Goal: Task Accomplishment & Management: Complete application form

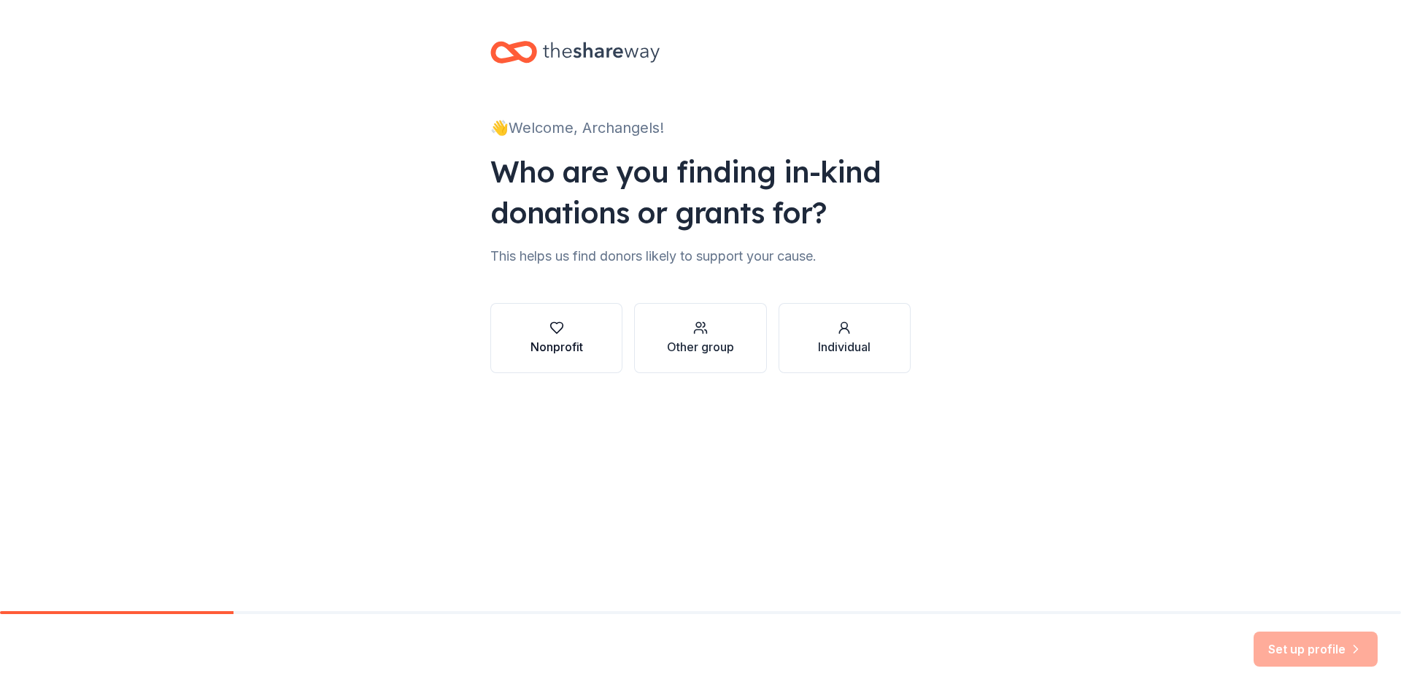
click at [552, 350] on div "Nonprofit" at bounding box center [556, 347] width 53 height 18
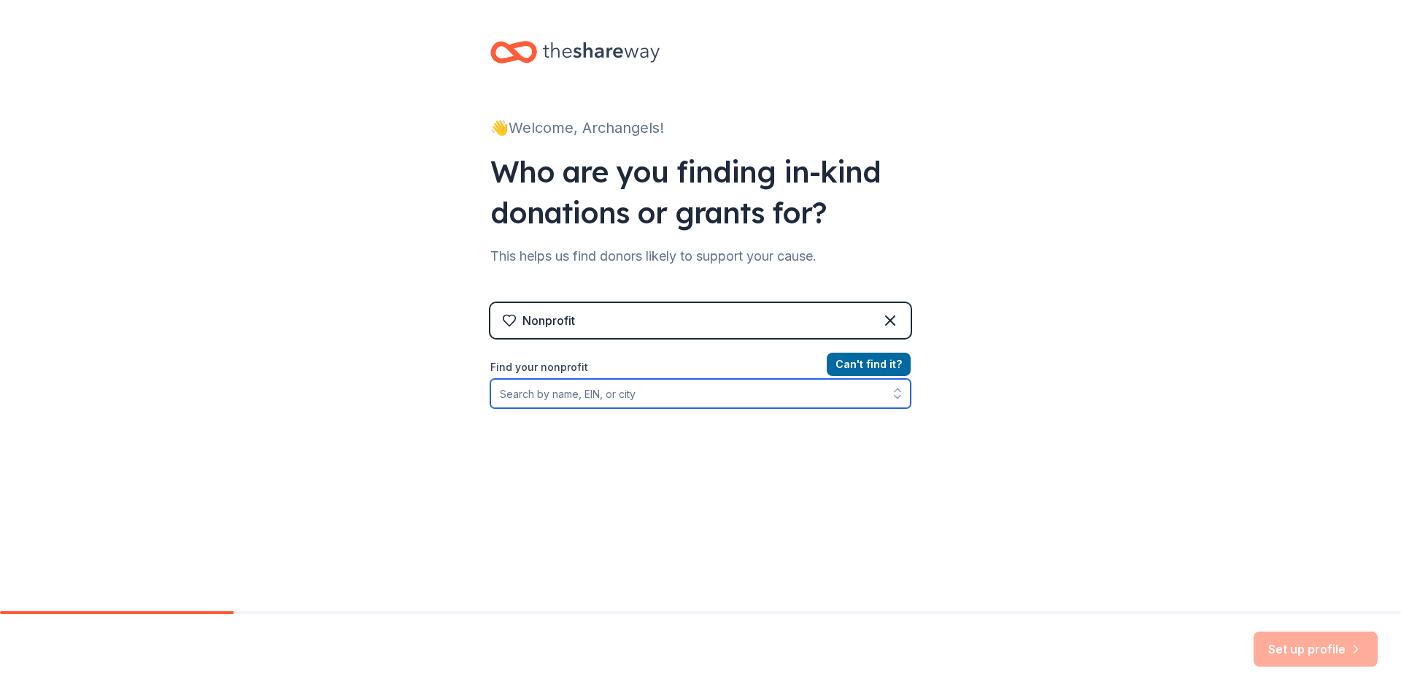
click at [571, 395] on input "Find your nonprofit" at bounding box center [700, 393] width 420 height 29
type input "[US_EMPLOYER_IDENTIFICATION_NUMBER]"
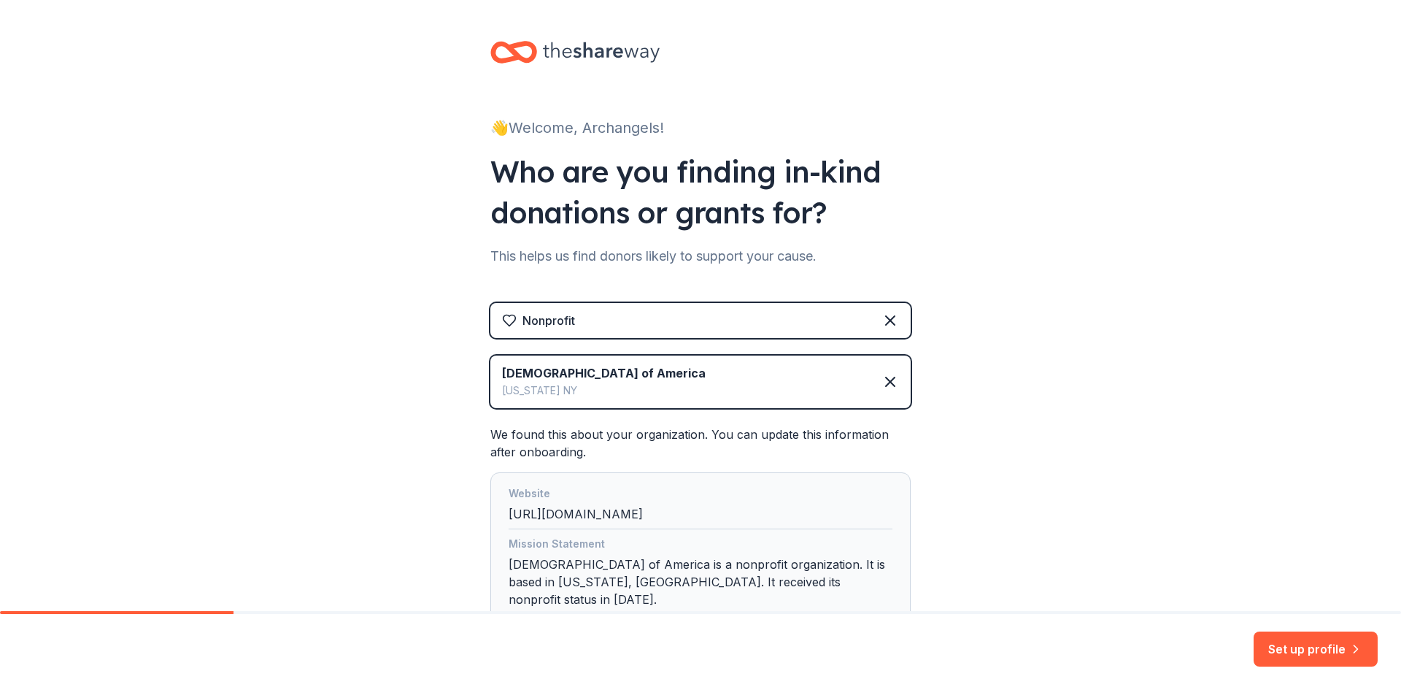
scroll to position [73, 0]
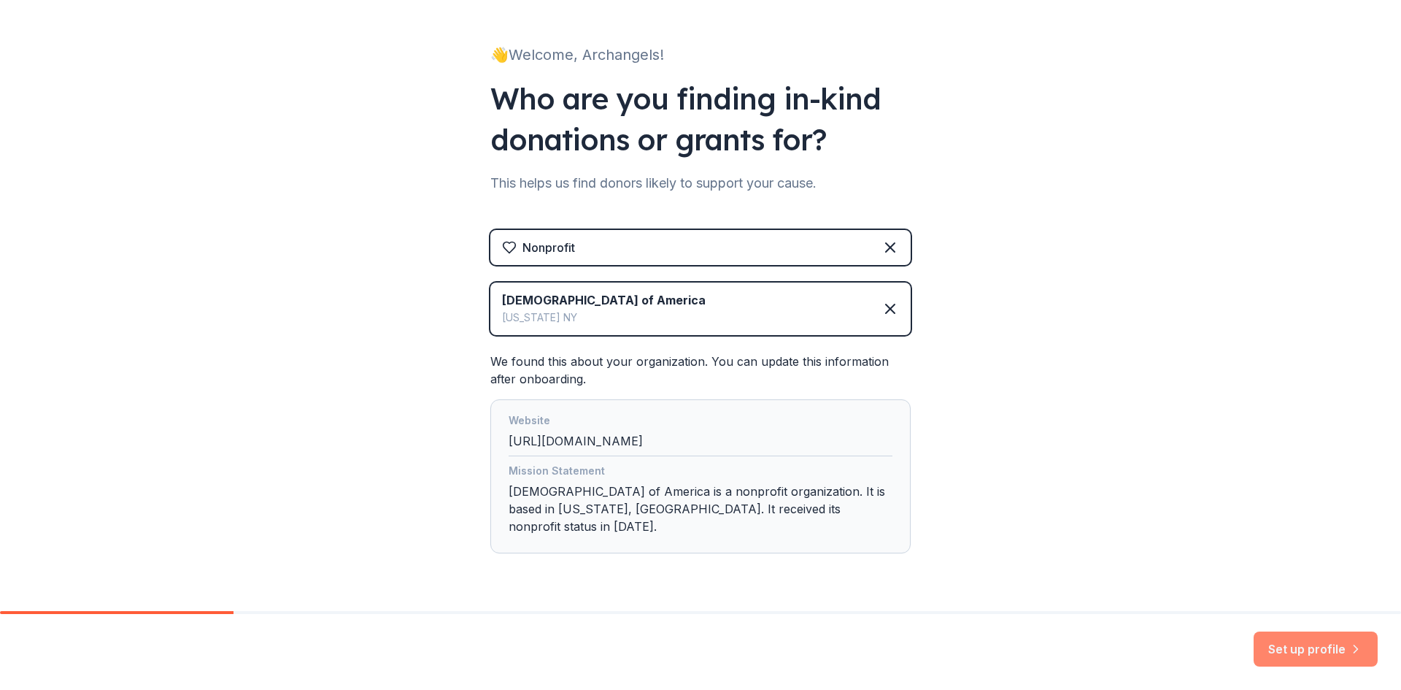
click at [1316, 654] on button "Set up profile" at bounding box center [1316, 648] width 124 height 35
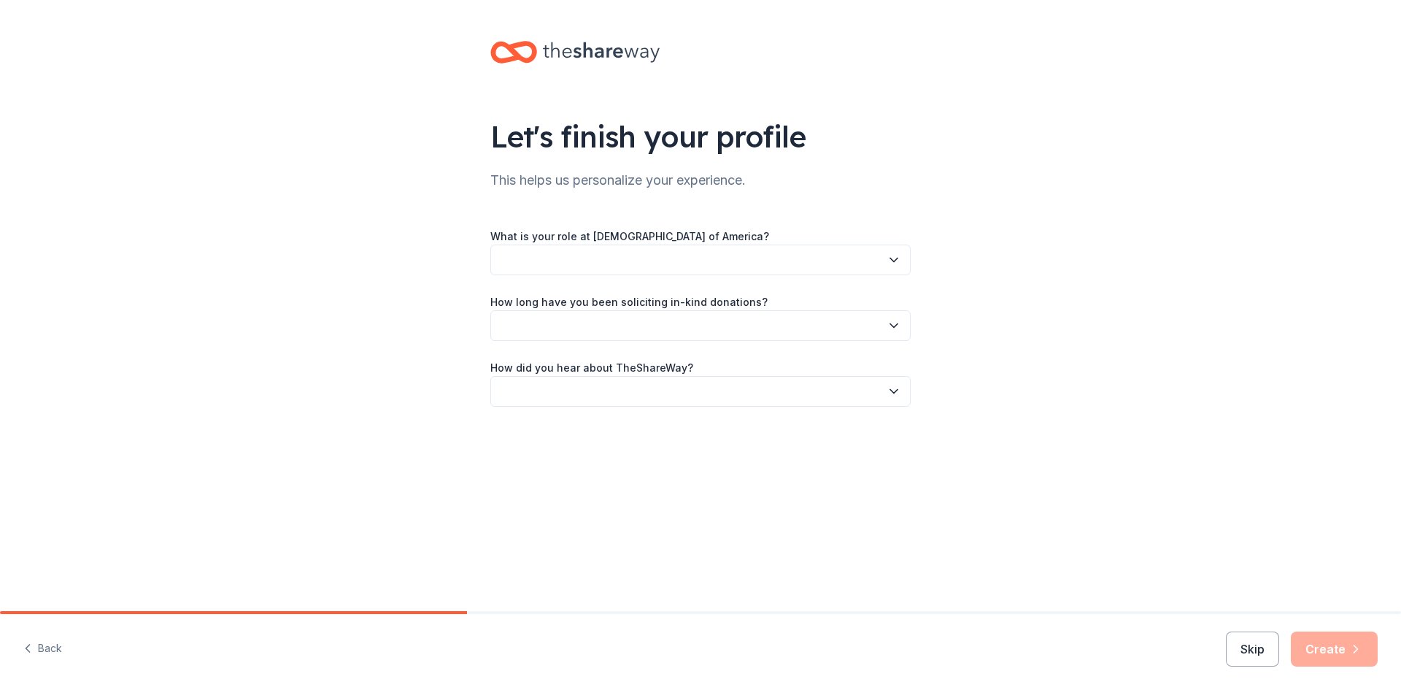
click at [619, 255] on button "button" at bounding box center [700, 259] width 420 height 31
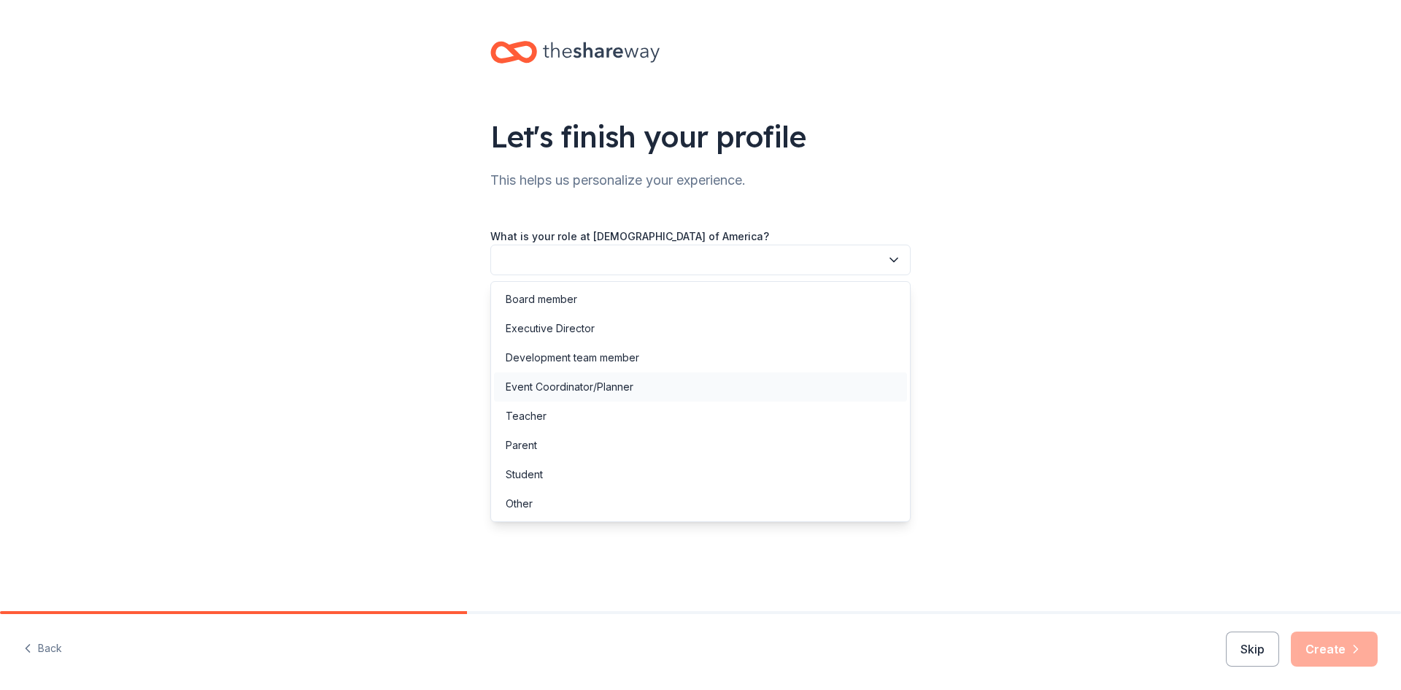
click at [587, 382] on div "Event Coordinator/Planner" at bounding box center [570, 387] width 128 height 18
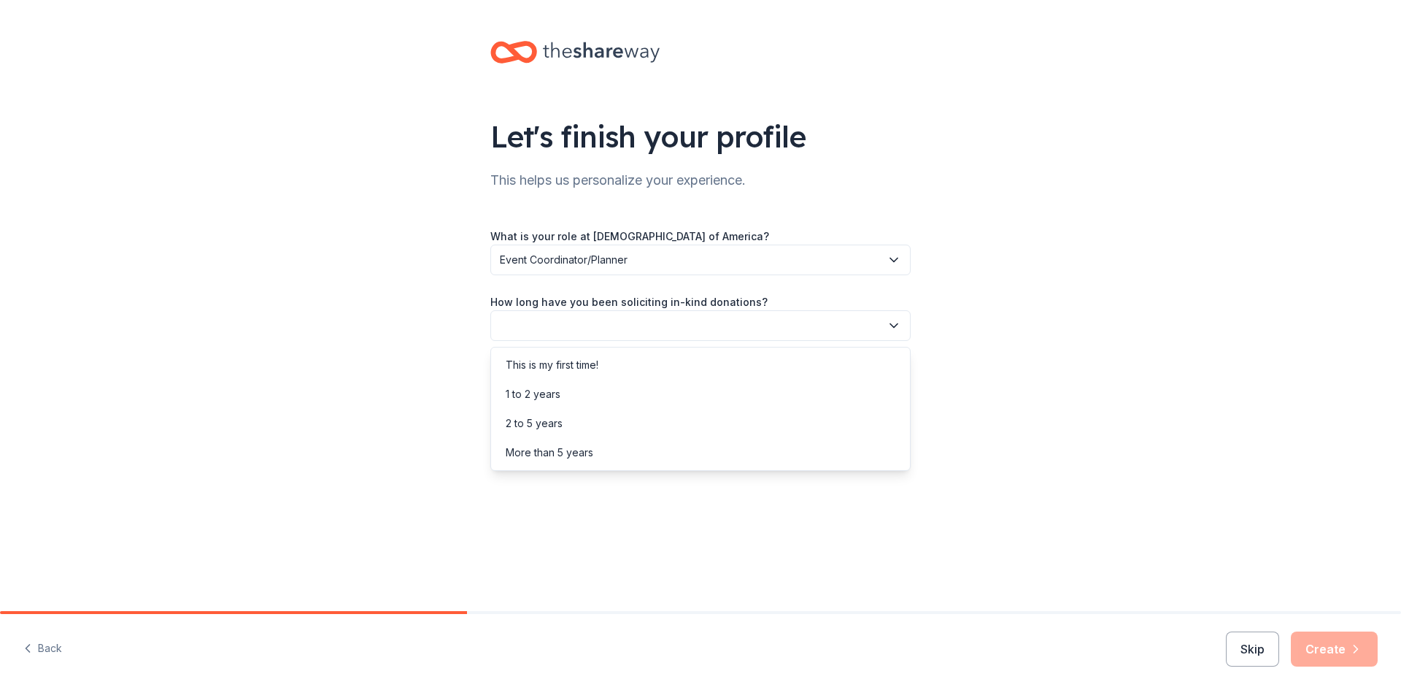
click at [569, 318] on button "button" at bounding box center [700, 325] width 420 height 31
click at [563, 356] on div "This is my first time!" at bounding box center [552, 365] width 93 height 18
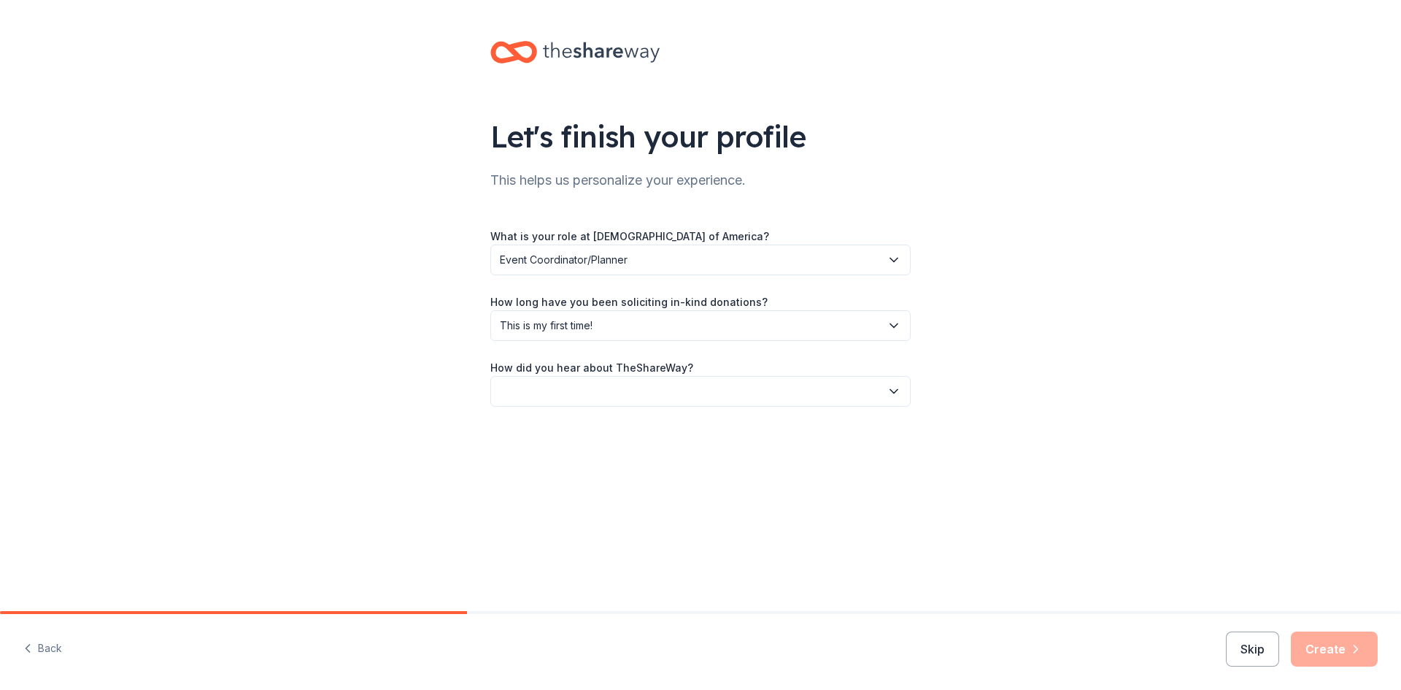
click at [560, 393] on button "button" at bounding box center [700, 391] width 420 height 31
click at [550, 429] on div "Friend or colleague" at bounding box center [553, 431] width 95 height 18
click at [1320, 663] on button "Create" at bounding box center [1334, 648] width 87 height 35
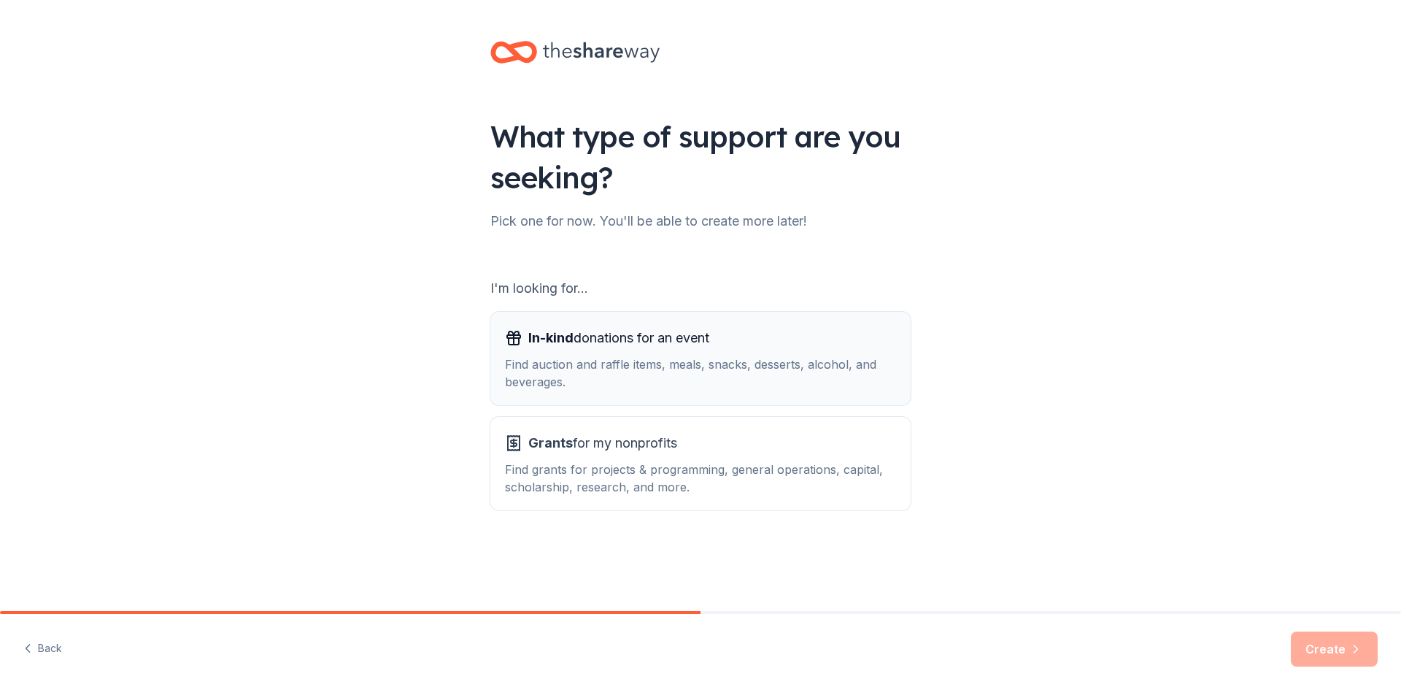
click at [604, 381] on div "Find auction and raffle items, meals, snacks, desserts, alcohol, and beverages." at bounding box center [700, 372] width 391 height 35
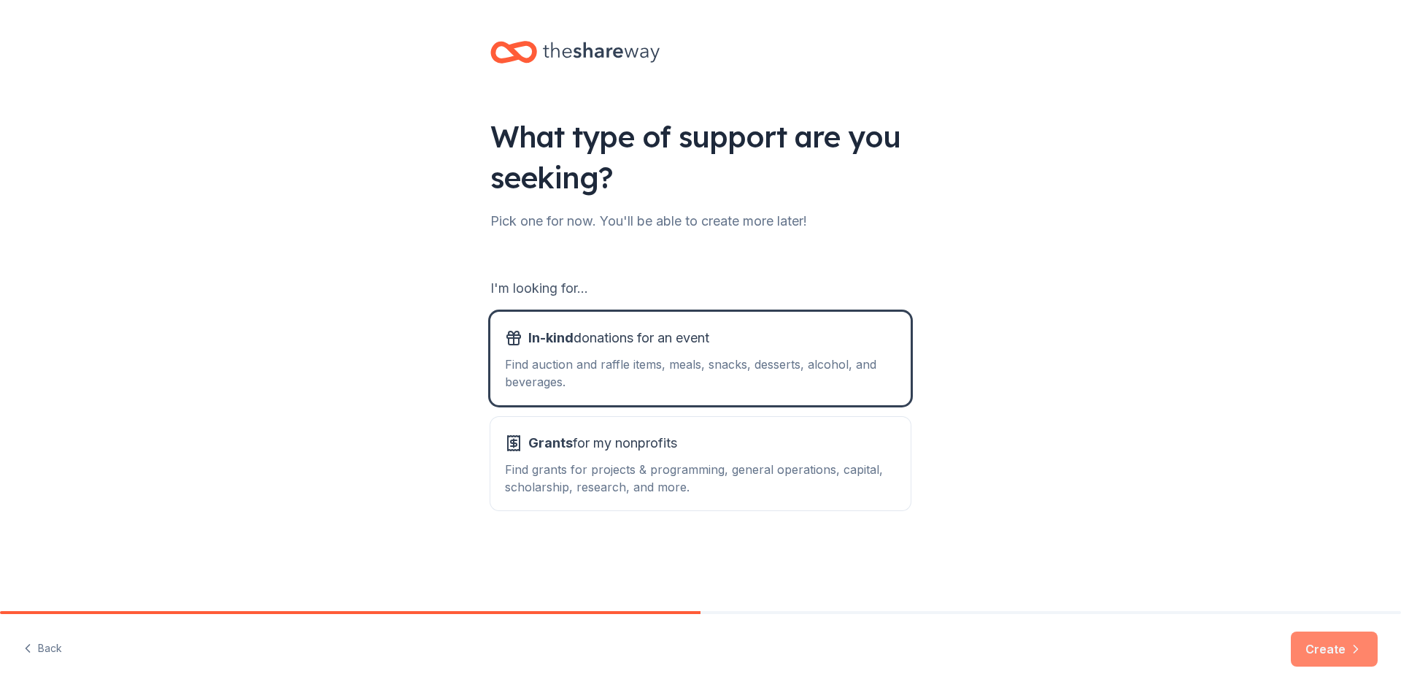
click at [1338, 647] on button "Create" at bounding box center [1334, 648] width 87 height 35
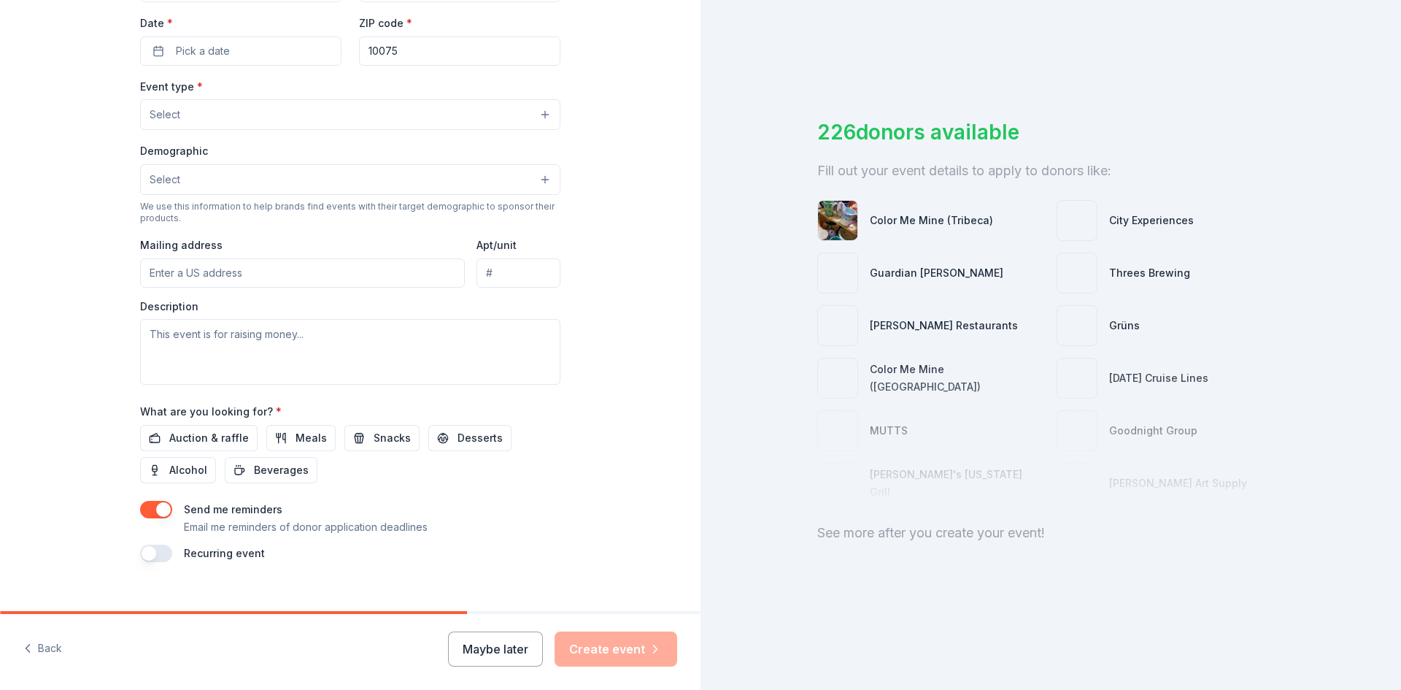
scroll to position [360, 0]
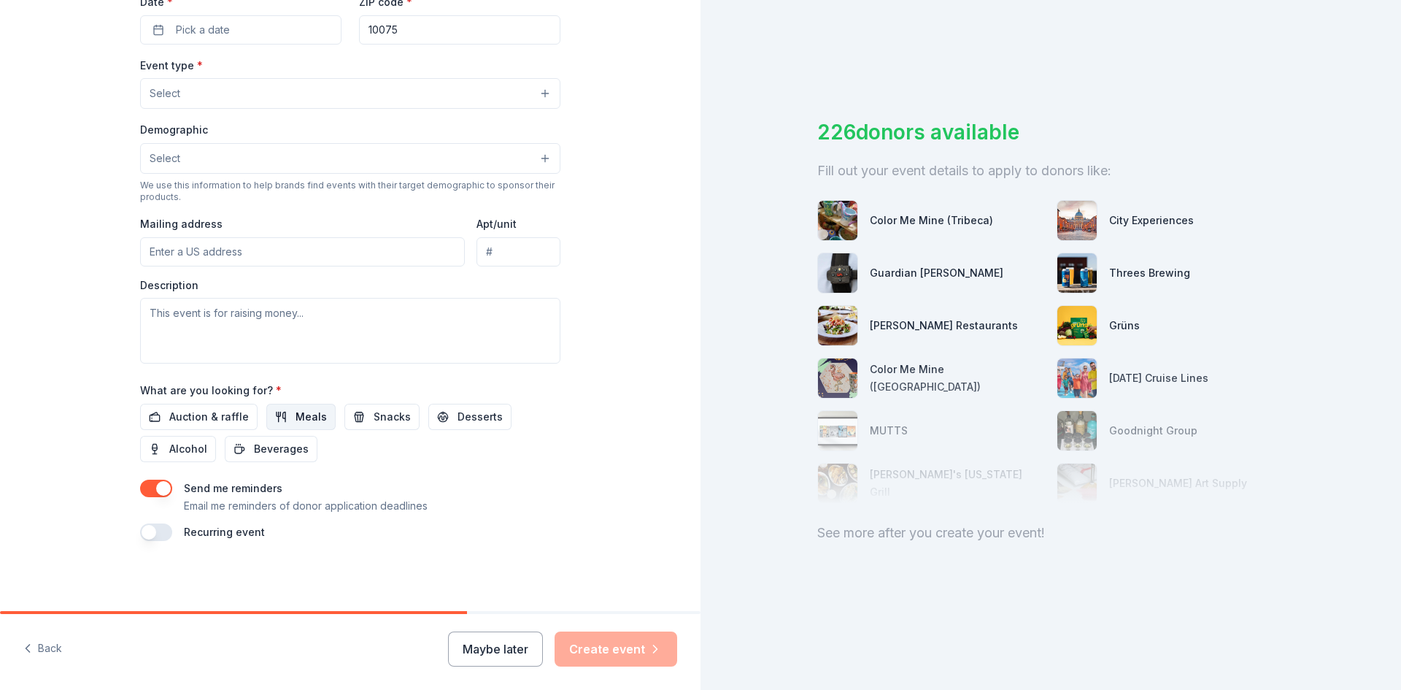
click at [296, 412] on span "Meals" at bounding box center [311, 417] width 31 height 18
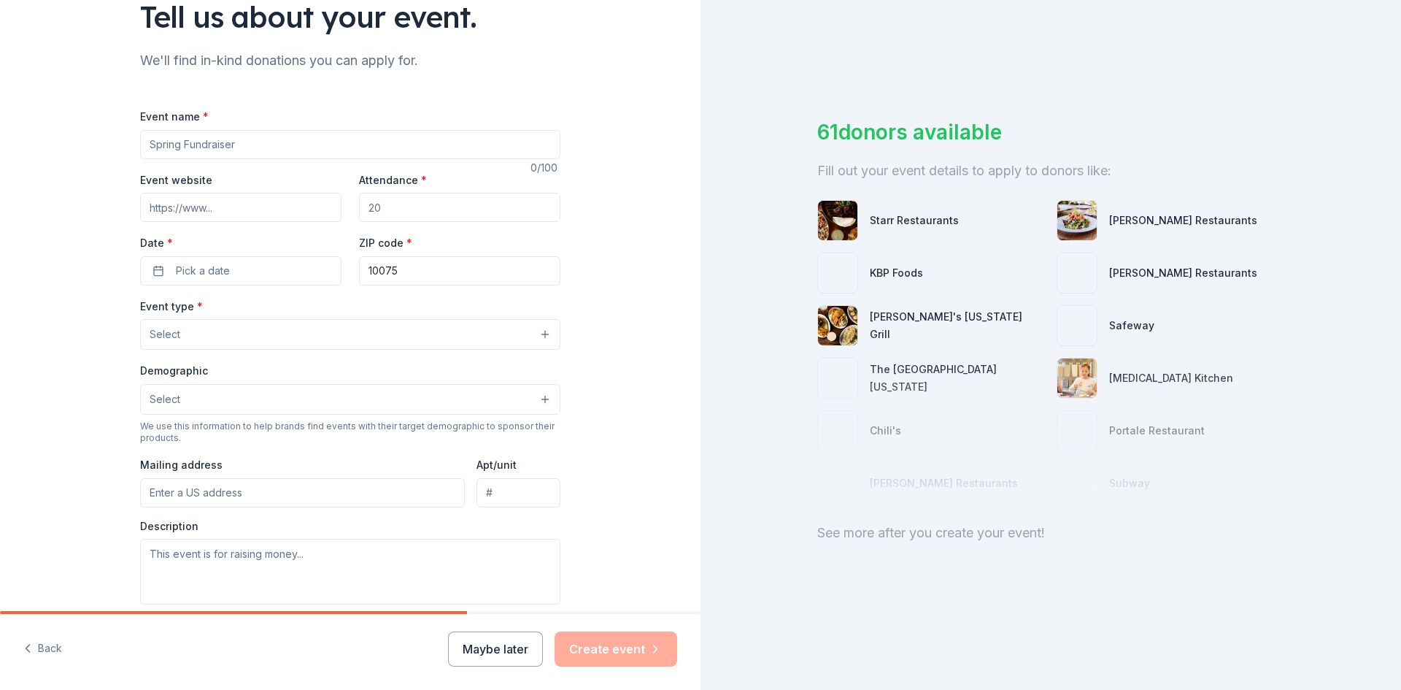
scroll to position [0, 0]
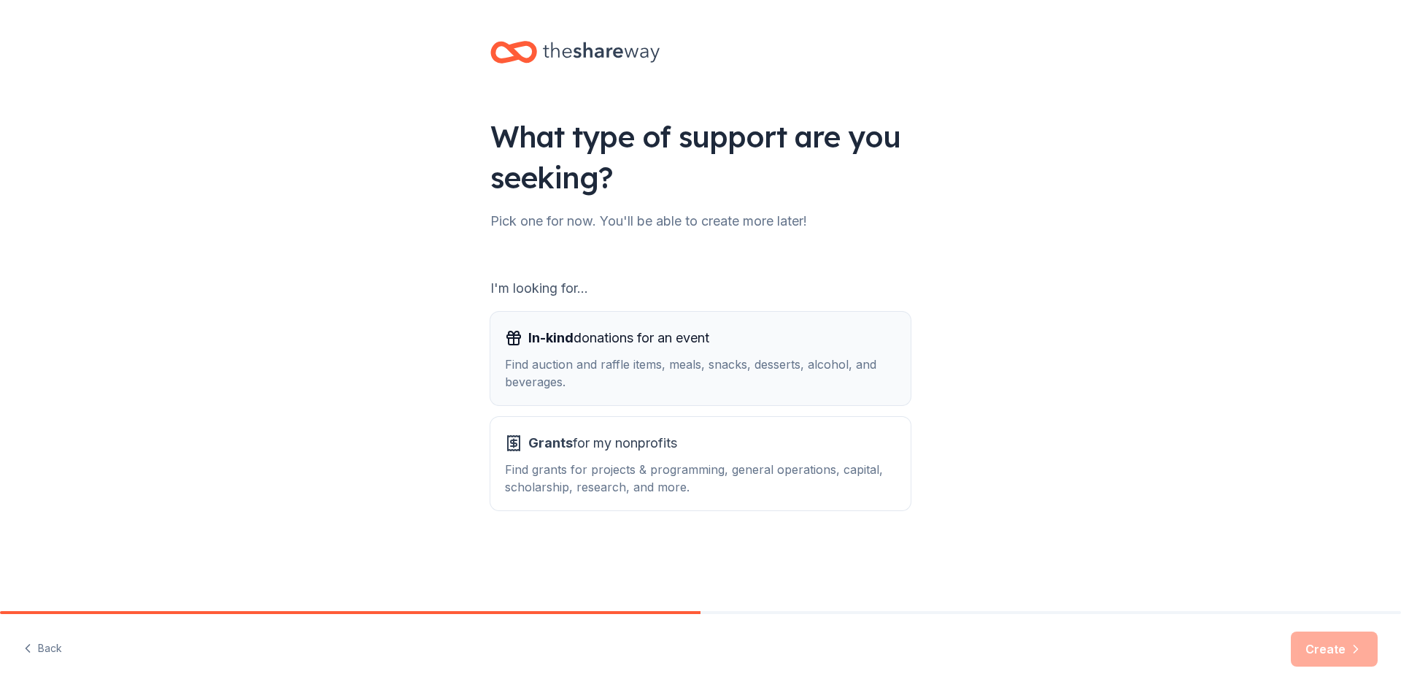
click at [588, 385] on div "Find auction and raffle items, meals, snacks, desserts, alcohol, and beverages." at bounding box center [700, 372] width 391 height 35
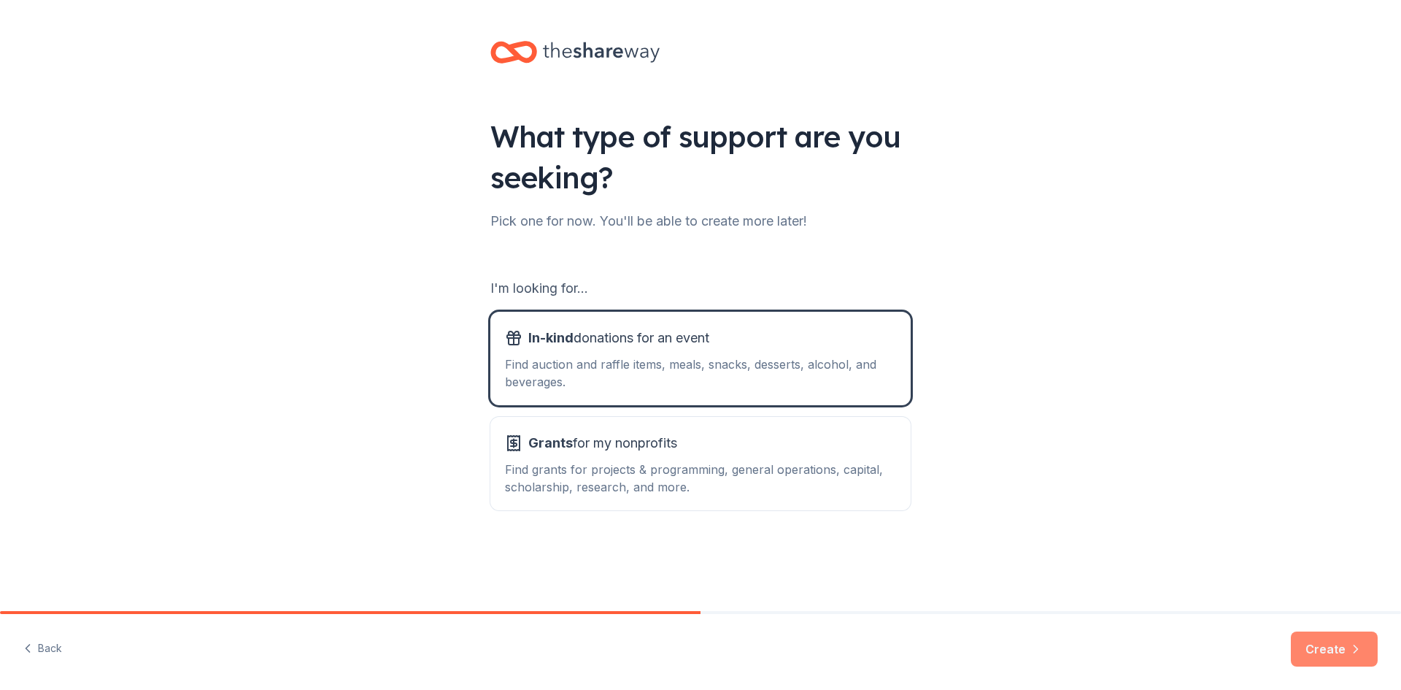
click at [1311, 647] on button "Create" at bounding box center [1334, 648] width 87 height 35
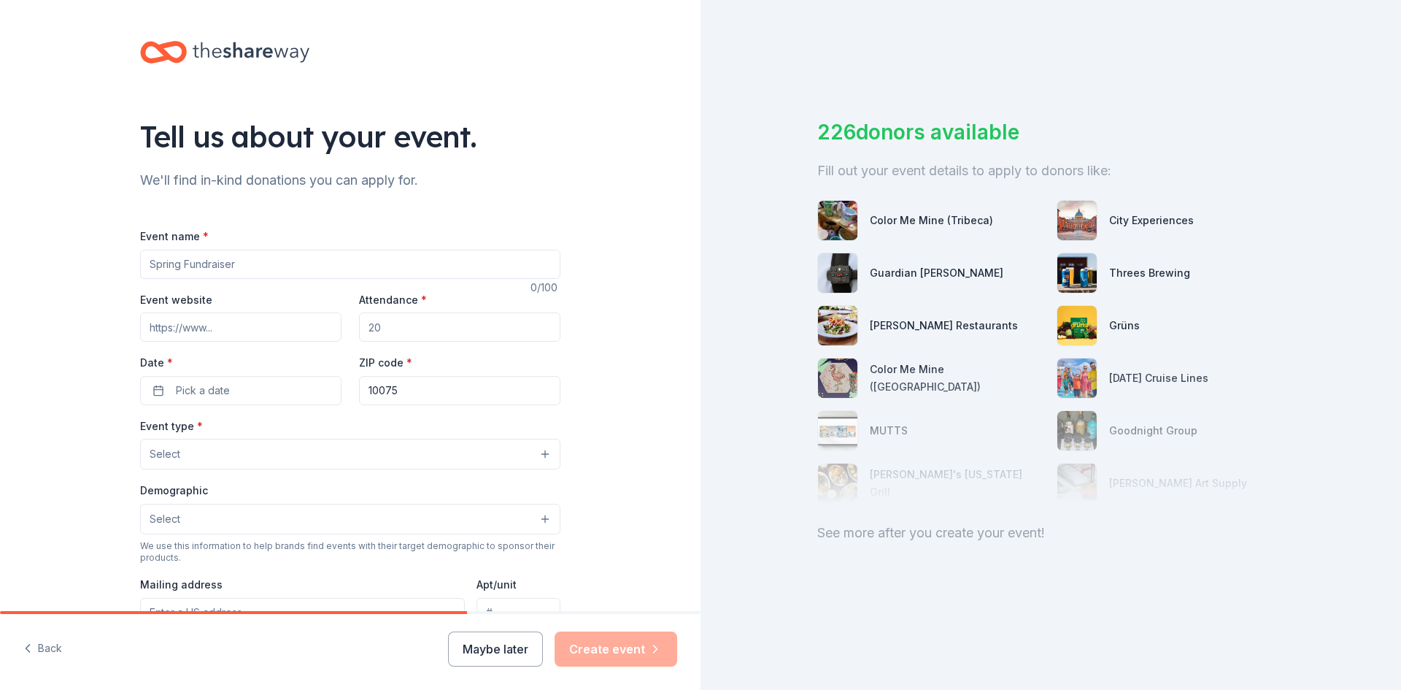
click at [265, 269] on input "Event name *" at bounding box center [350, 264] width 420 height 29
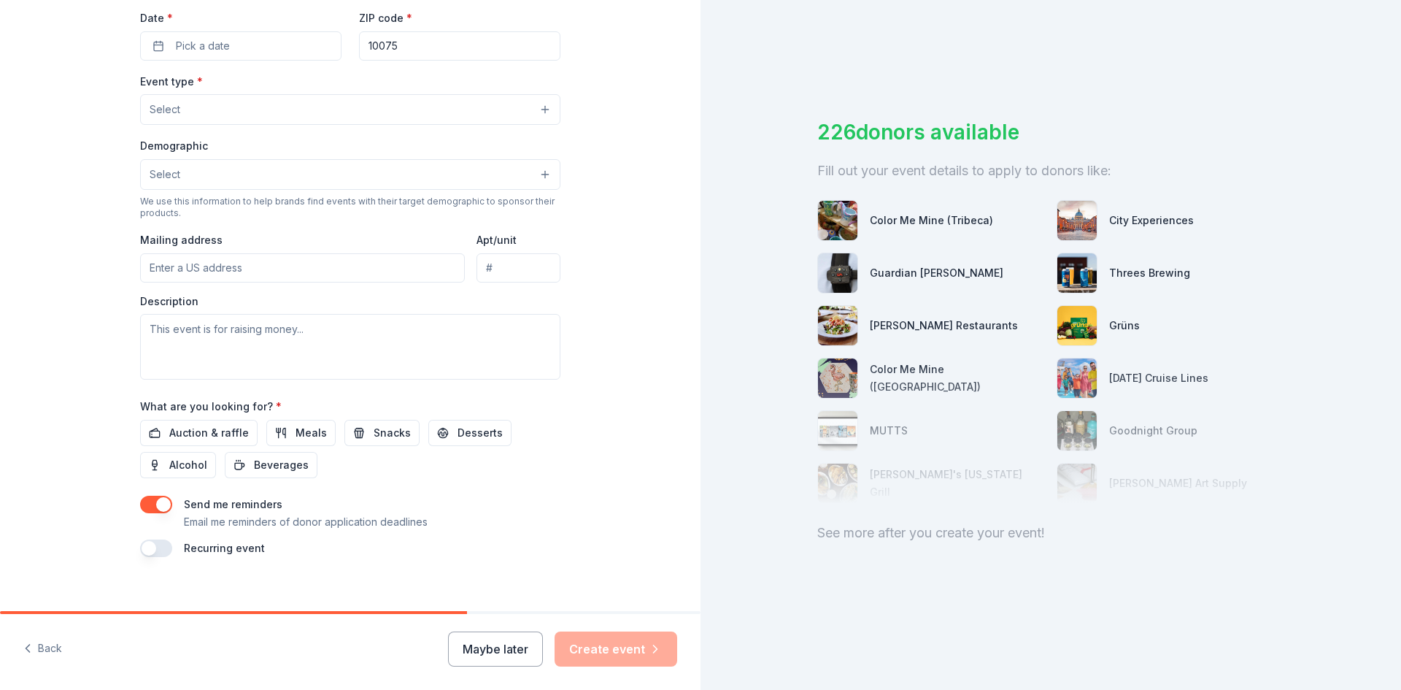
scroll to position [360, 0]
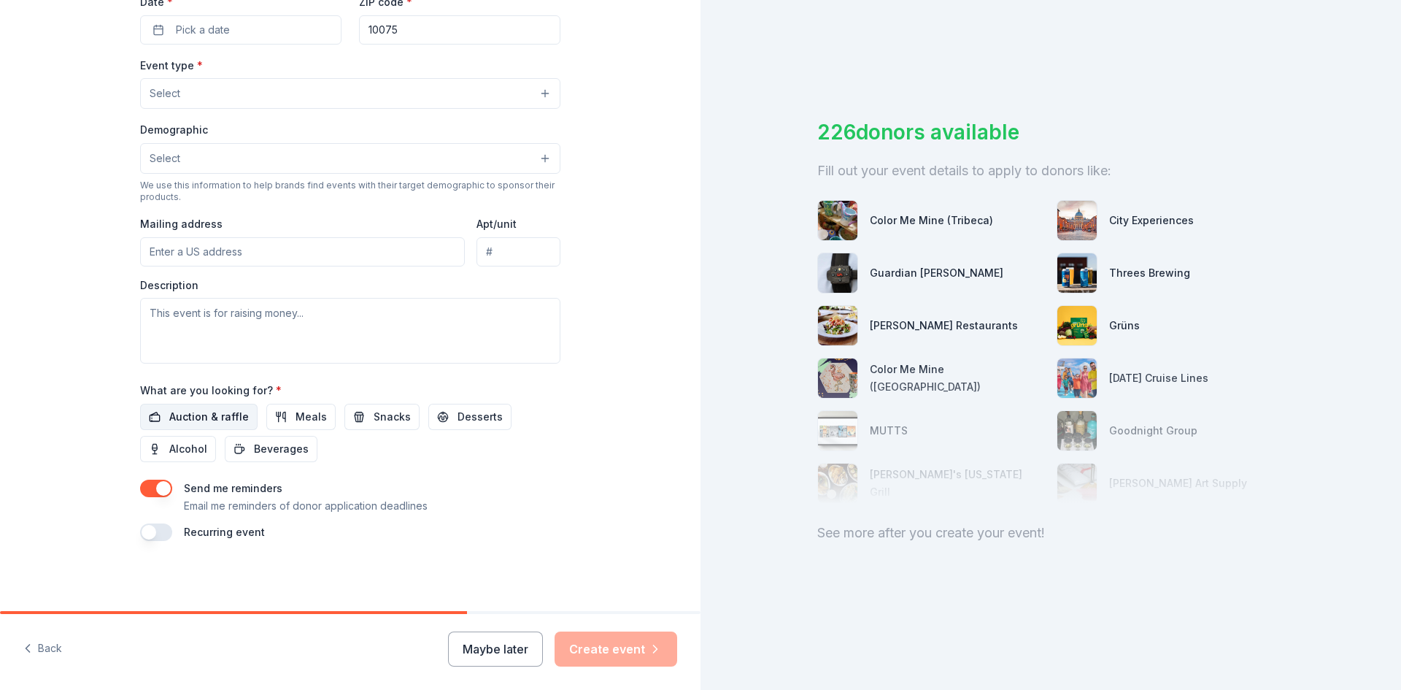
click at [215, 421] on span "Auction & raffle" at bounding box center [209, 417] width 80 height 18
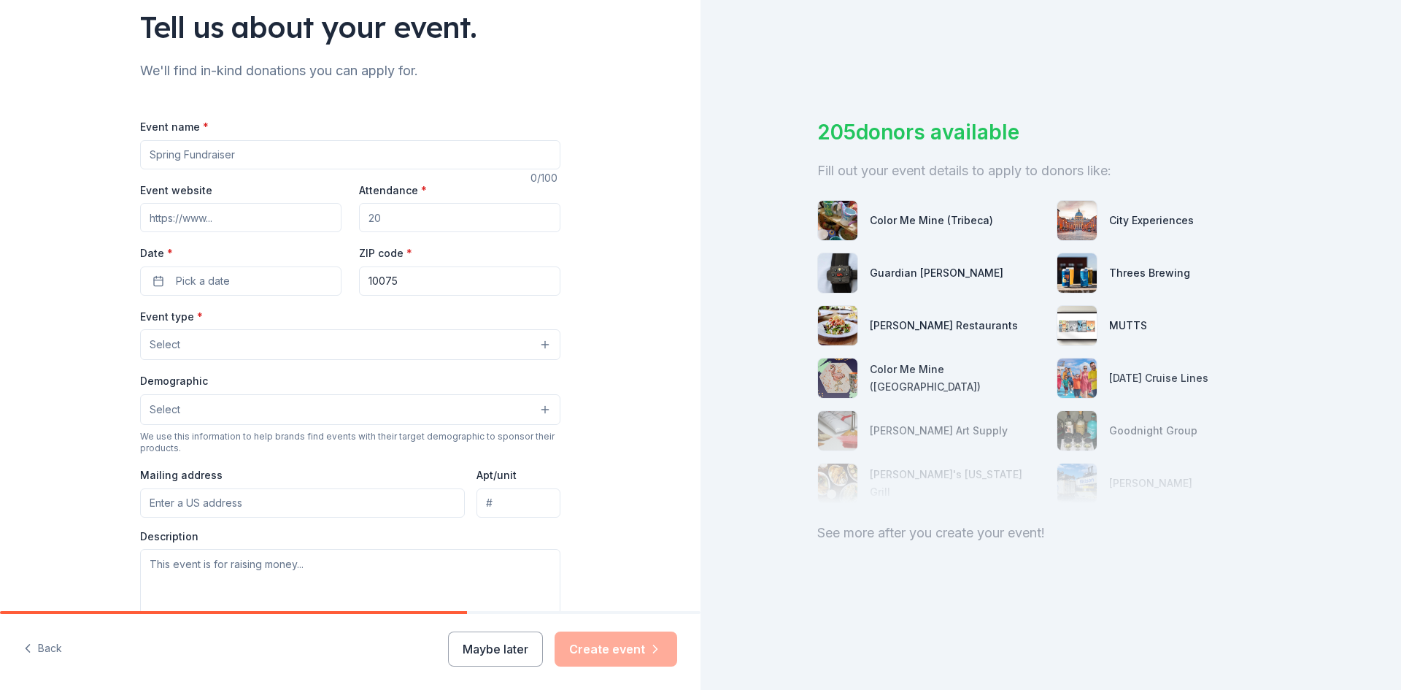
scroll to position [69, 0]
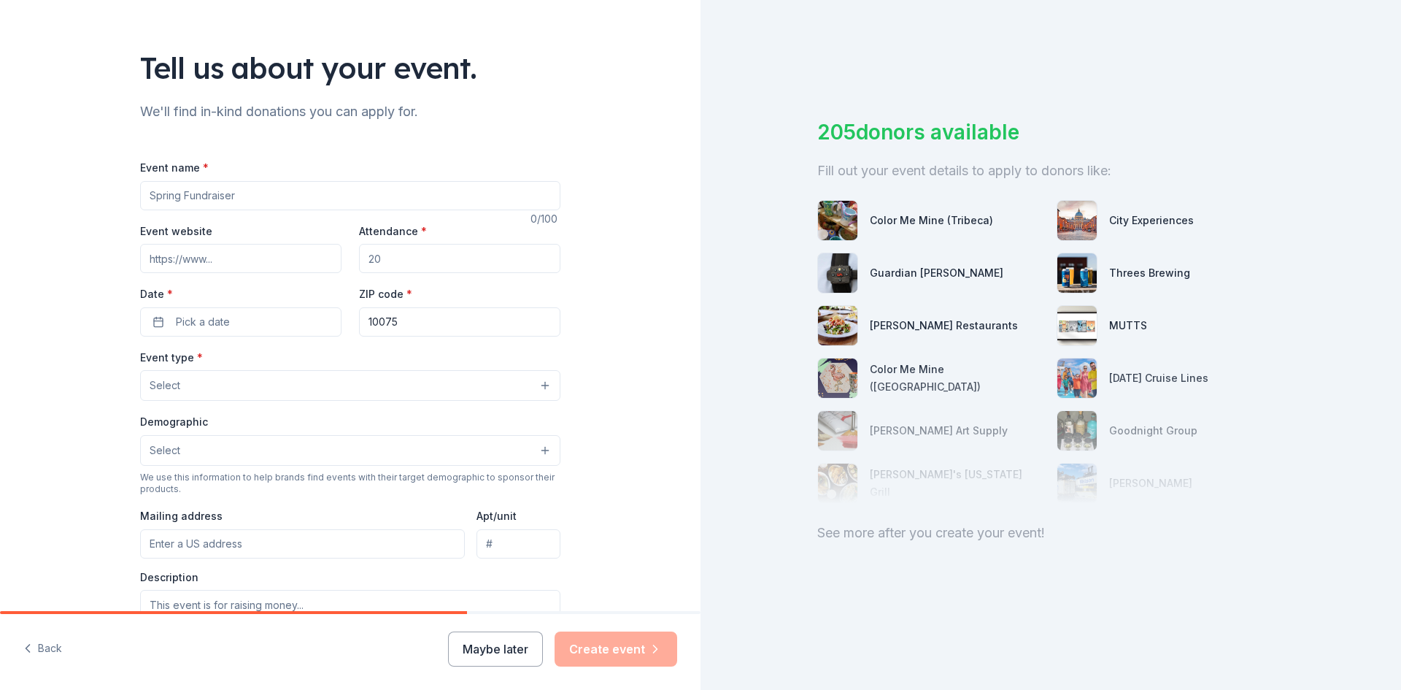
drag, startPoint x: 391, startPoint y: 261, endPoint x: 347, endPoint y: 258, distance: 43.9
click at [347, 258] on div "Event website Attendance * Date * Pick a date ZIP code * 10075" at bounding box center [350, 279] width 420 height 115
type input "200"
click at [263, 252] on input "Event website" at bounding box center [240, 258] width 201 height 29
click at [209, 319] on span "Pick a date" at bounding box center [203, 322] width 54 height 18
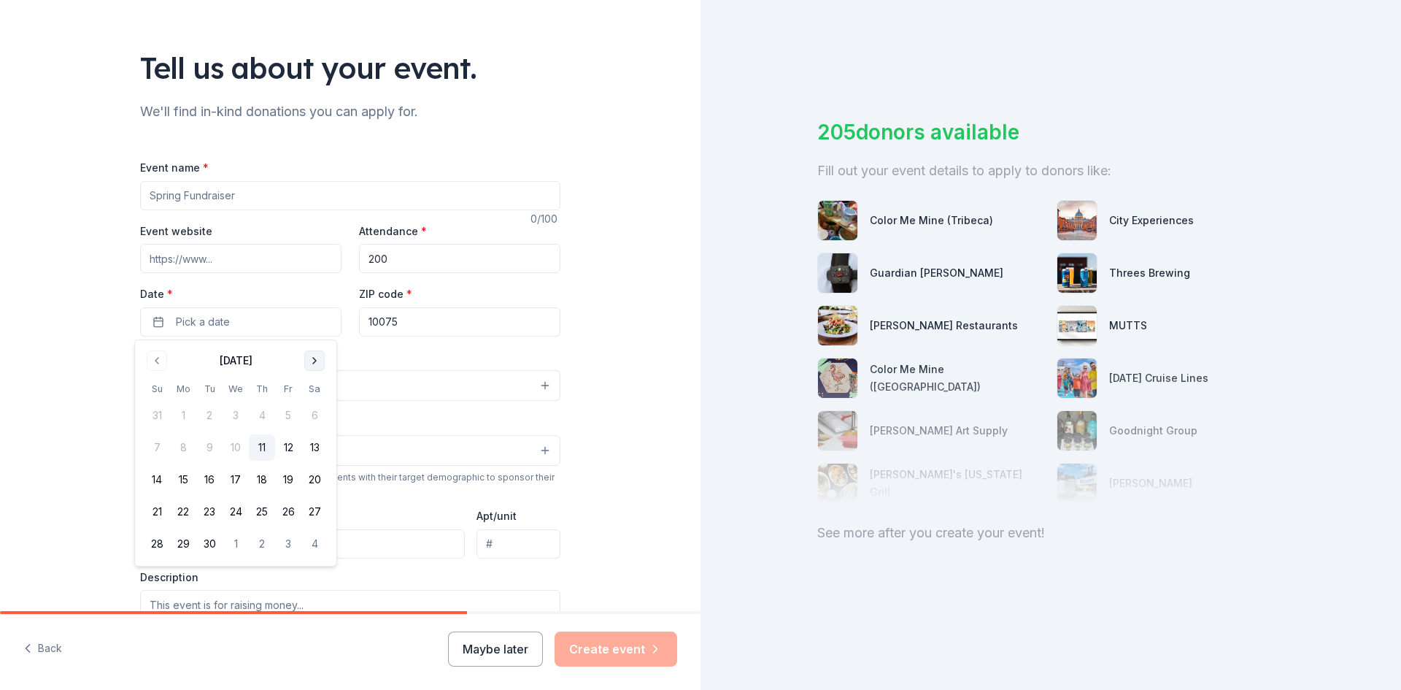
click at [312, 366] on button "Go to next month" at bounding box center [314, 360] width 20 height 20
click at [323, 514] on button "22" at bounding box center [314, 511] width 26 height 26
click at [169, 194] on input "Event name *" at bounding box center [350, 195] width 420 height 29
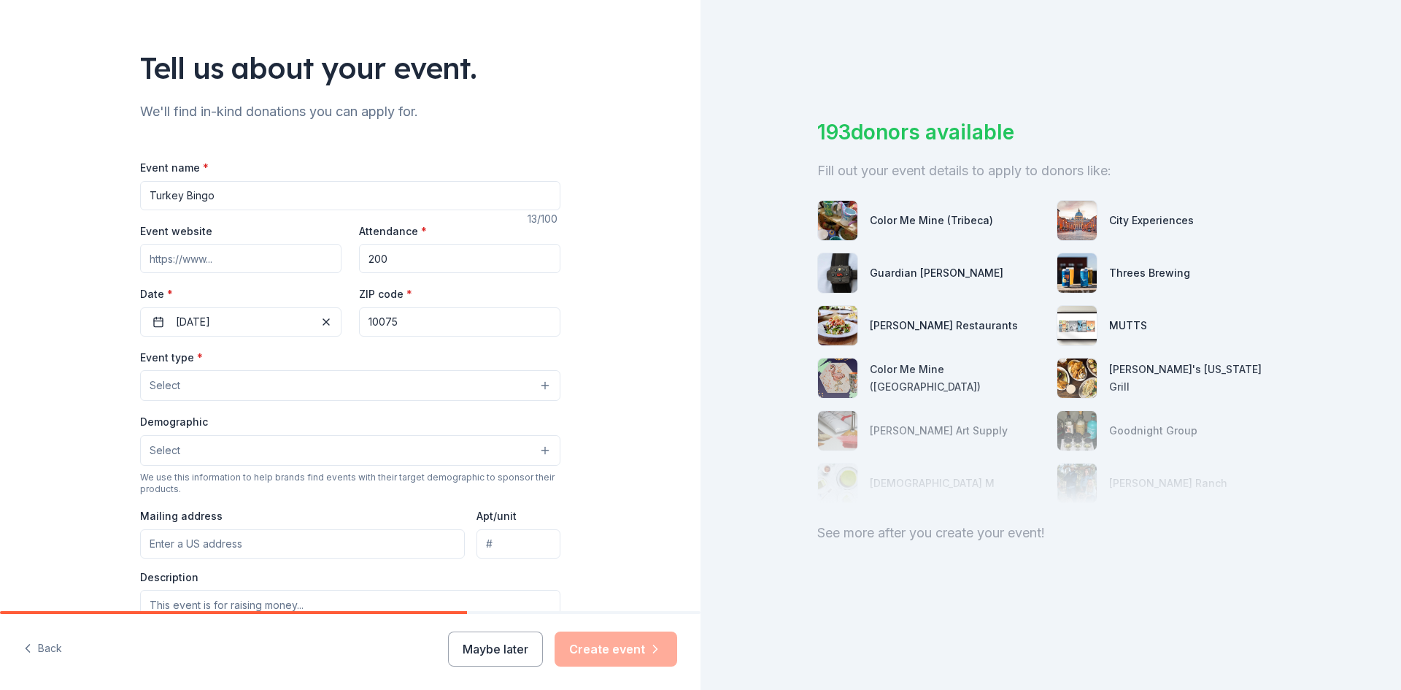
type input "Turkey Bingo"
click at [196, 270] on input "Event website" at bounding box center [240, 258] width 201 height 29
click at [228, 255] on input "Event website" at bounding box center [240, 258] width 201 height 29
click at [152, 253] on input "Event website" at bounding box center [240, 258] width 201 height 29
paste input "[URL][DOMAIN_NAME]"
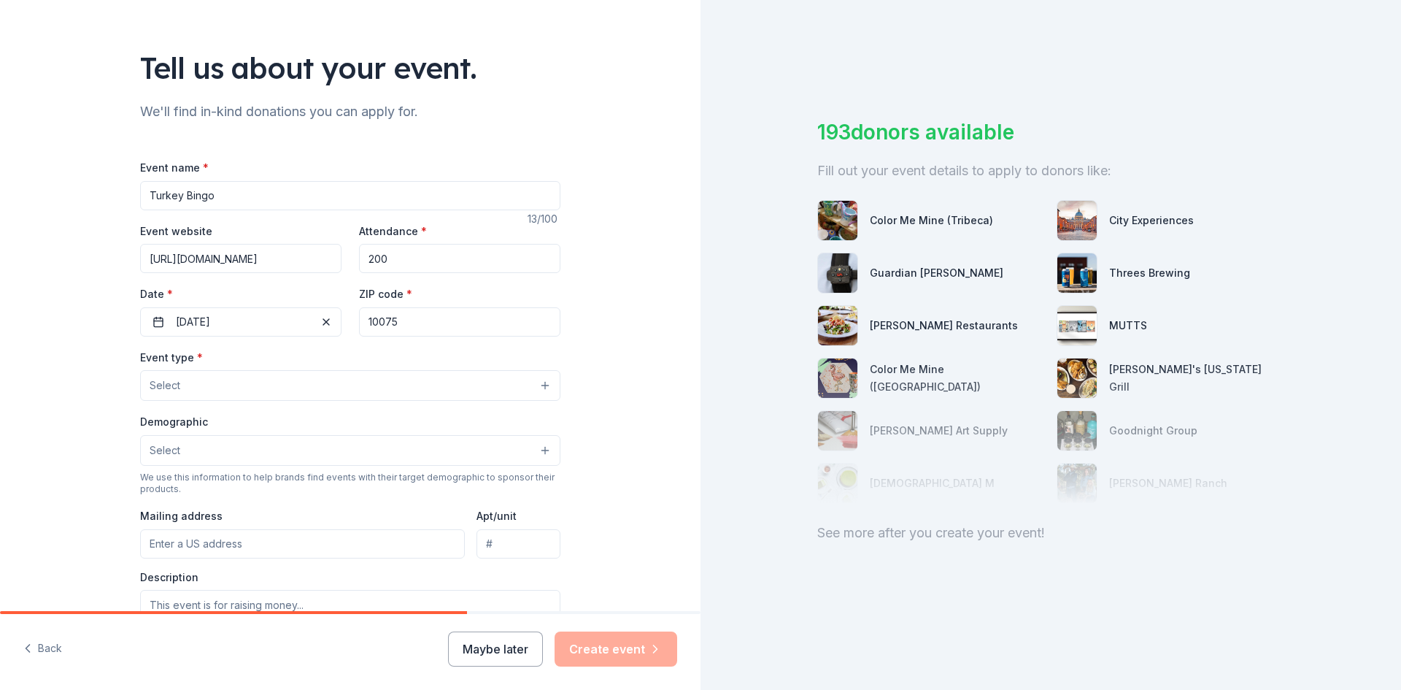
scroll to position [0, 55]
type input "[URL][DOMAIN_NAME]"
click at [393, 318] on input "10075" at bounding box center [459, 321] width 201 height 29
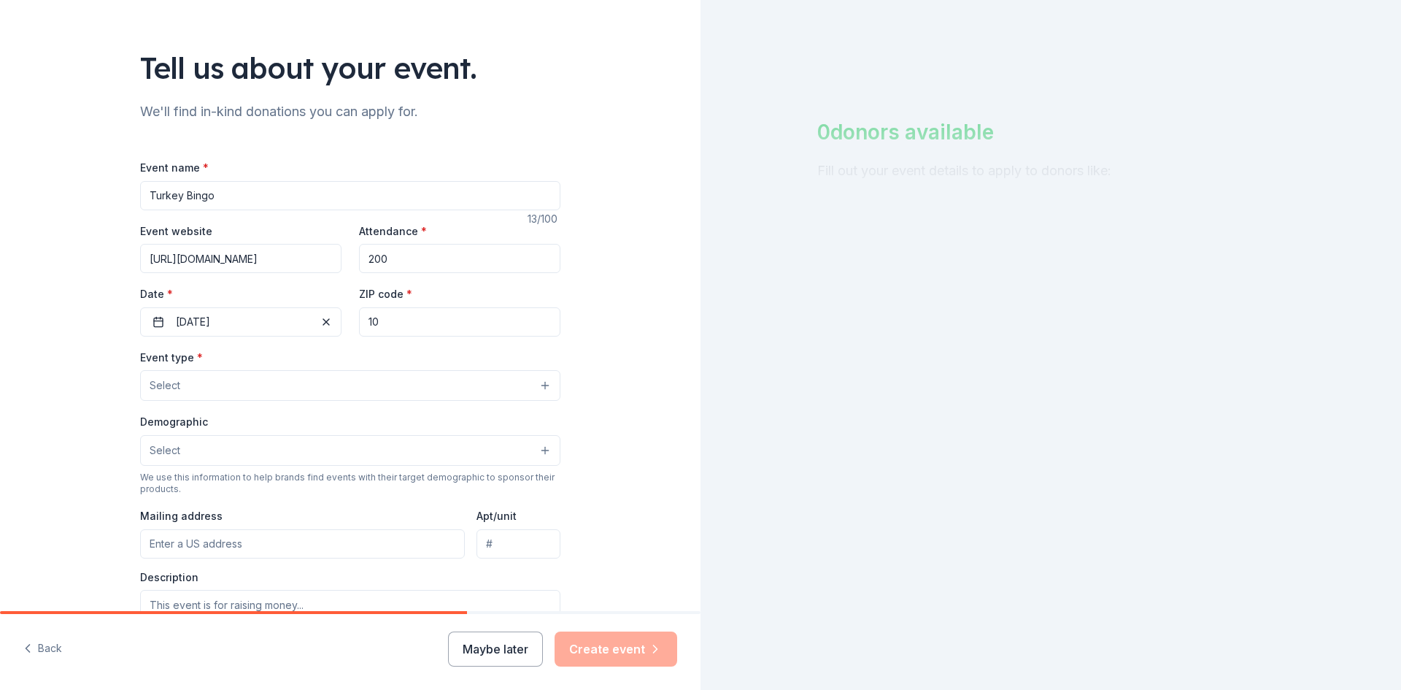
type input "1"
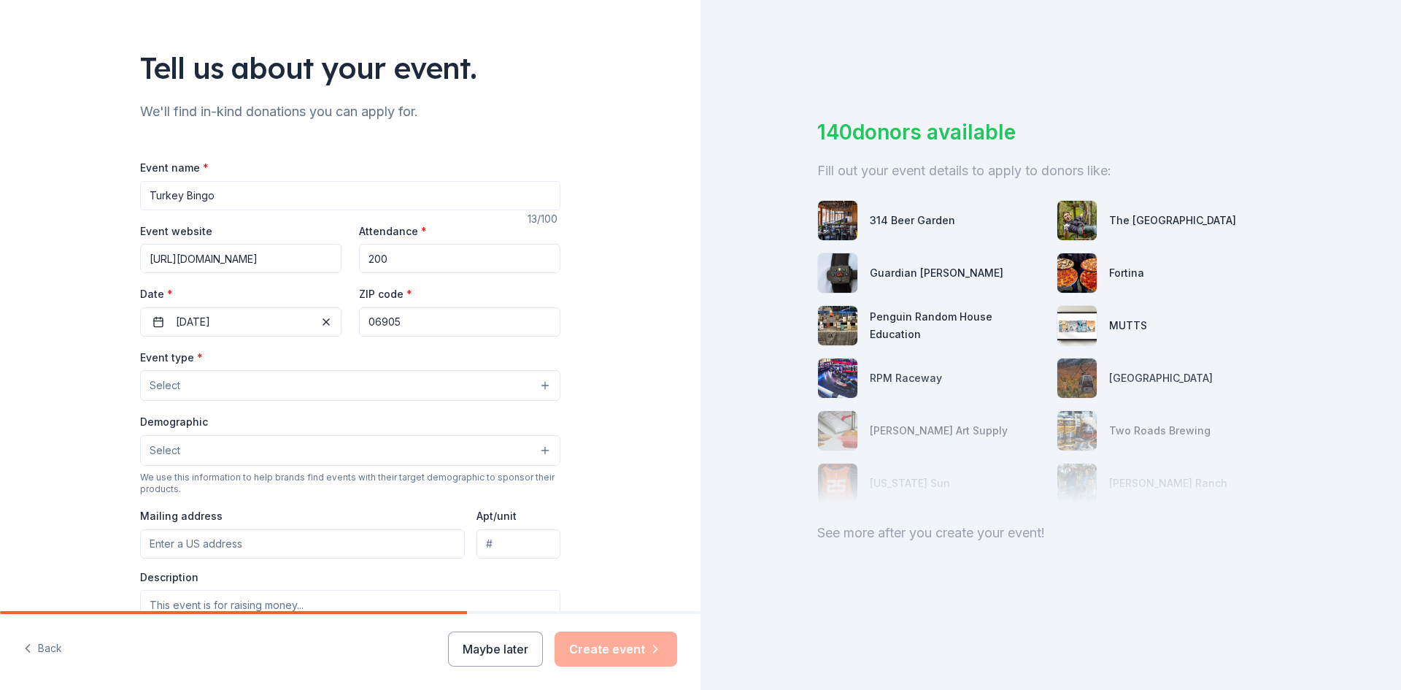
type input "06905"
click at [220, 390] on button "Select" at bounding box center [350, 385] width 420 height 31
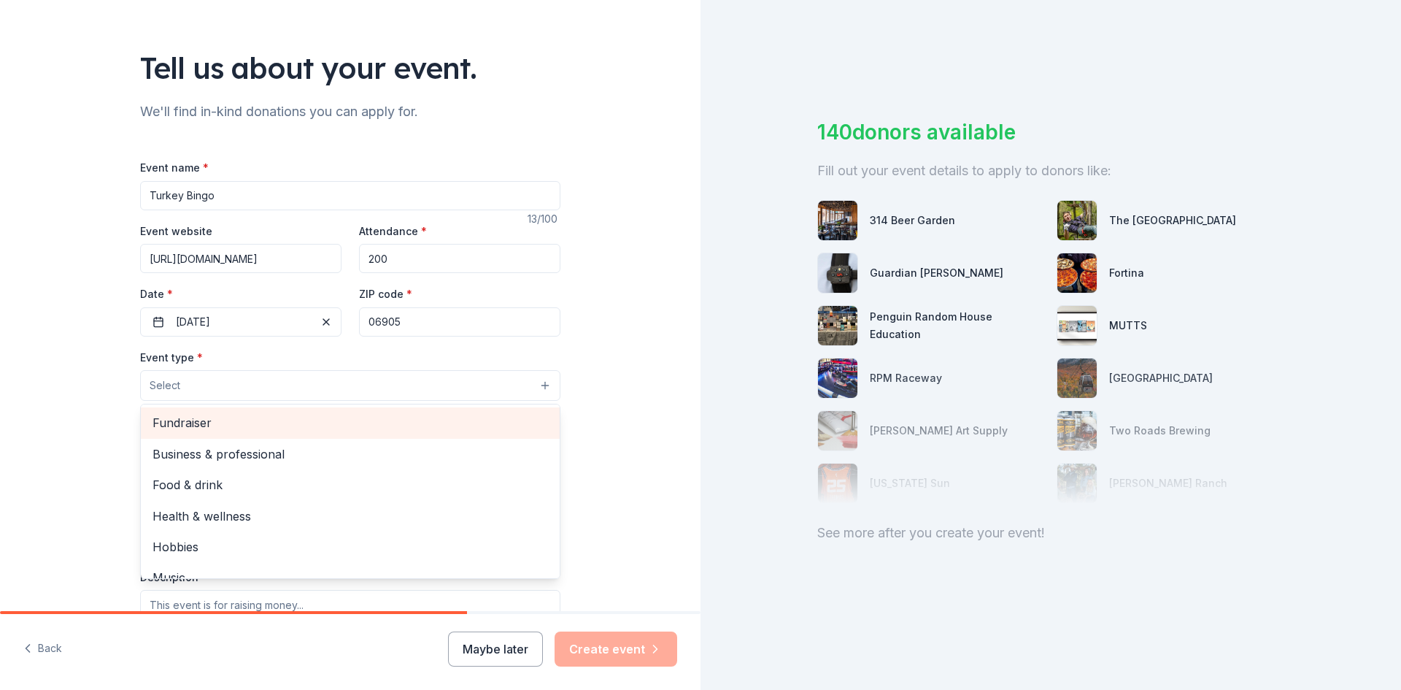
click at [190, 419] on span "Fundraiser" at bounding box center [350, 422] width 395 height 19
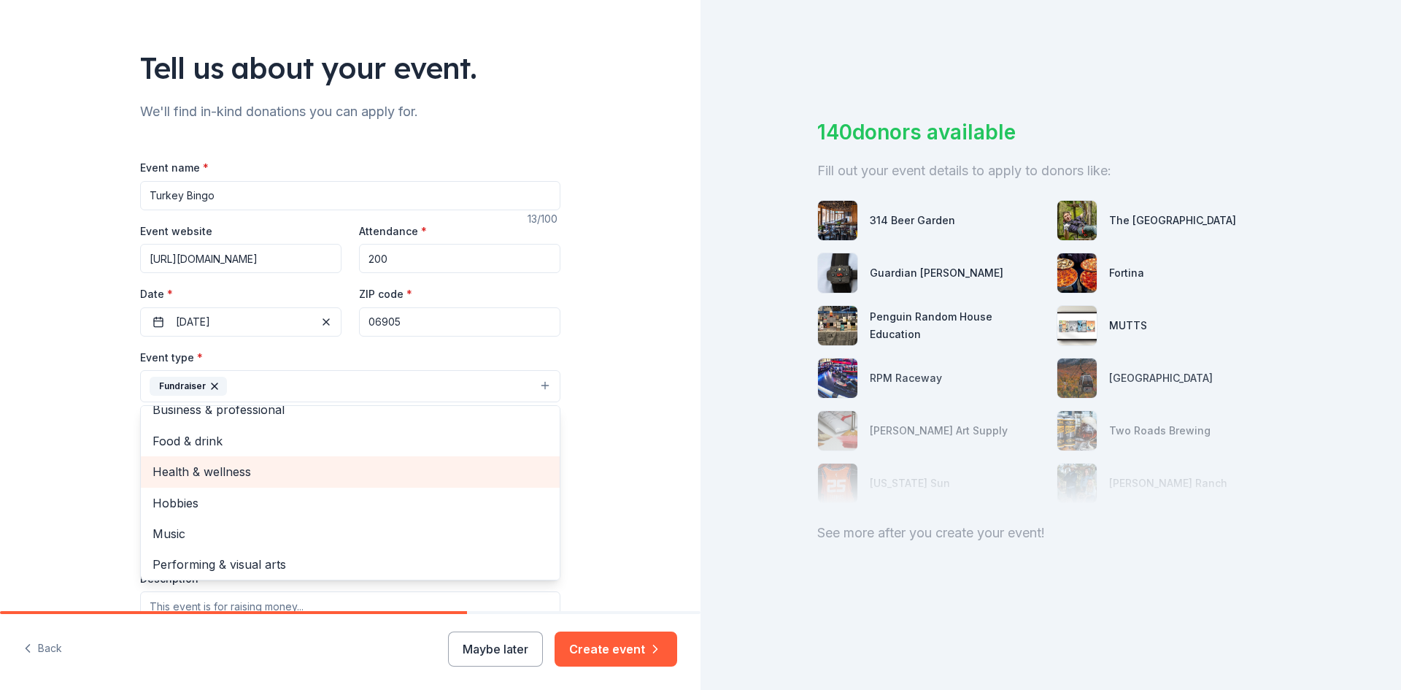
scroll to position [18, 0]
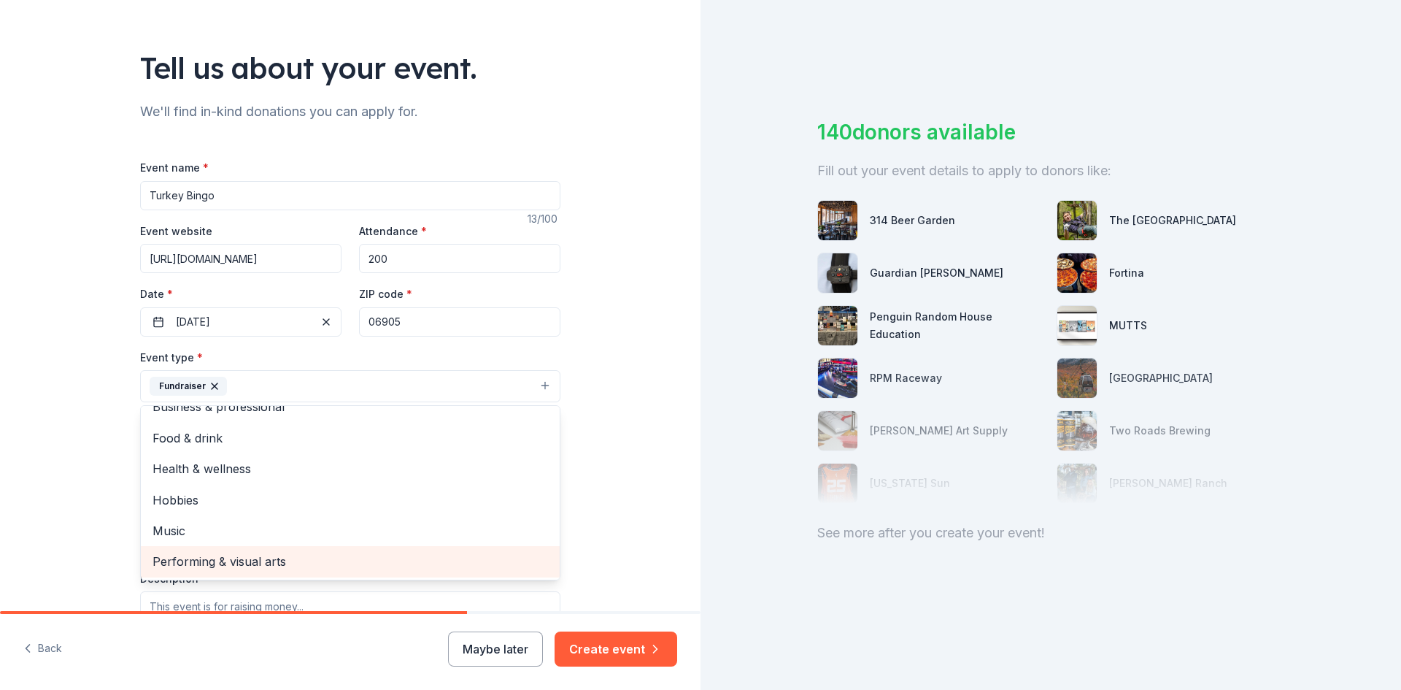
click at [272, 558] on span "Performing & visual arts" at bounding box center [350, 561] width 395 height 19
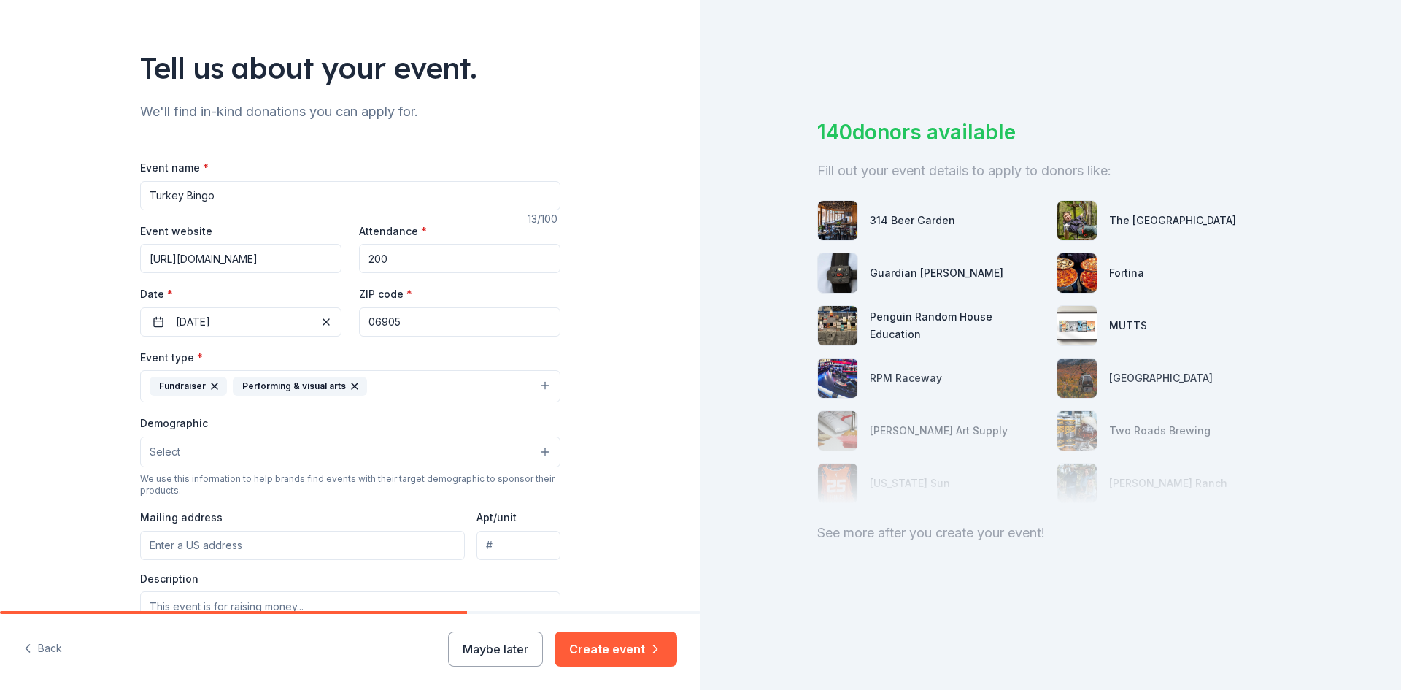
click at [349, 385] on icon "button" at bounding box center [355, 386] width 12 height 12
click at [173, 452] on span "Select" at bounding box center [165, 452] width 31 height 18
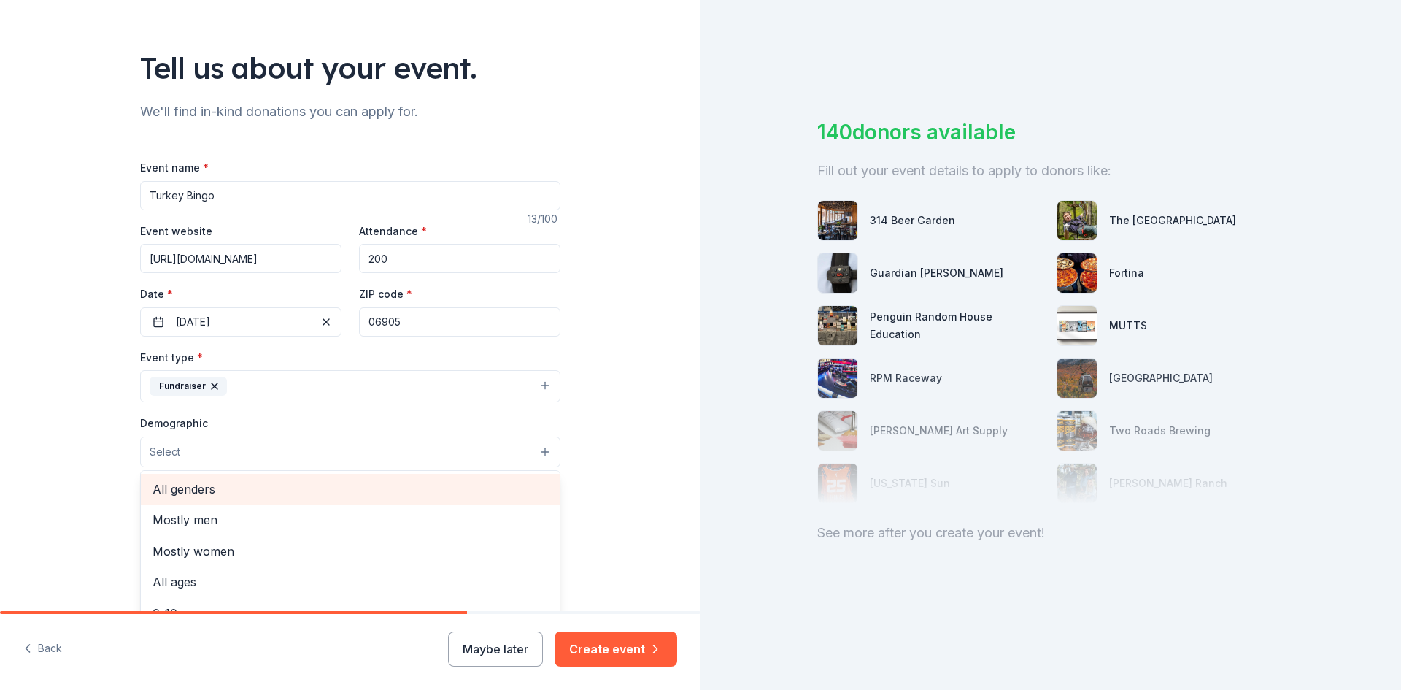
click at [169, 490] on span "All genders" at bounding box center [350, 488] width 395 height 19
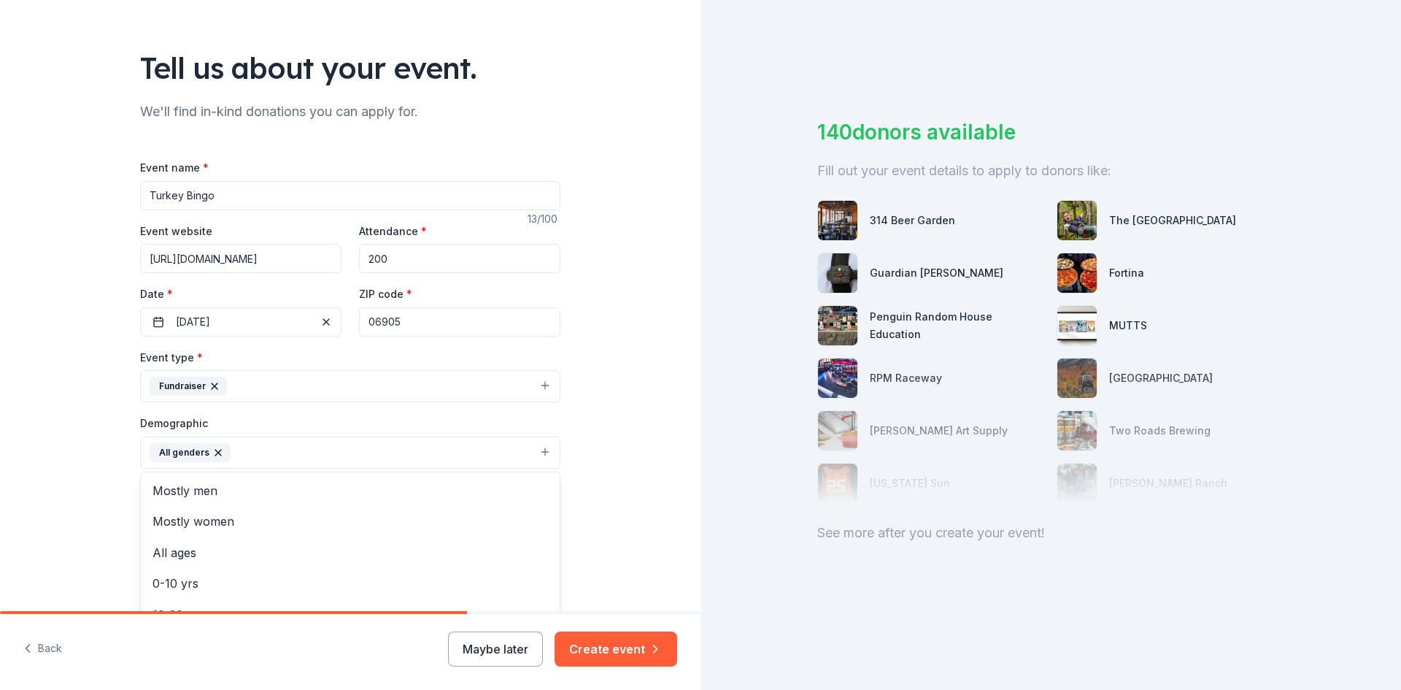
click at [98, 471] on div "Tell us about your event. We'll find in-kind donations you can apply for. Event…" at bounding box center [350, 418] width 701 height 974
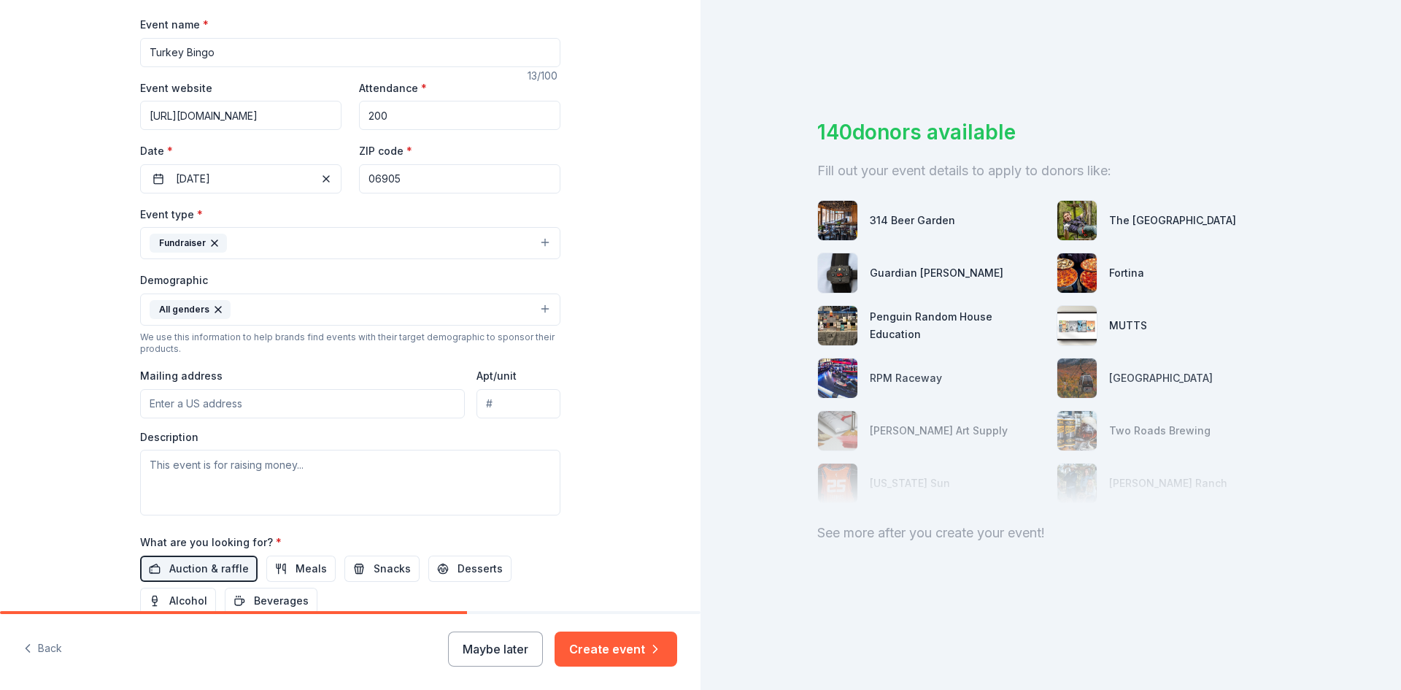
scroll to position [215, 0]
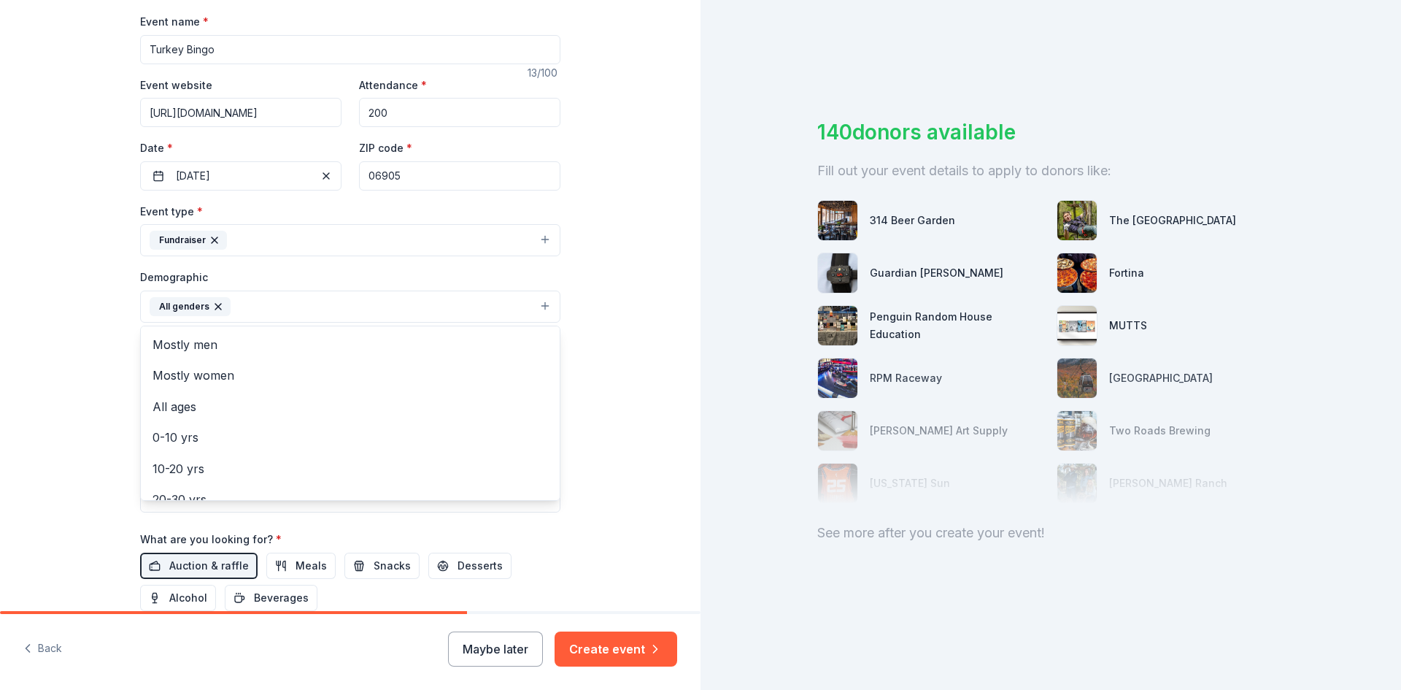
click at [252, 308] on button "All genders" at bounding box center [350, 306] width 420 height 32
click at [167, 404] on span "All ages" at bounding box center [350, 406] width 395 height 19
click at [93, 395] on div "Tell us about your event. We'll find in-kind donations you can apply for. Event…" at bounding box center [350, 272] width 701 height 974
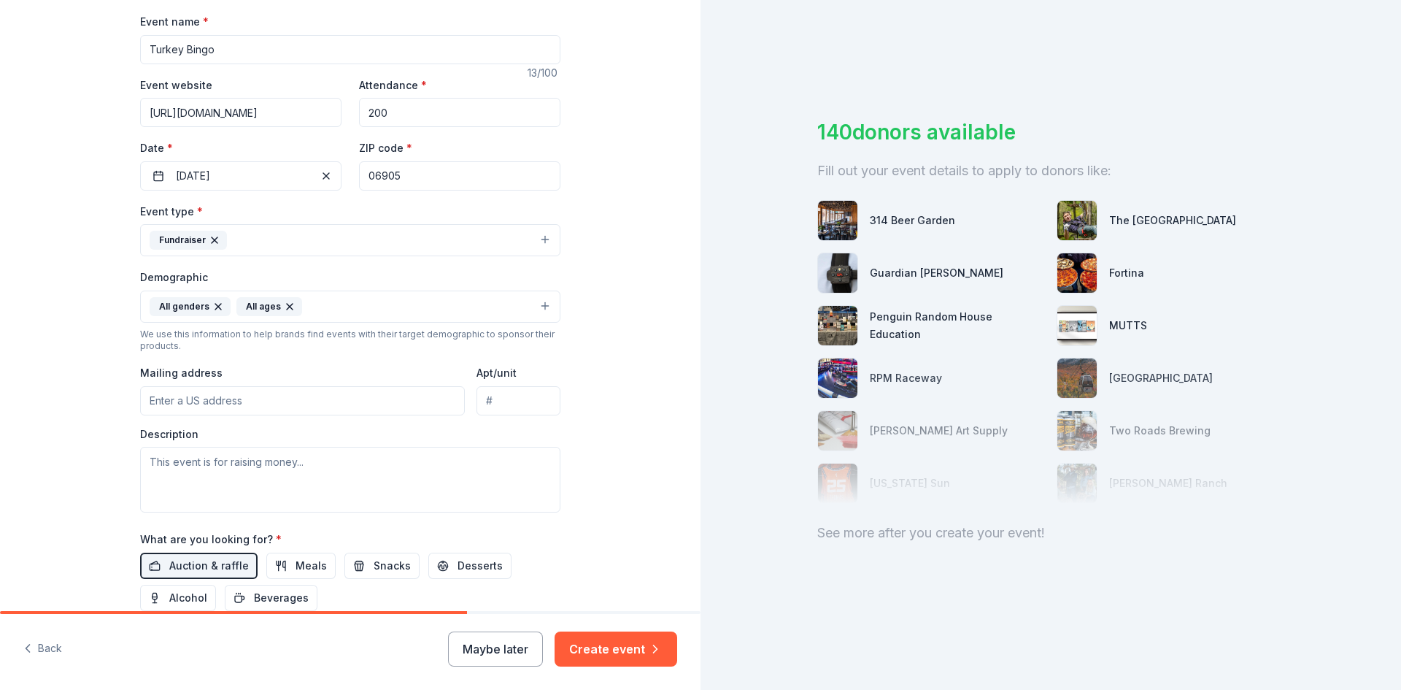
click at [171, 401] on input "Mailing address" at bounding box center [302, 400] width 325 height 29
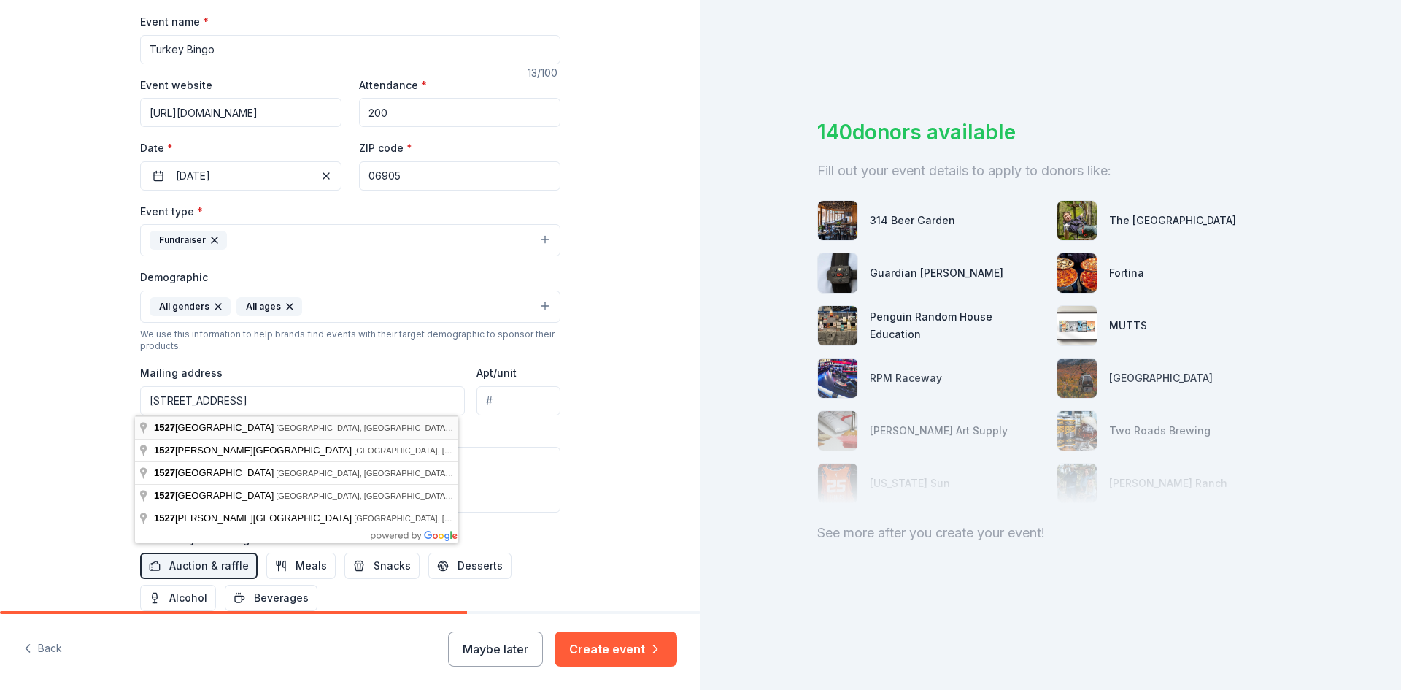
type input "[STREET_ADDRESS]"
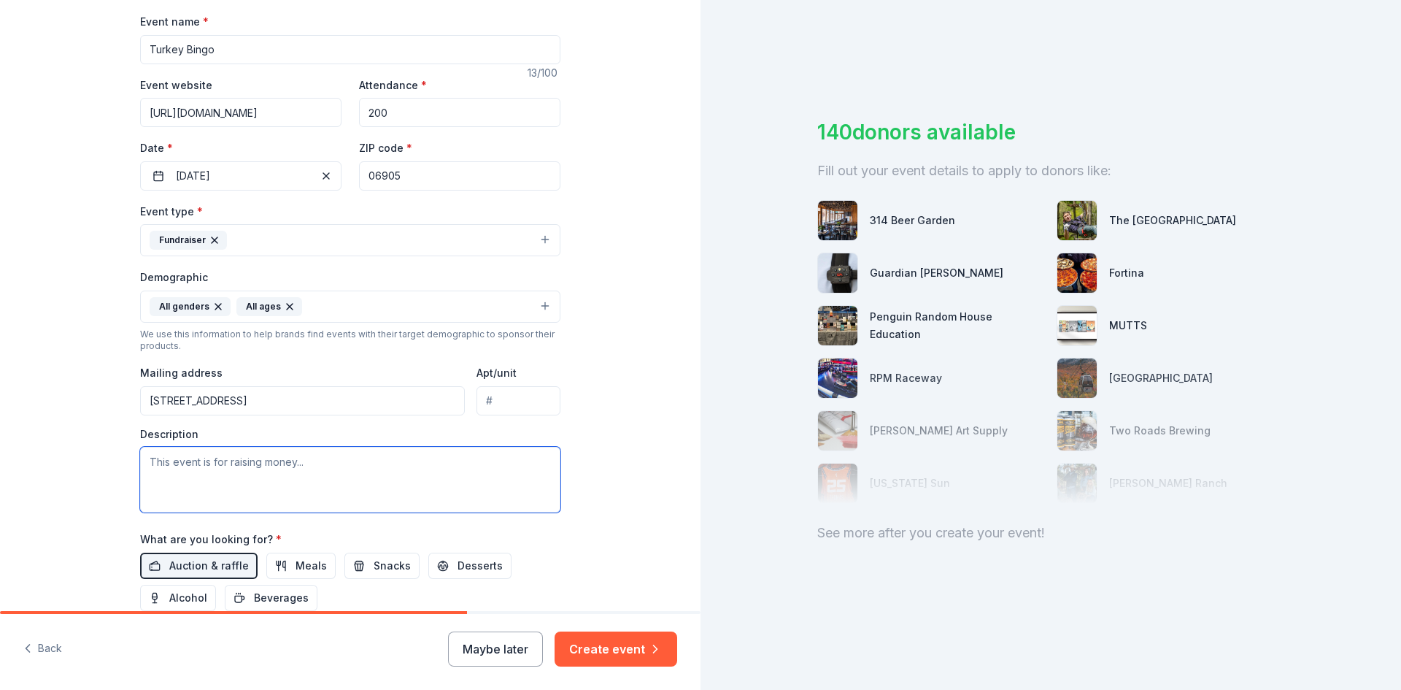
click at [177, 470] on textarea at bounding box center [350, 480] width 420 height 66
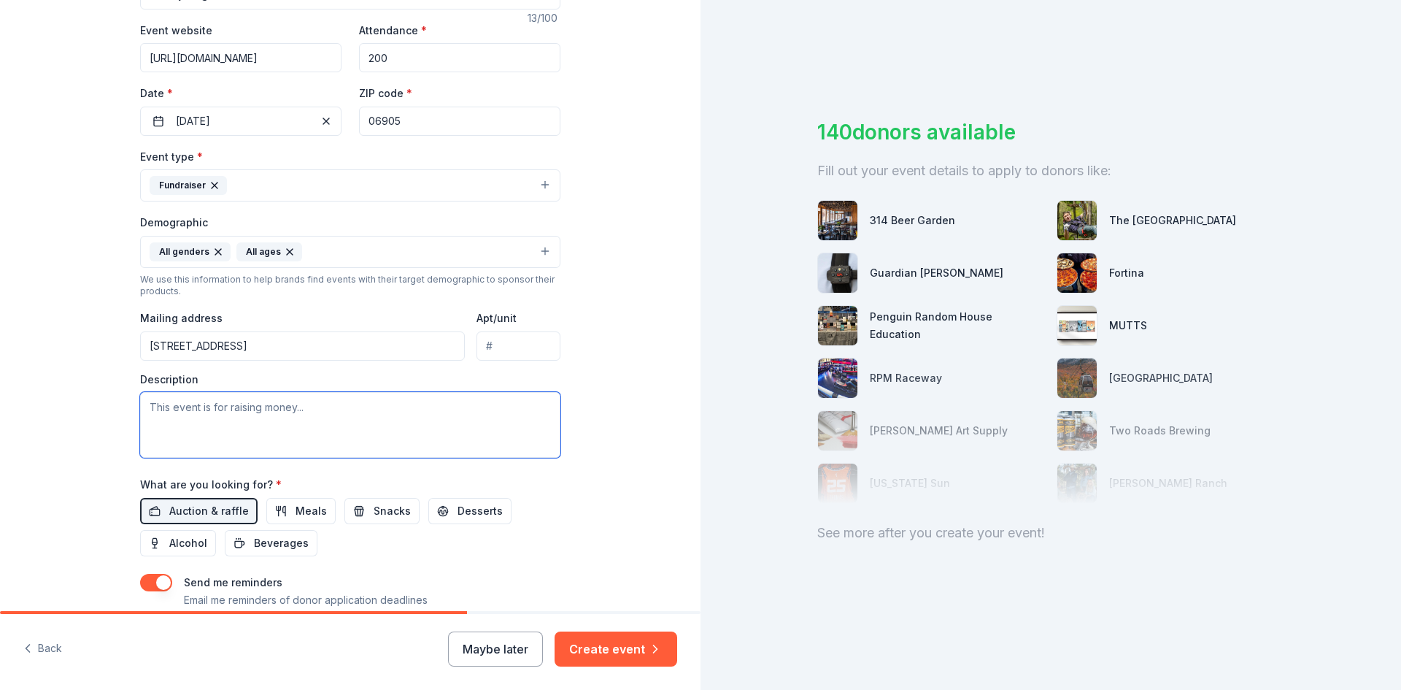
scroll to position [360, 0]
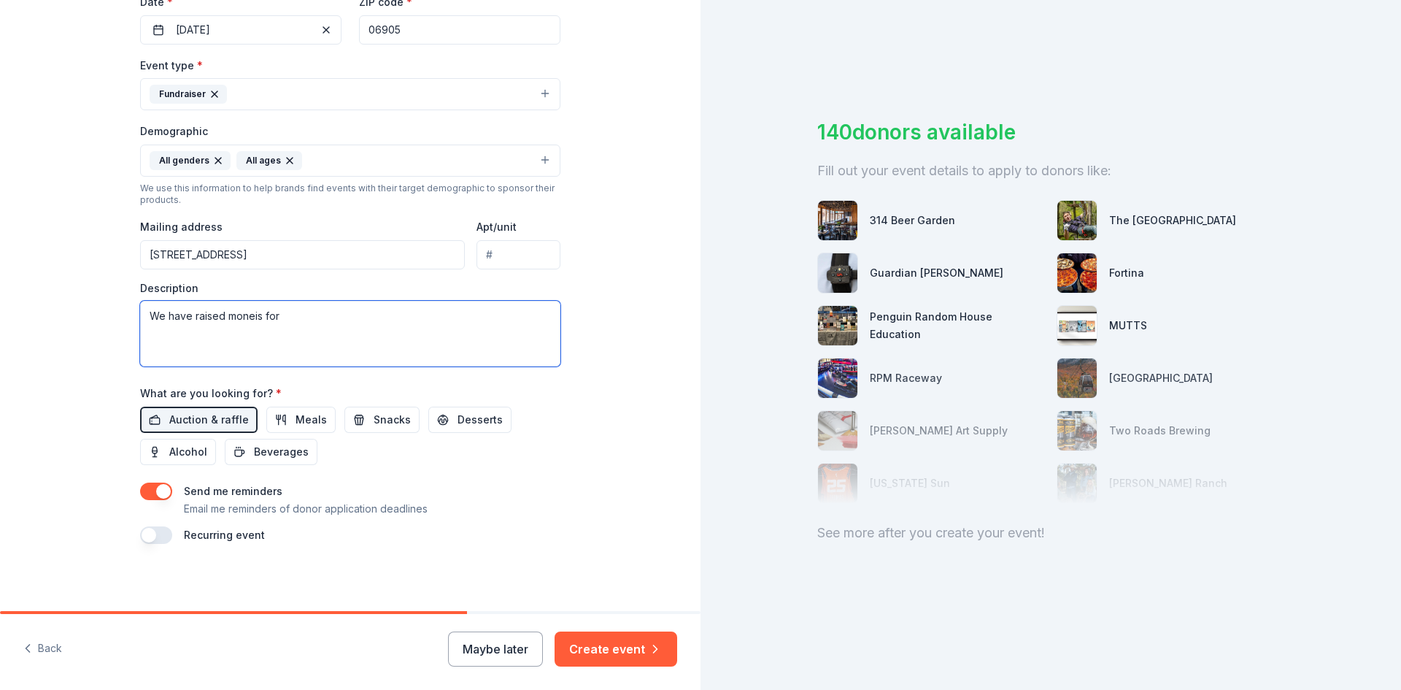
click at [239, 321] on textarea "We have raised moneis for" at bounding box center [350, 334] width 420 height 66
click at [276, 321] on textarea "We have raised monies for" at bounding box center [350, 334] width 420 height 66
paste textarea "Filling in with the Blanks"
paste textarea "Umbrella Club"
click at [395, 318] on textarea "We have raised monies for Filling in with the Blanks,Umbrella Club" at bounding box center [350, 334] width 420 height 66
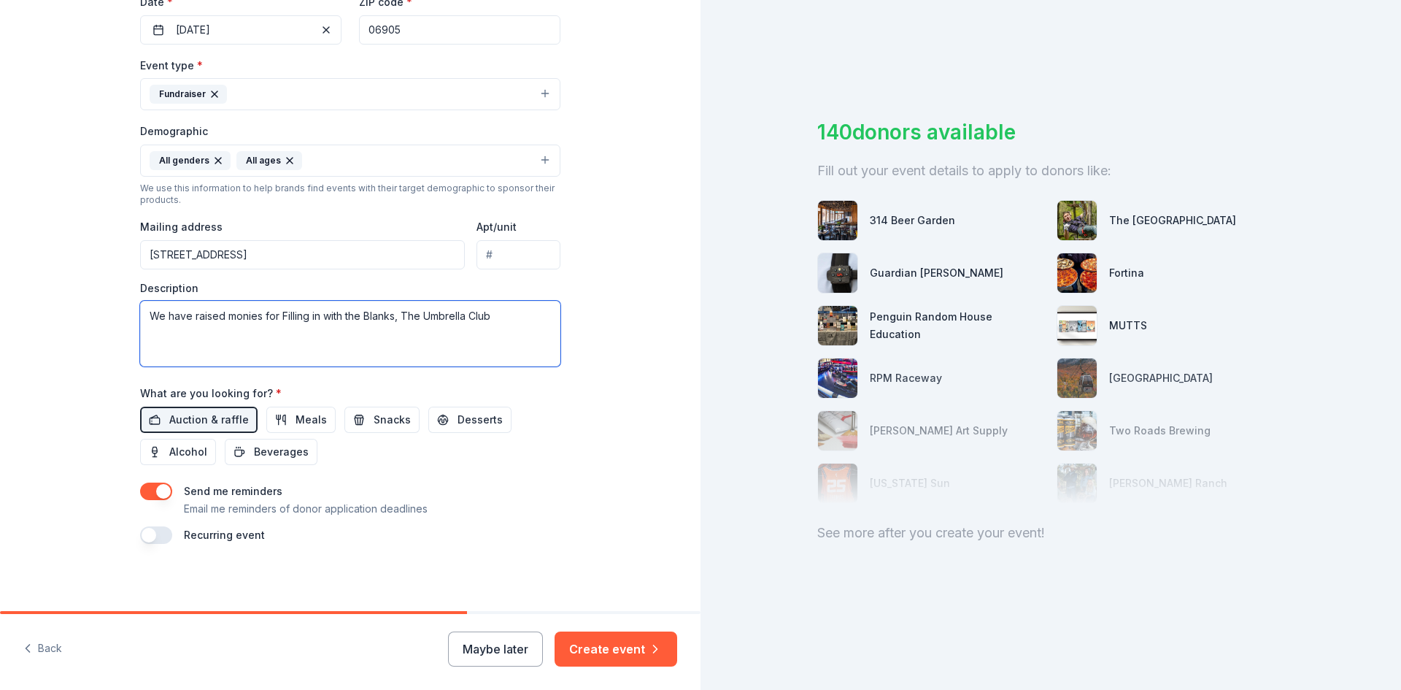
click at [490, 315] on textarea "We have raised monies for Filling in with the Blanks, The Umbrella Club" at bounding box center [350, 334] width 420 height 66
paste textarea "Homes for the Brave (to support veterans), DomusKids, Star (to support children…"
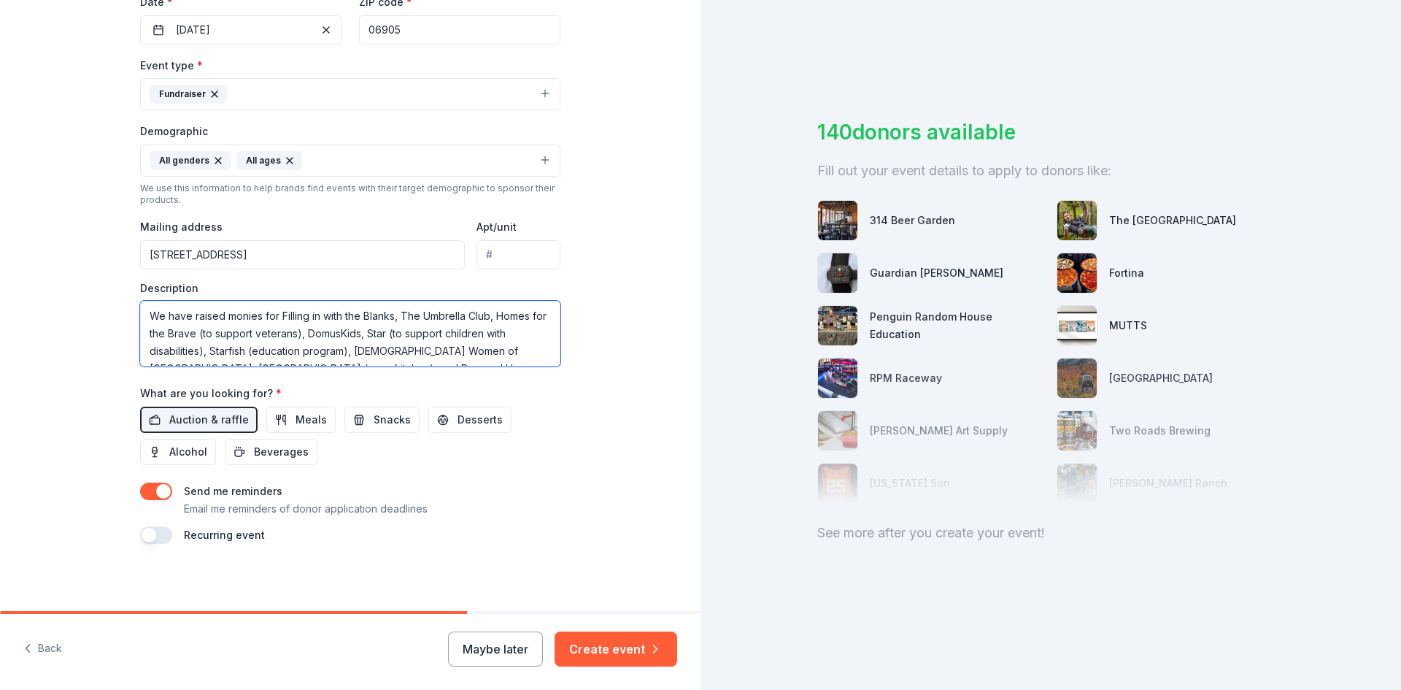
scroll to position [9, 0]
click at [348, 324] on textarea "We have raised monies for Filling in with the Blanks, The Umbrella Club, Homes …" at bounding box center [350, 334] width 420 height 66
click at [500, 353] on textarea "We have raised monies for Filling in with the Blanks, The Umbrella Club, Homes …" at bounding box center [350, 334] width 420 height 66
paste textarea "Domestic Violence Crisis Center and the [GEOGRAPHIC_DATA]"
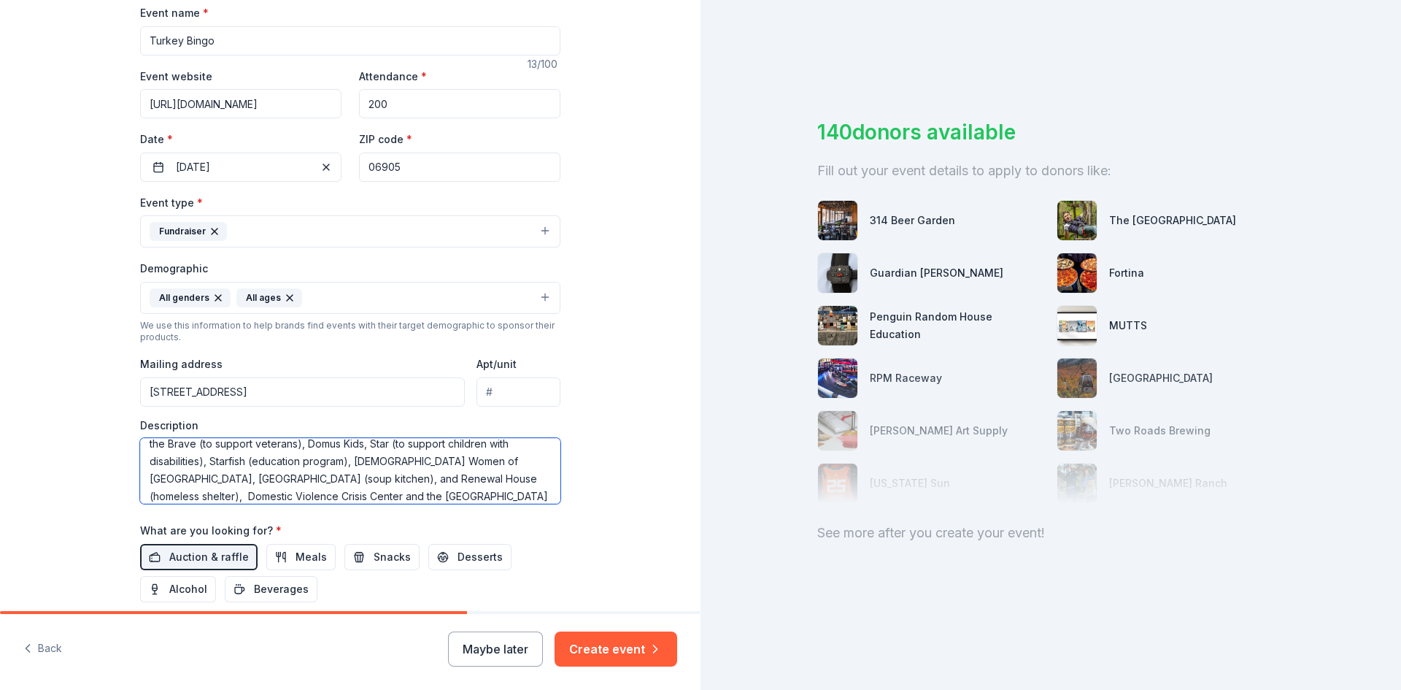
scroll to position [217, 0]
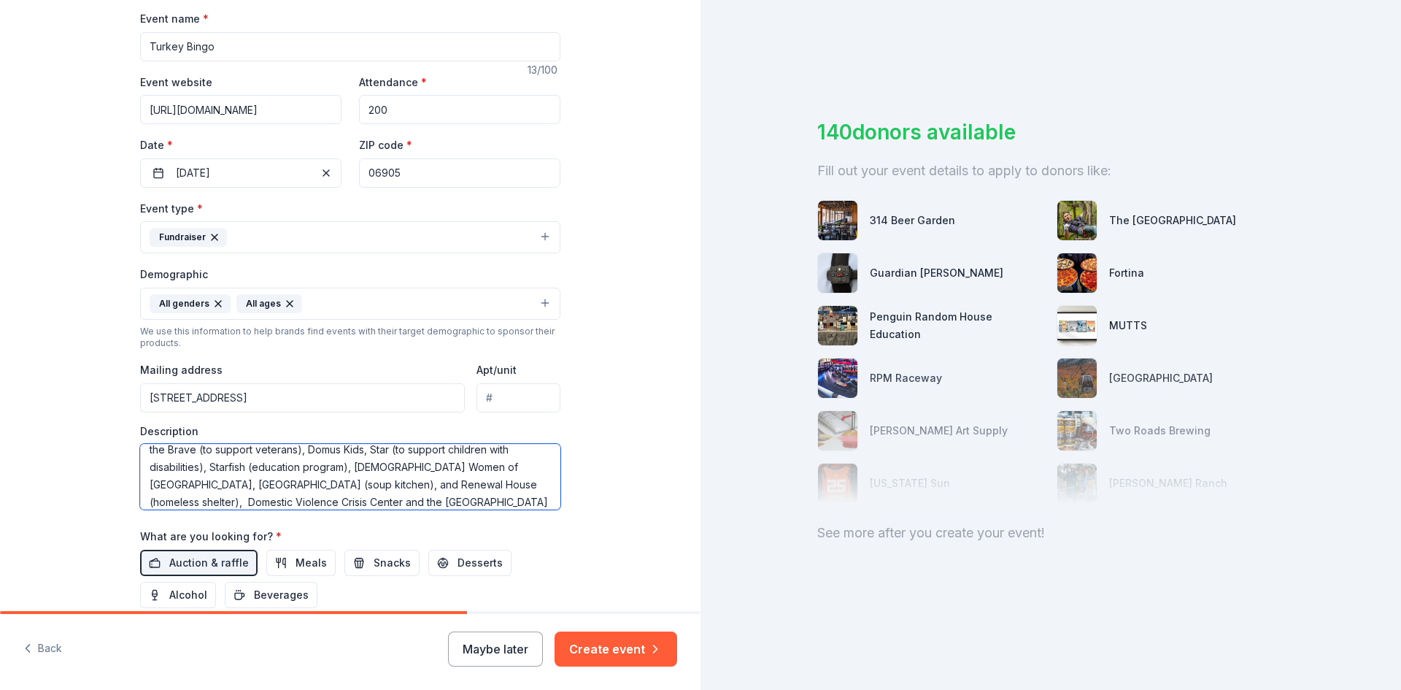
type textarea "We have raised monies for Filling in with the Blanks, The Umbrella Club, Homes …"
drag, startPoint x: 388, startPoint y: 110, endPoint x: 370, endPoint y: 109, distance: 18.3
click at [370, 109] on input "200" at bounding box center [459, 109] width 201 height 29
type input "280"
click at [573, 171] on div "Tell us about your event. We'll find in-kind donations you can apply for. Event…" at bounding box center [350, 270] width 467 height 974
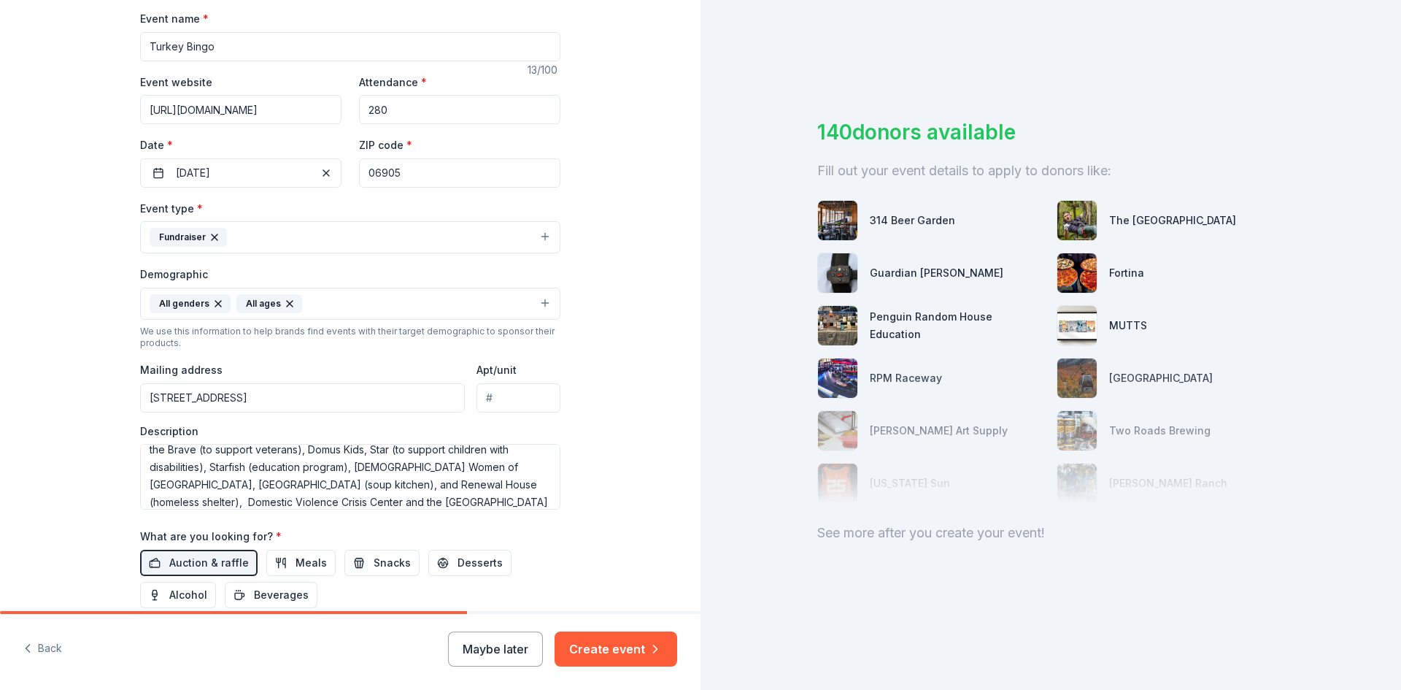
click at [595, 299] on div "Tell us about your event. We'll find in-kind donations you can apply for. Event…" at bounding box center [350, 270] width 701 height 974
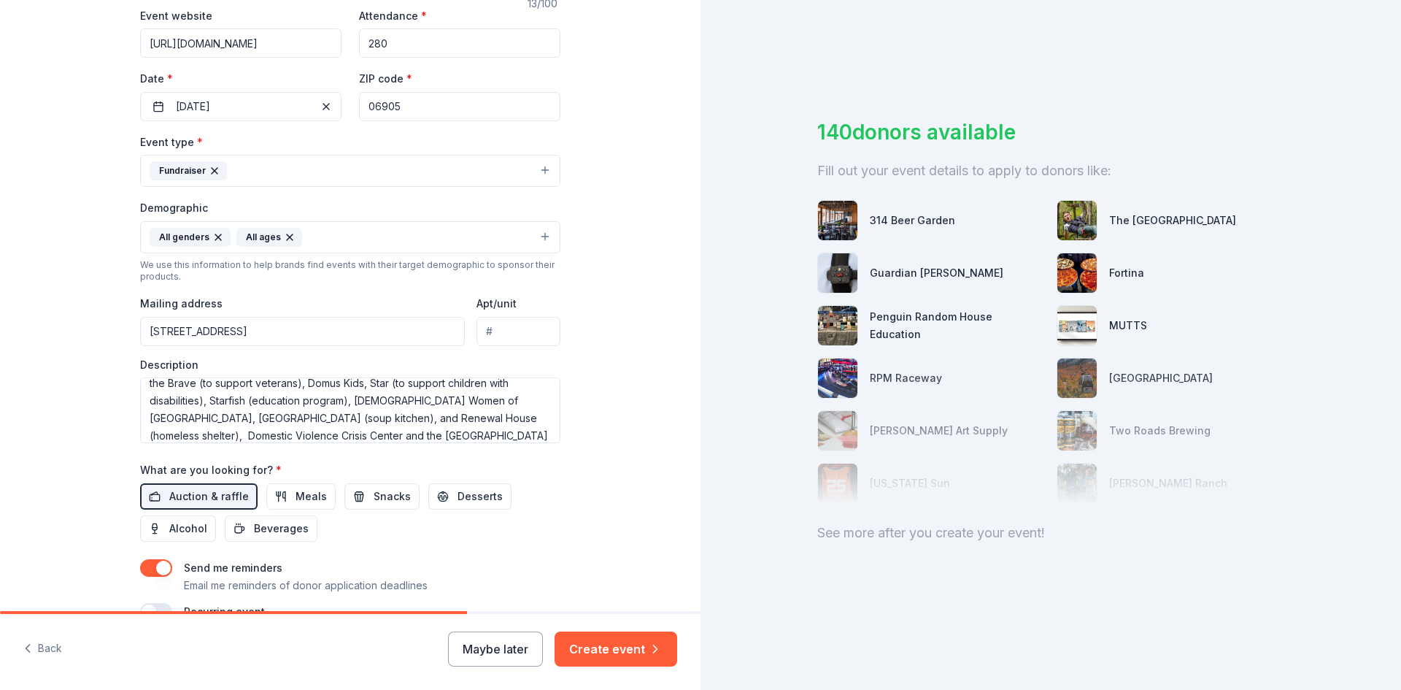
scroll to position [363, 0]
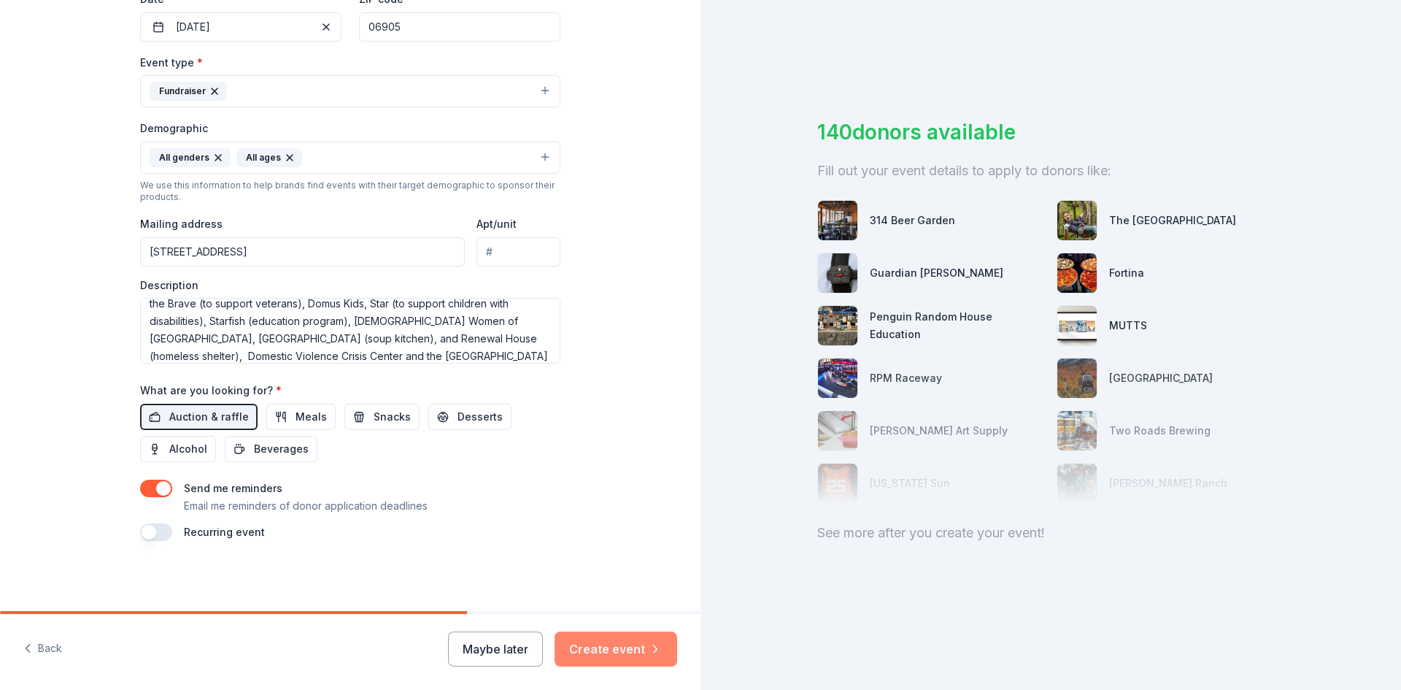
click at [603, 645] on button "Create event" at bounding box center [616, 648] width 123 height 35
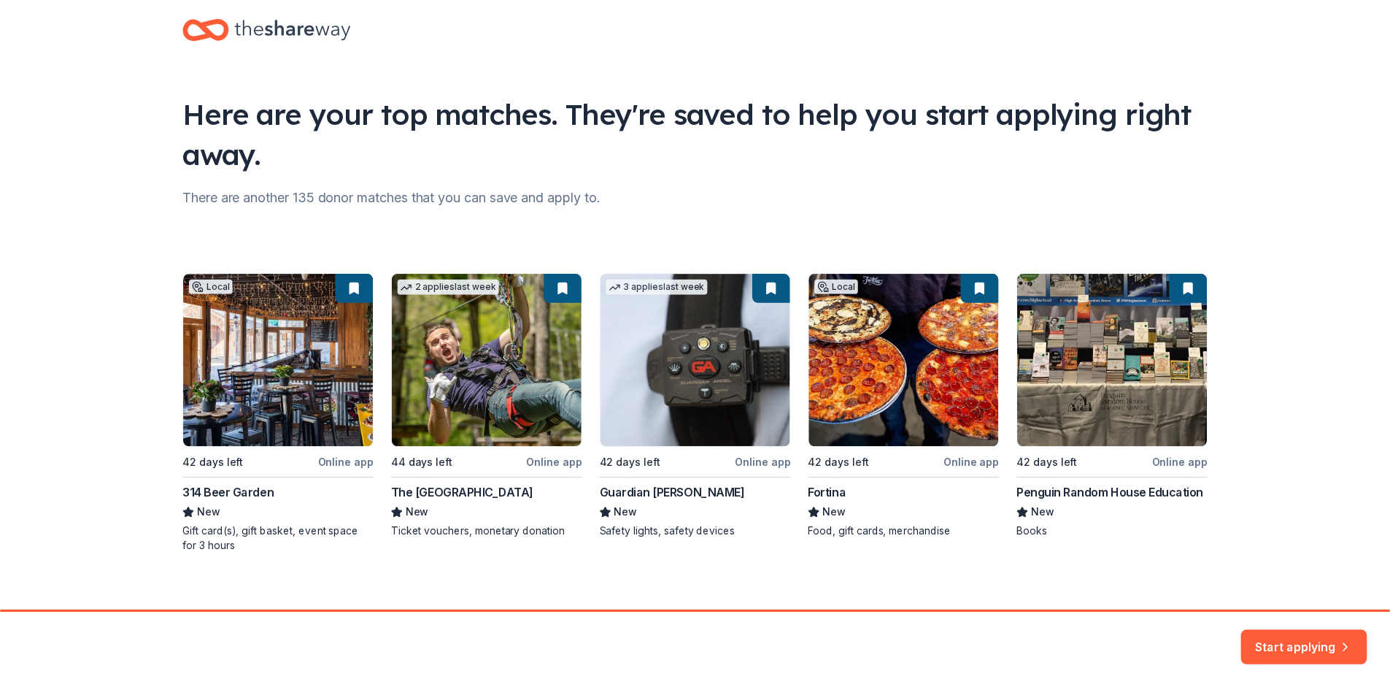
scroll to position [38, 0]
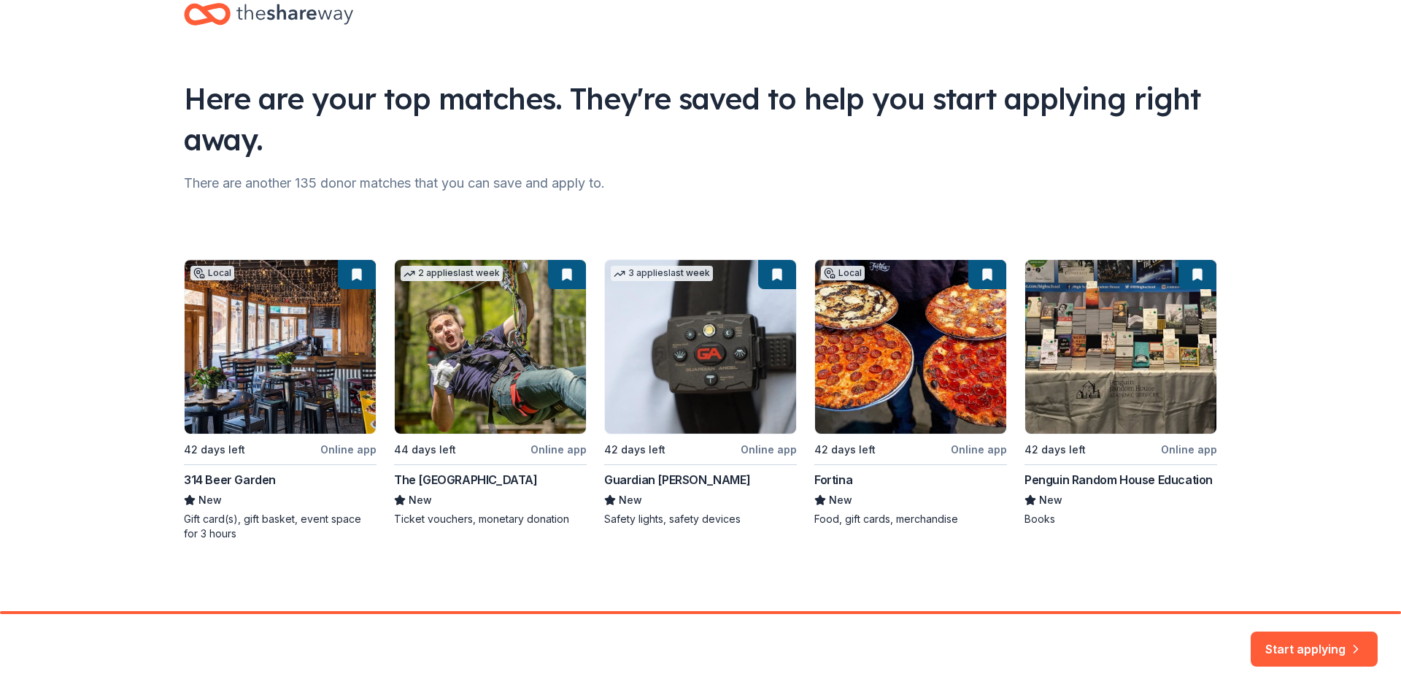
click at [887, 445] on div "Local 42 days left Online app 314 Beer Garden New Gift card(s), gift basket, ev…" at bounding box center [700, 400] width 1033 height 282
click at [845, 336] on div "Local 42 days left Online app 314 Beer Garden New Gift card(s), gift basket, ev…" at bounding box center [700, 400] width 1033 height 282
click at [830, 480] on div "Local 42 days left Online app 314 Beer Garden New Gift card(s), gift basket, ev…" at bounding box center [700, 400] width 1033 height 282
click at [1308, 648] on button "Start applying" at bounding box center [1314, 640] width 127 height 35
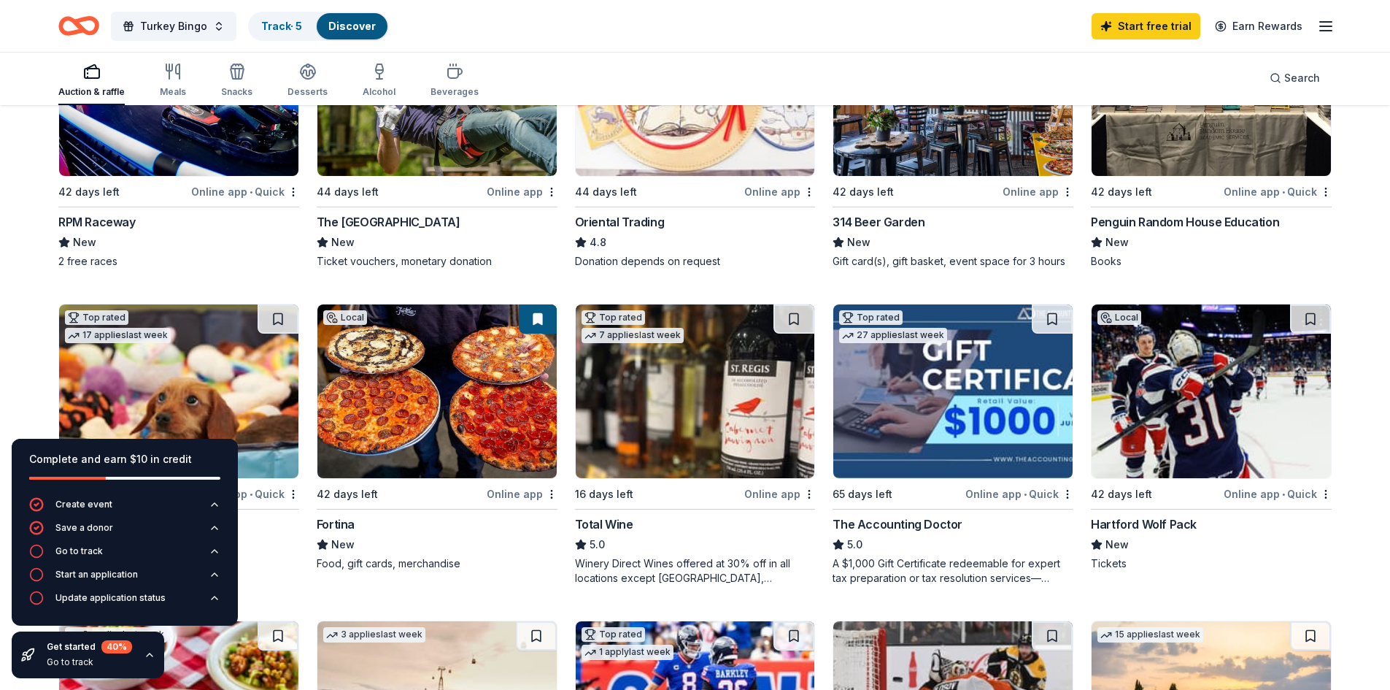
scroll to position [292, 0]
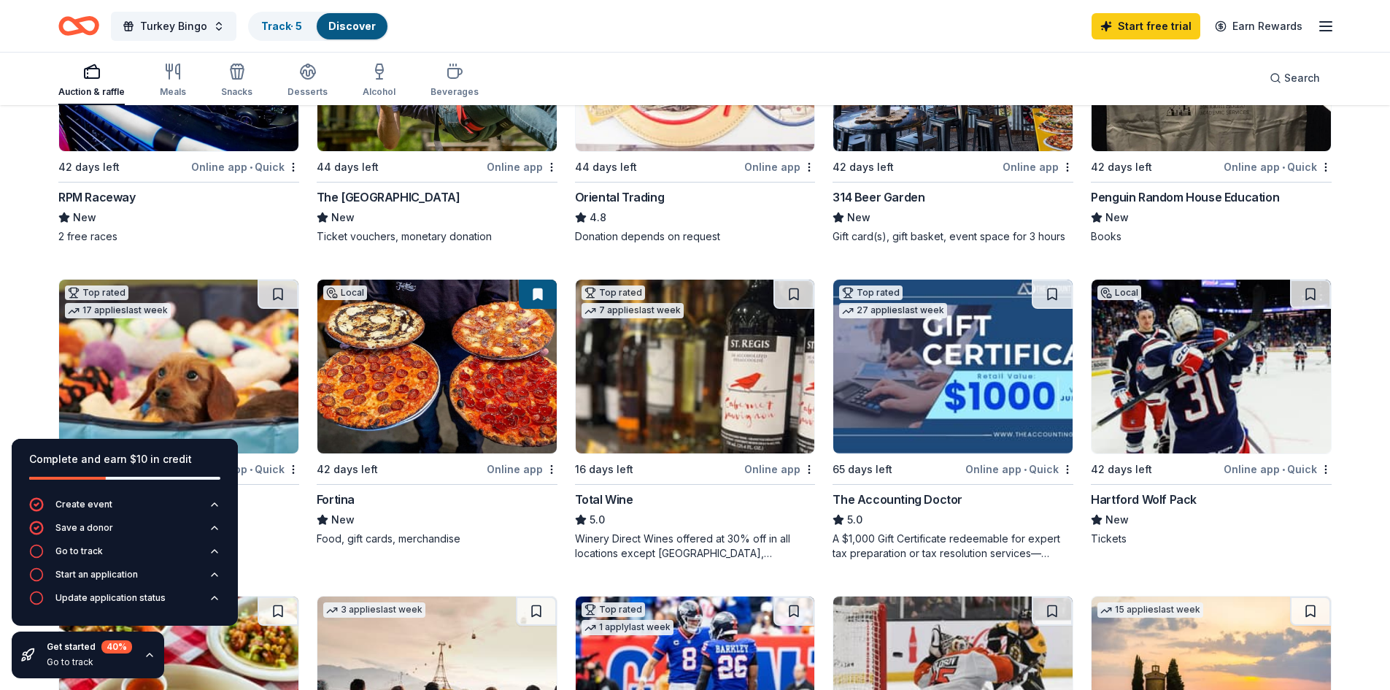
click at [688, 371] on img at bounding box center [695, 366] width 239 height 174
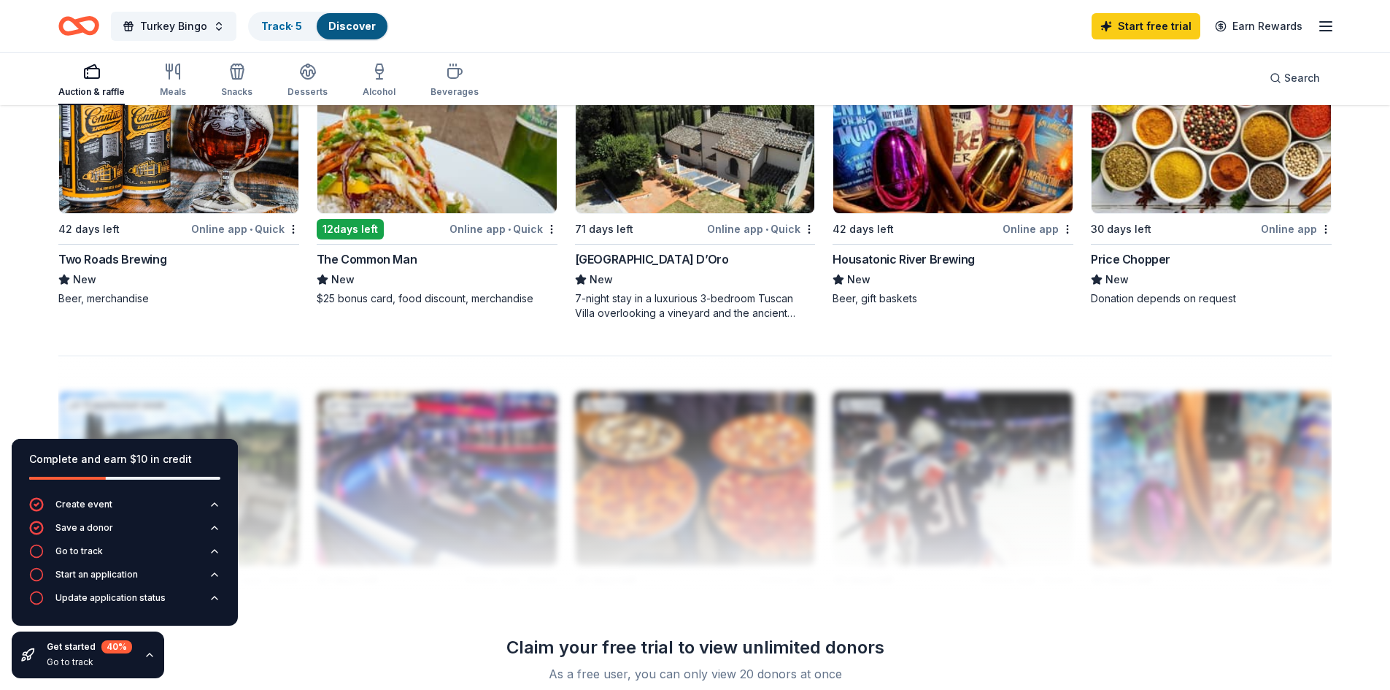
scroll to position [1095, 0]
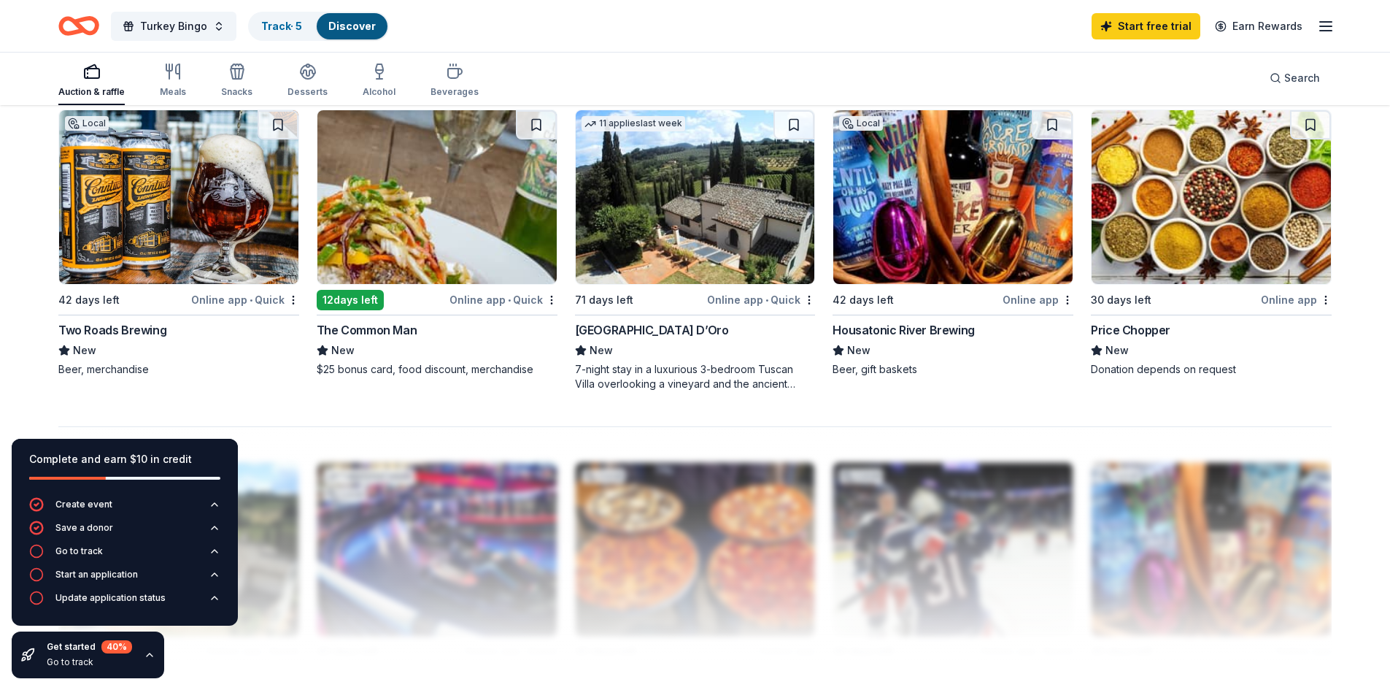
click at [134, 265] on img at bounding box center [178, 197] width 239 height 174
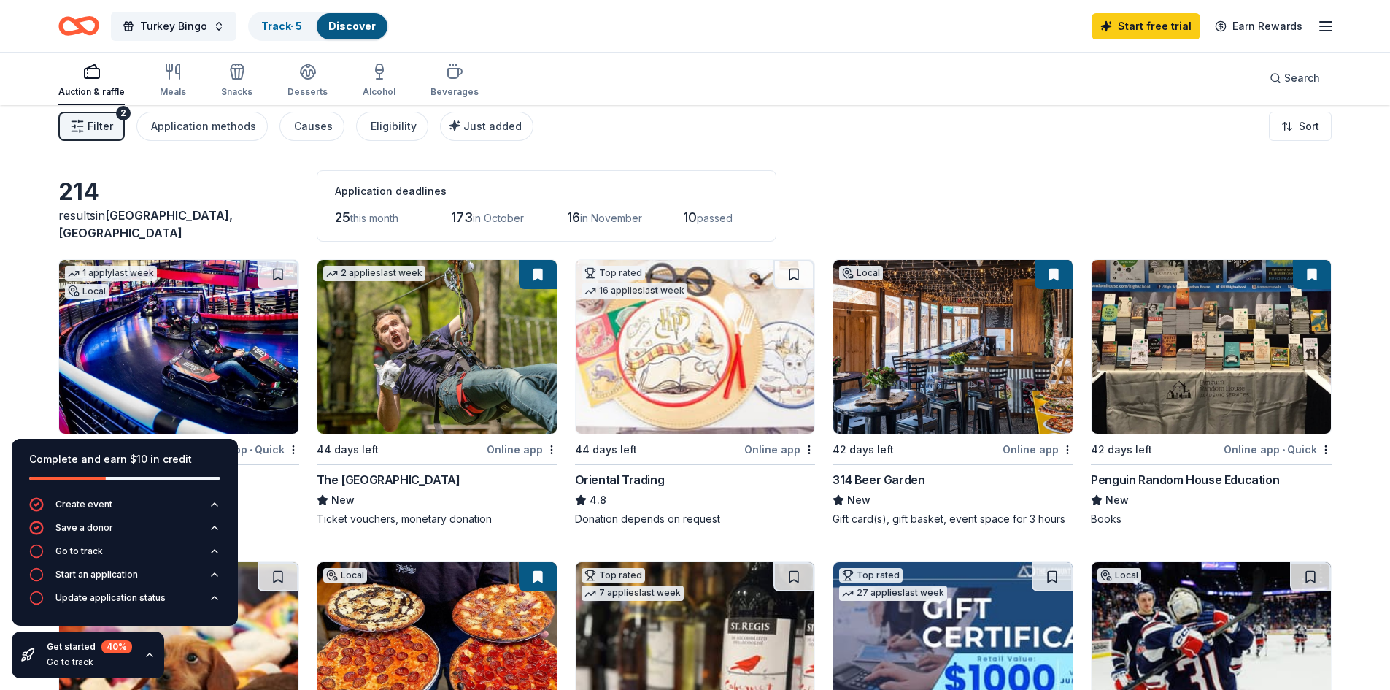
scroll to position [0, 0]
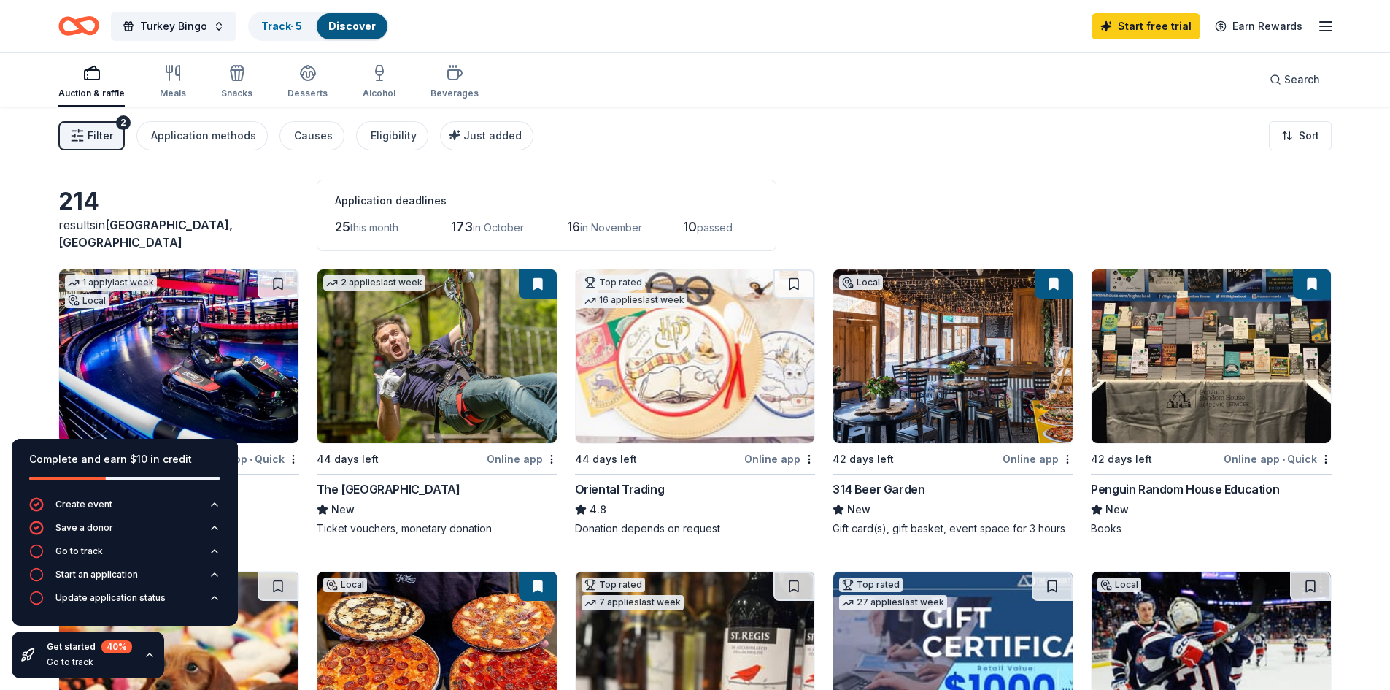
click at [1322, 28] on icon "button" at bounding box center [1326, 27] width 18 height 18
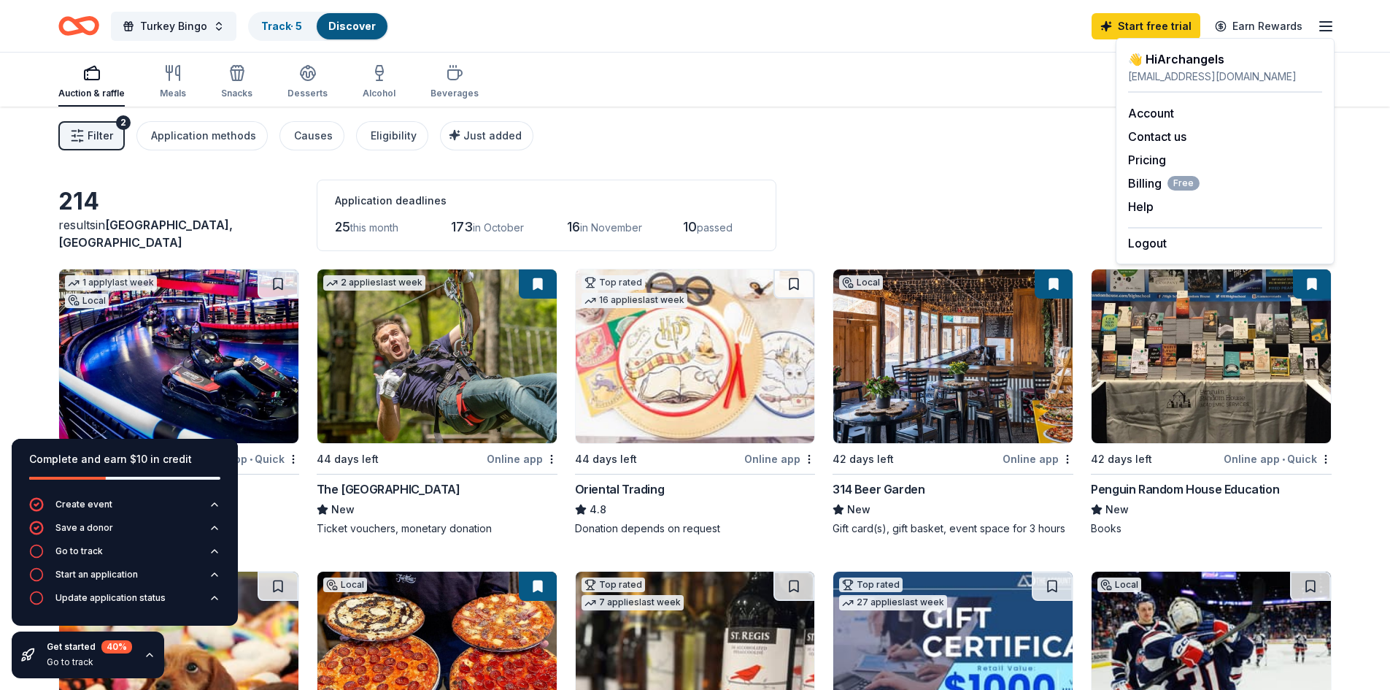
click at [969, 143] on div "Filter 2 Application methods Causes Eligibility Just added Sort" at bounding box center [695, 136] width 1390 height 58
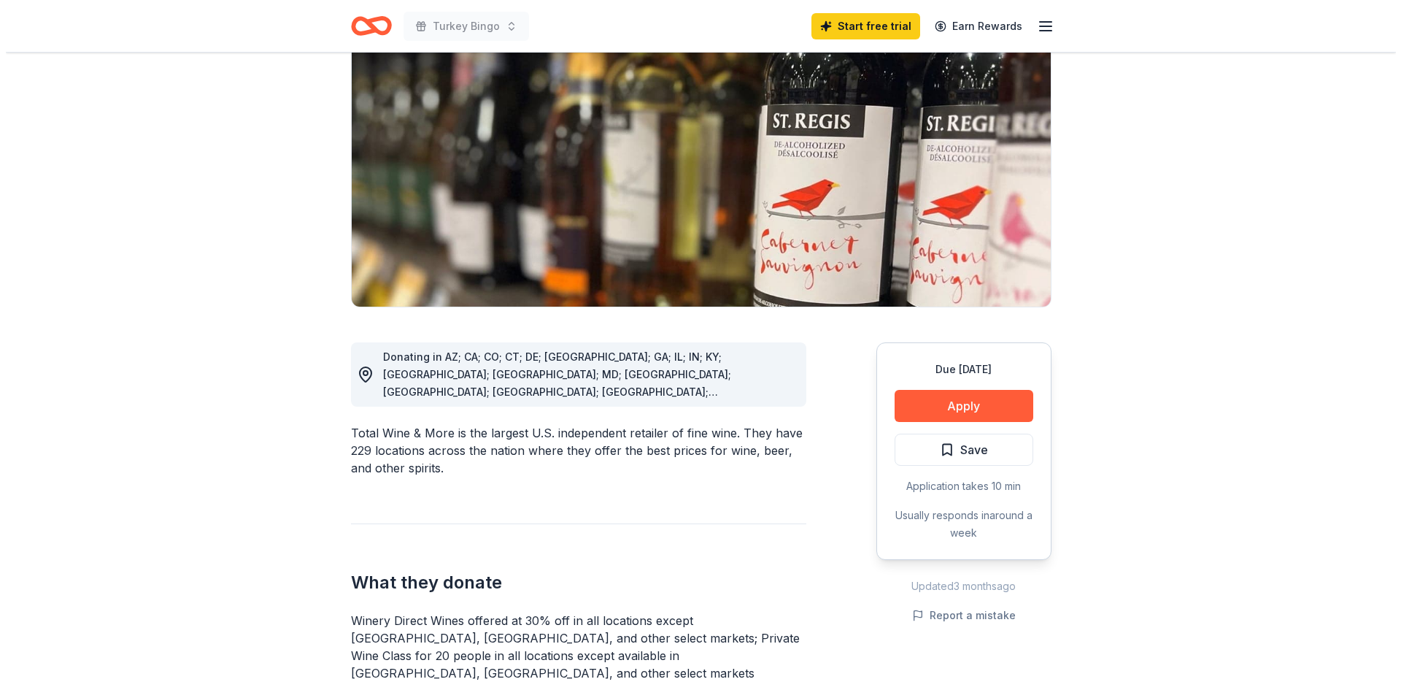
scroll to position [146, 0]
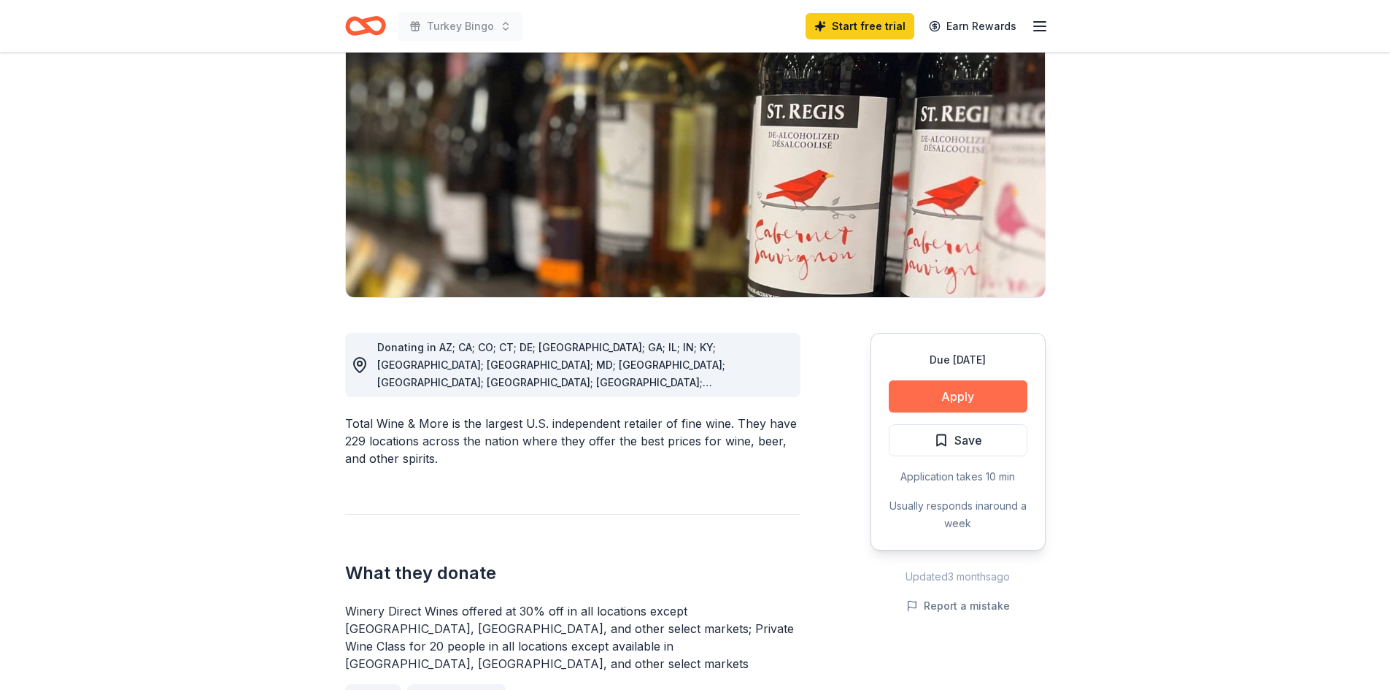
click at [968, 382] on button "Apply" at bounding box center [958, 396] width 139 height 32
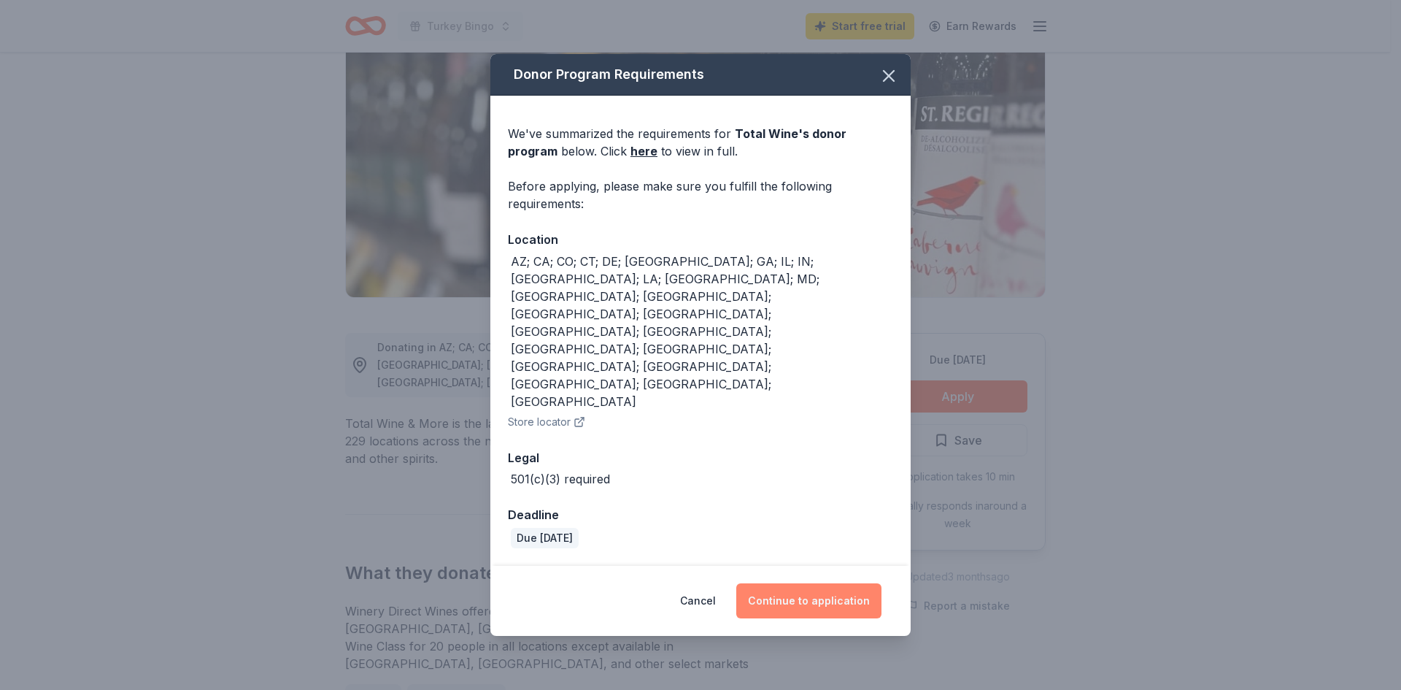
click at [811, 583] on button "Continue to application" at bounding box center [808, 600] width 145 height 35
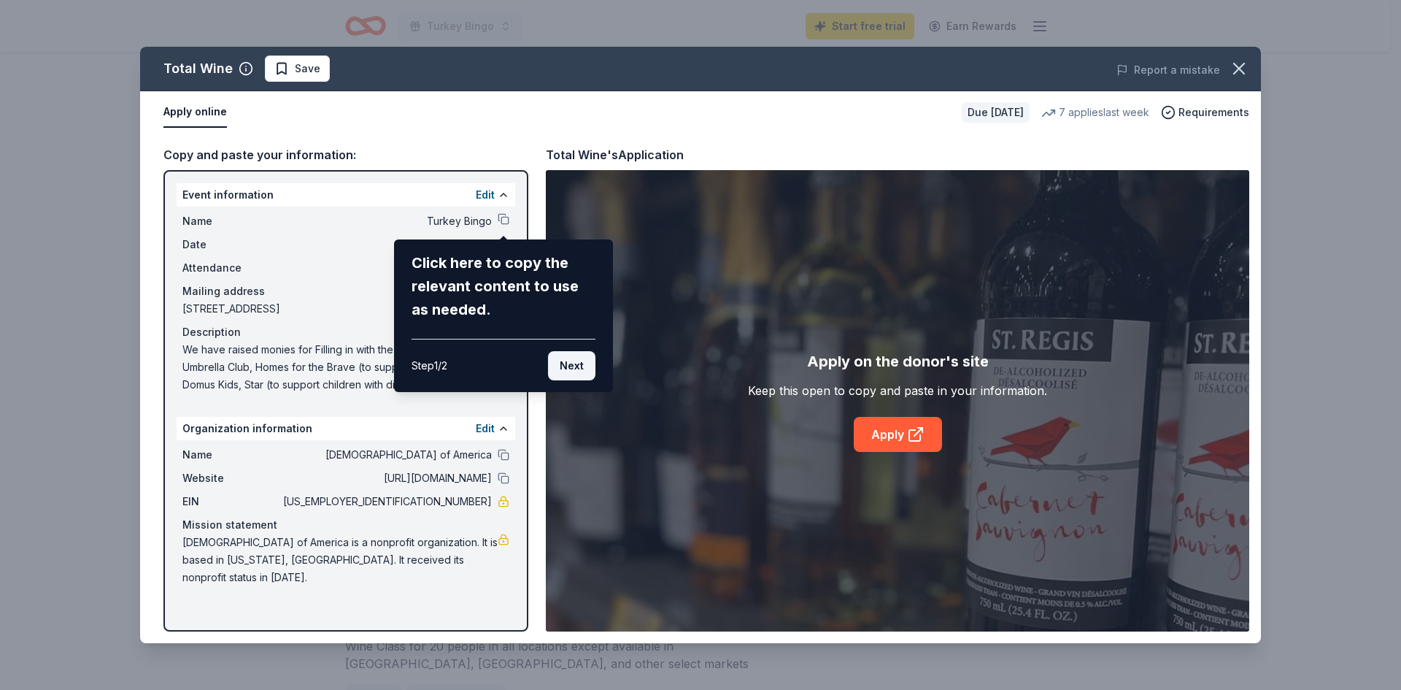
click at [565, 355] on button "Next" at bounding box center [571, 365] width 47 height 29
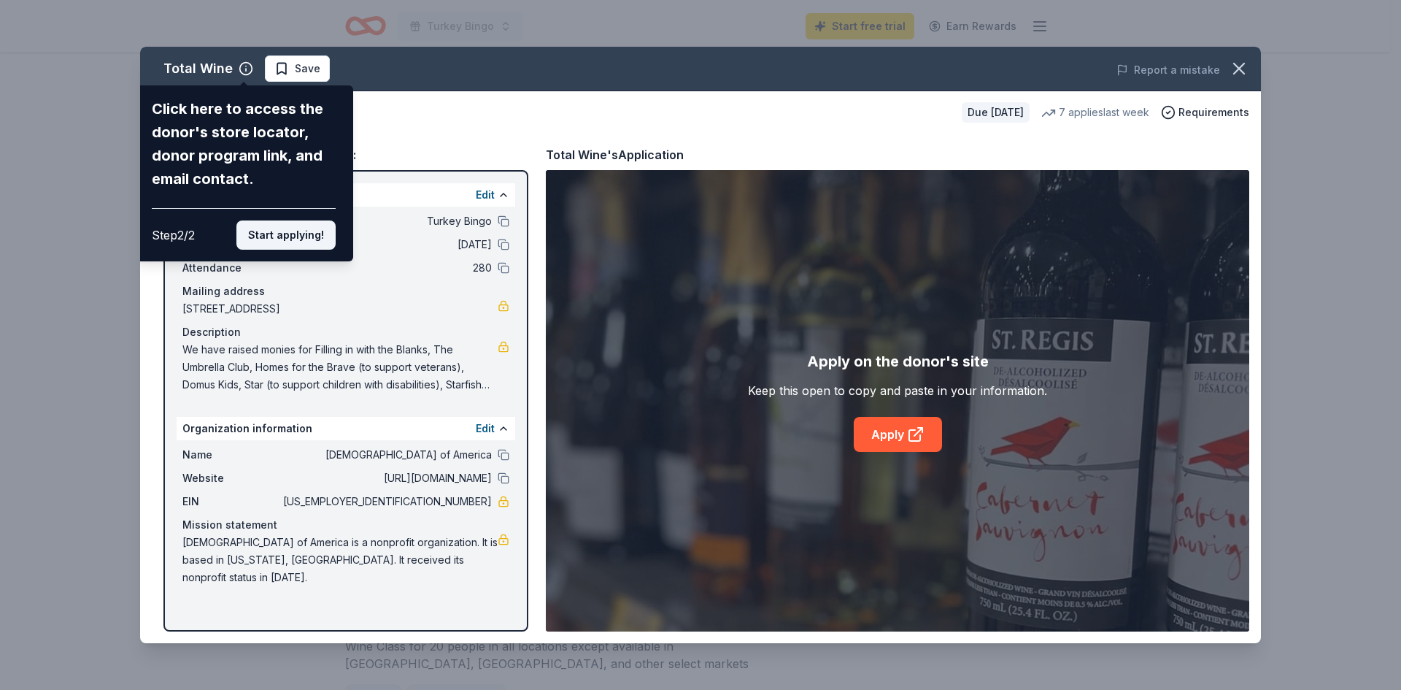
click at [262, 232] on button "Start applying!" at bounding box center [285, 234] width 99 height 29
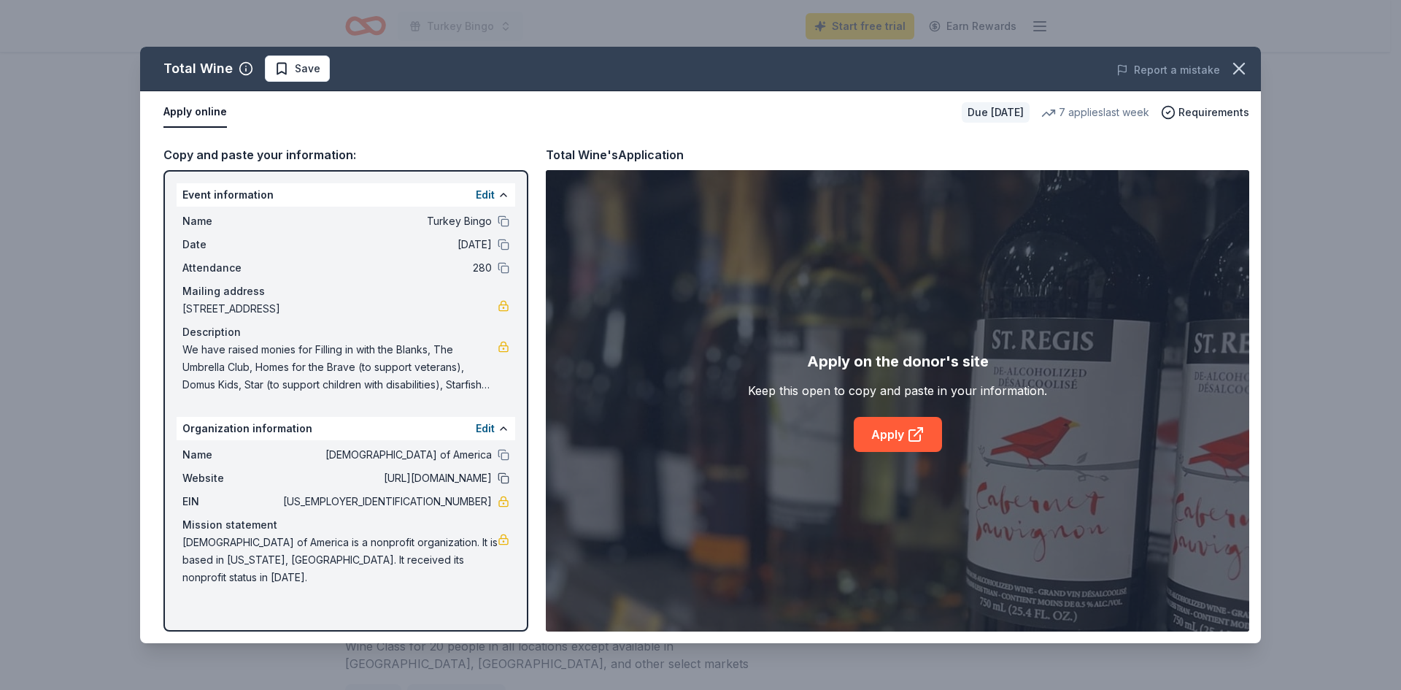
click at [506, 477] on button at bounding box center [504, 478] width 12 height 12
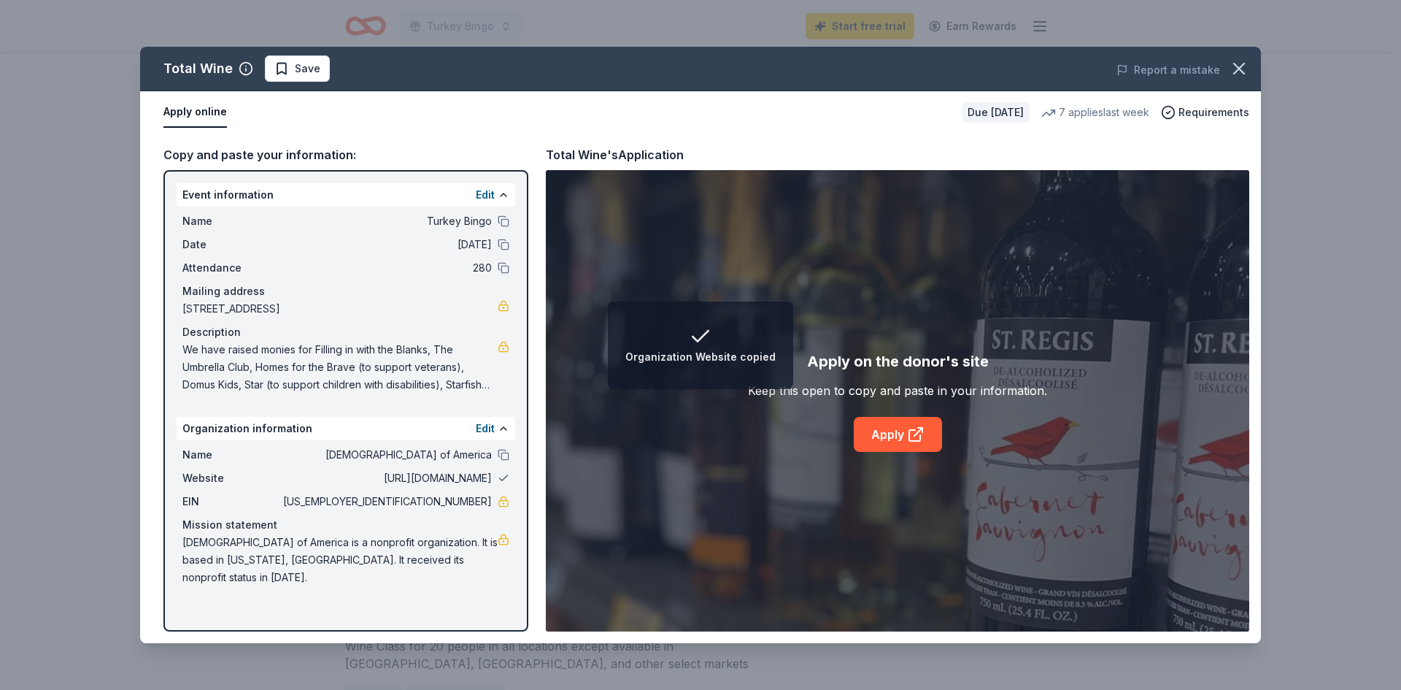
click at [502, 477] on button at bounding box center [504, 478] width 12 height 12
click at [445, 478] on span "[URL][DOMAIN_NAME]" at bounding box center [386, 478] width 212 height 18
click at [376, 475] on span "[URL][DOMAIN_NAME]" at bounding box center [386, 478] width 212 height 18
click at [387, 478] on span "[URL][DOMAIN_NAME]" at bounding box center [386, 478] width 212 height 18
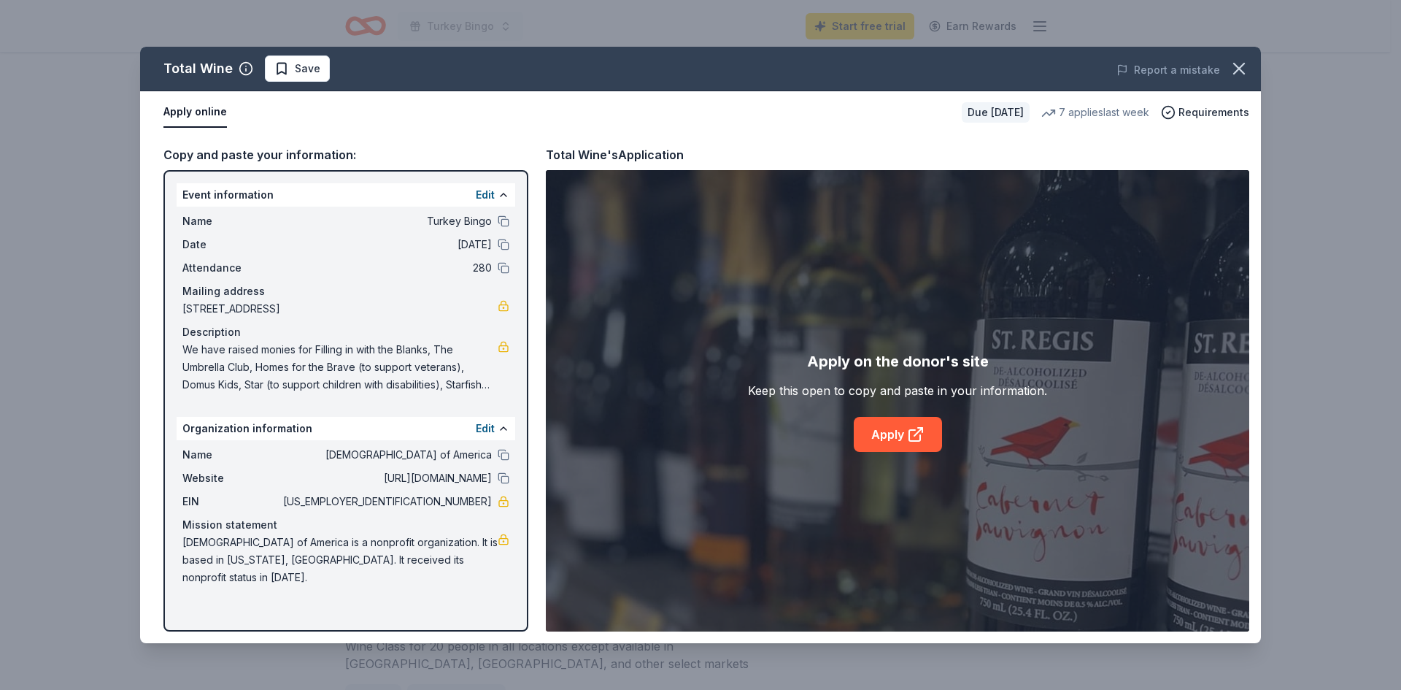
drag, startPoint x: 382, startPoint y: 478, endPoint x: 466, endPoint y: 485, distance: 84.2
click at [466, 485] on span "[URL][DOMAIN_NAME]" at bounding box center [386, 478] width 212 height 18
click at [412, 482] on span "[URL][DOMAIN_NAME]" at bounding box center [386, 478] width 212 height 18
click at [479, 424] on button "Edit" at bounding box center [485, 429] width 19 height 18
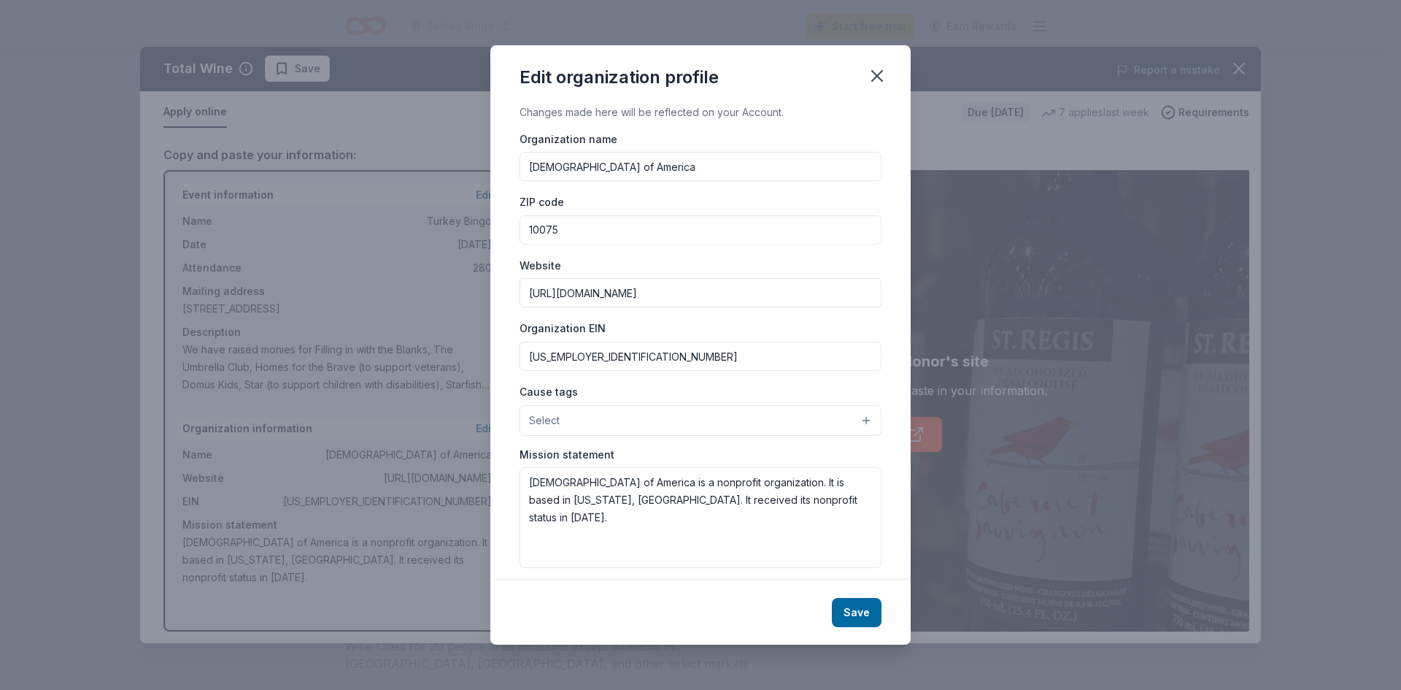
drag, startPoint x: 649, startPoint y: 290, endPoint x: 503, endPoint y: 285, distance: 146.1
click at [503, 285] on div "Changes made here will be reflected on your Account. Organization name Greek Or…" at bounding box center [700, 342] width 420 height 477
paste input "https://archangelsgoc.org/"
type input "https://archangelsgoc.org/"
click at [581, 426] on button "Select" at bounding box center [701, 420] width 362 height 31
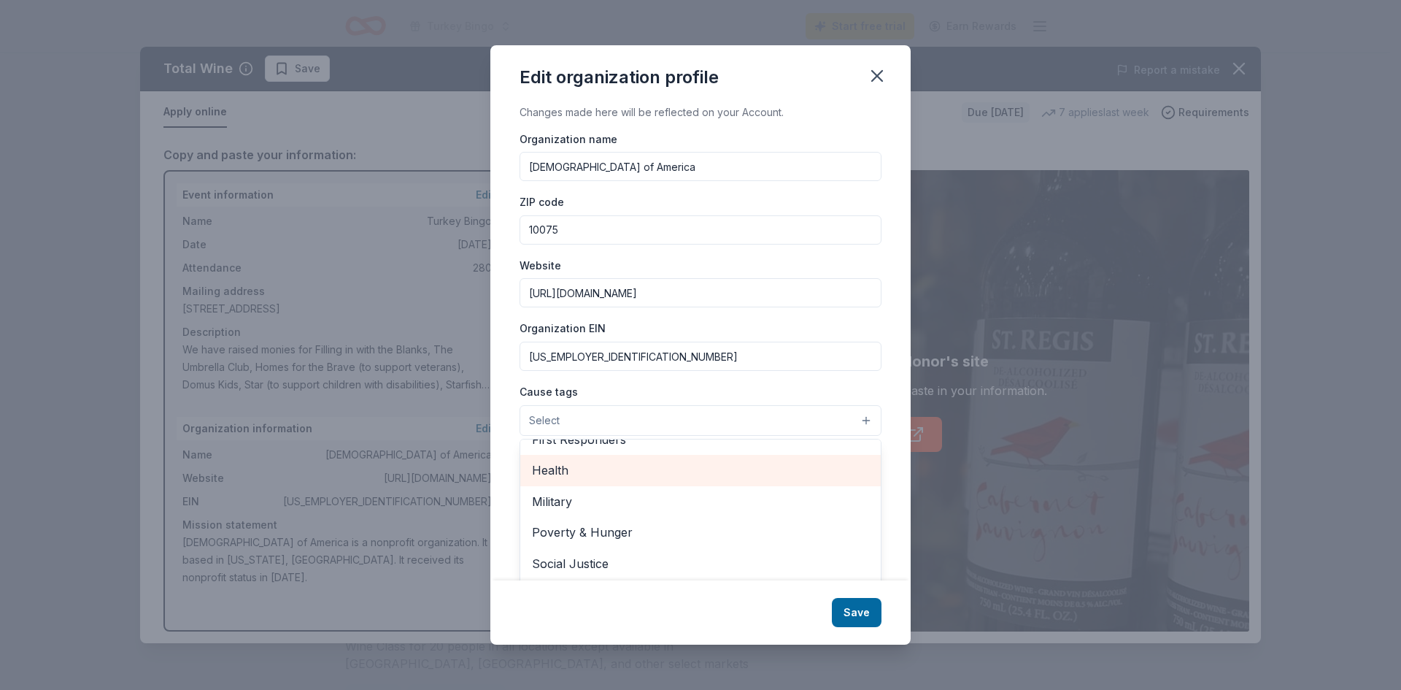
scroll to position [33, 0]
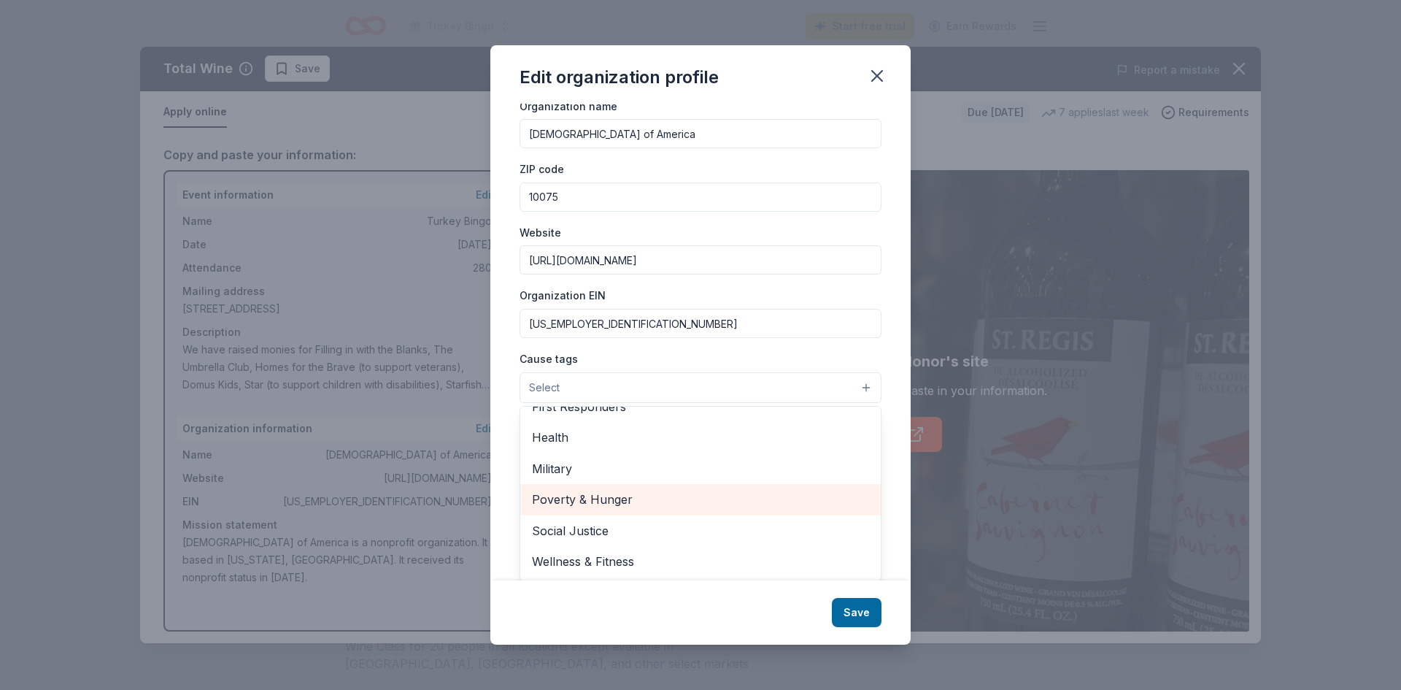
click at [634, 498] on span "Poverty & Hunger" at bounding box center [700, 499] width 337 height 19
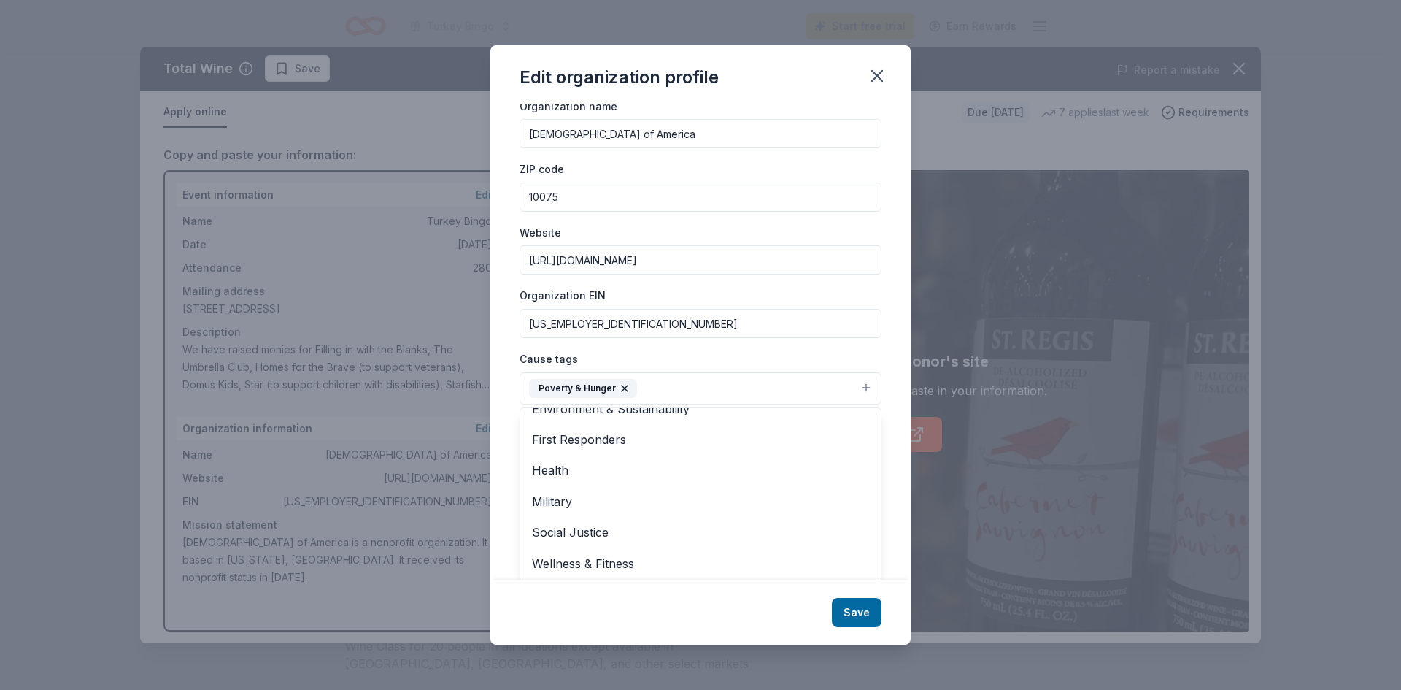
click at [854, 621] on div "Edit organization profile Changes made here will be reflected on your Account. …" at bounding box center [700, 345] width 420 height 600
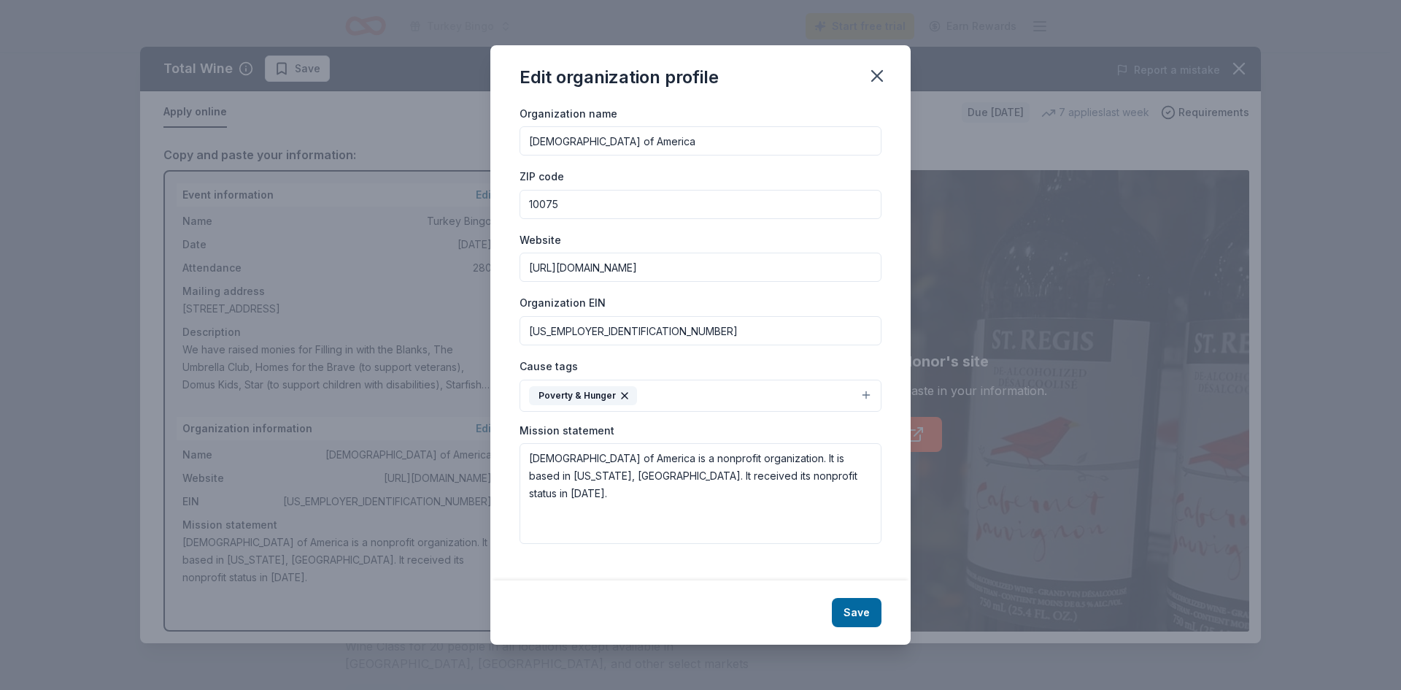
scroll to position [12, 0]
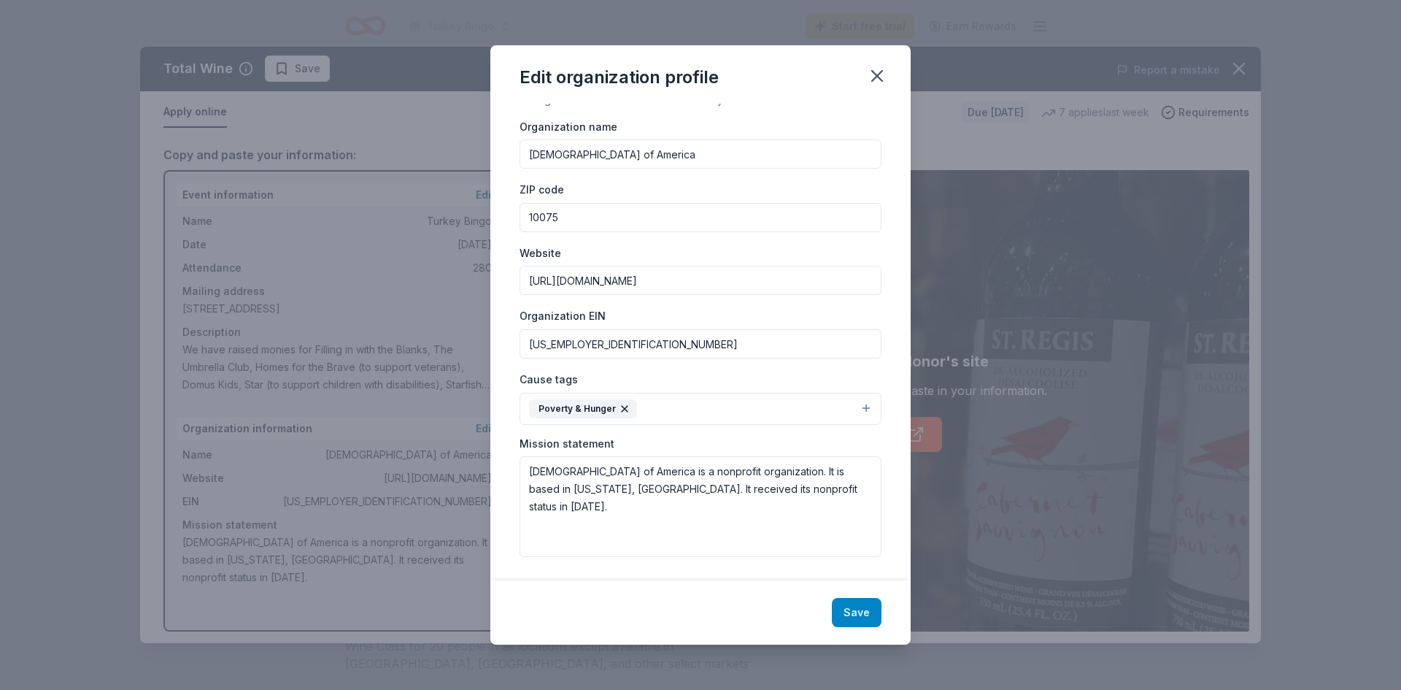
click at [854, 618] on button "Save" at bounding box center [857, 612] width 50 height 29
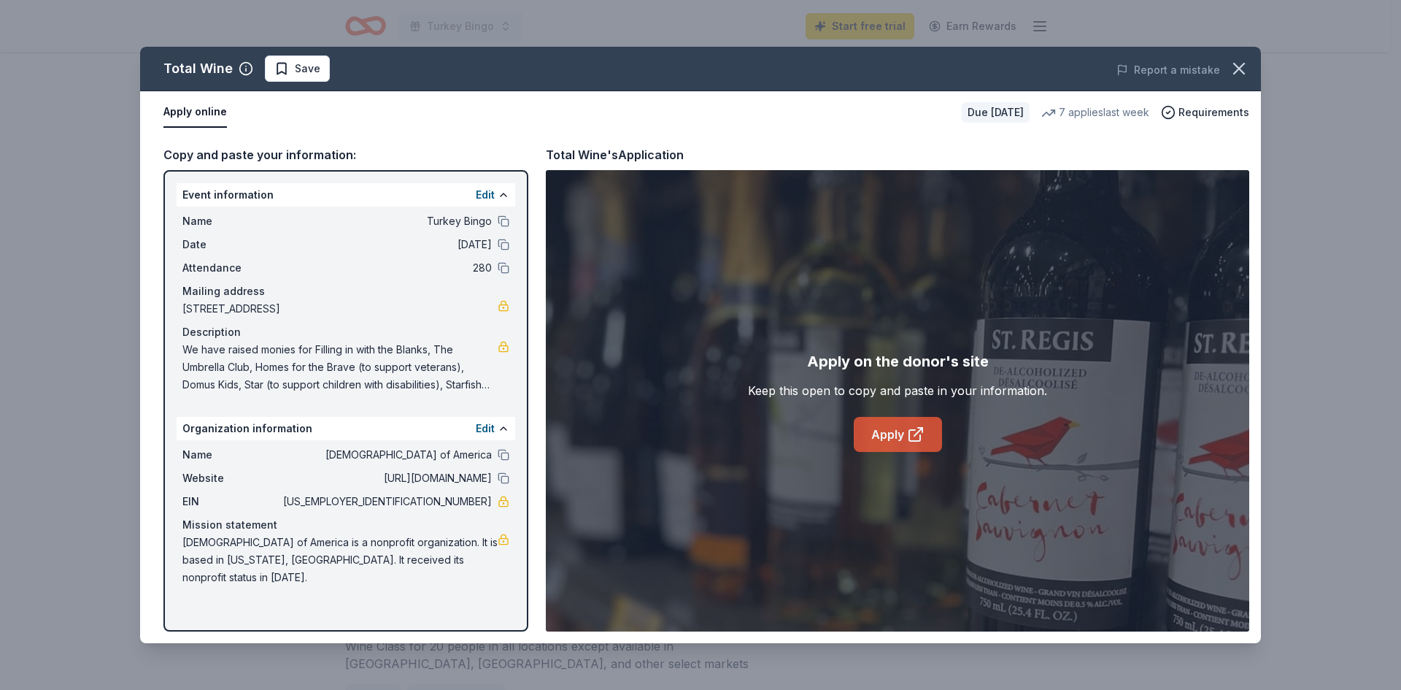
click at [881, 431] on link "Apply" at bounding box center [898, 434] width 88 height 35
click at [283, 250] on span "11/22/25" at bounding box center [386, 245] width 212 height 18
click at [255, 430] on div "Organization information Edit" at bounding box center [346, 428] width 339 height 23
click at [486, 431] on button "Edit" at bounding box center [485, 429] width 19 height 18
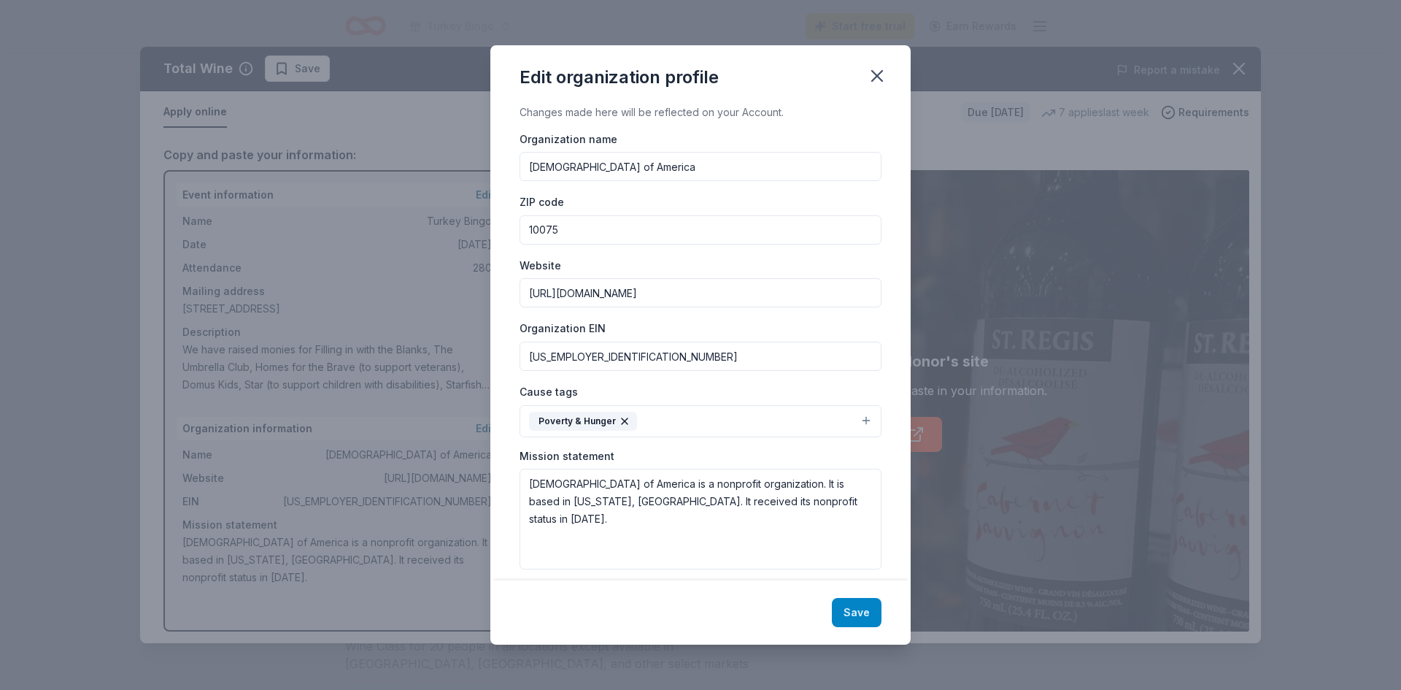
click at [862, 627] on button "Save" at bounding box center [857, 612] width 50 height 29
click at [857, 614] on div "Save" at bounding box center [700, 612] width 420 height 64
click at [854, 623] on div "Save" at bounding box center [700, 612] width 420 height 64
click at [877, 76] on icon "button" at bounding box center [877, 76] width 10 height 10
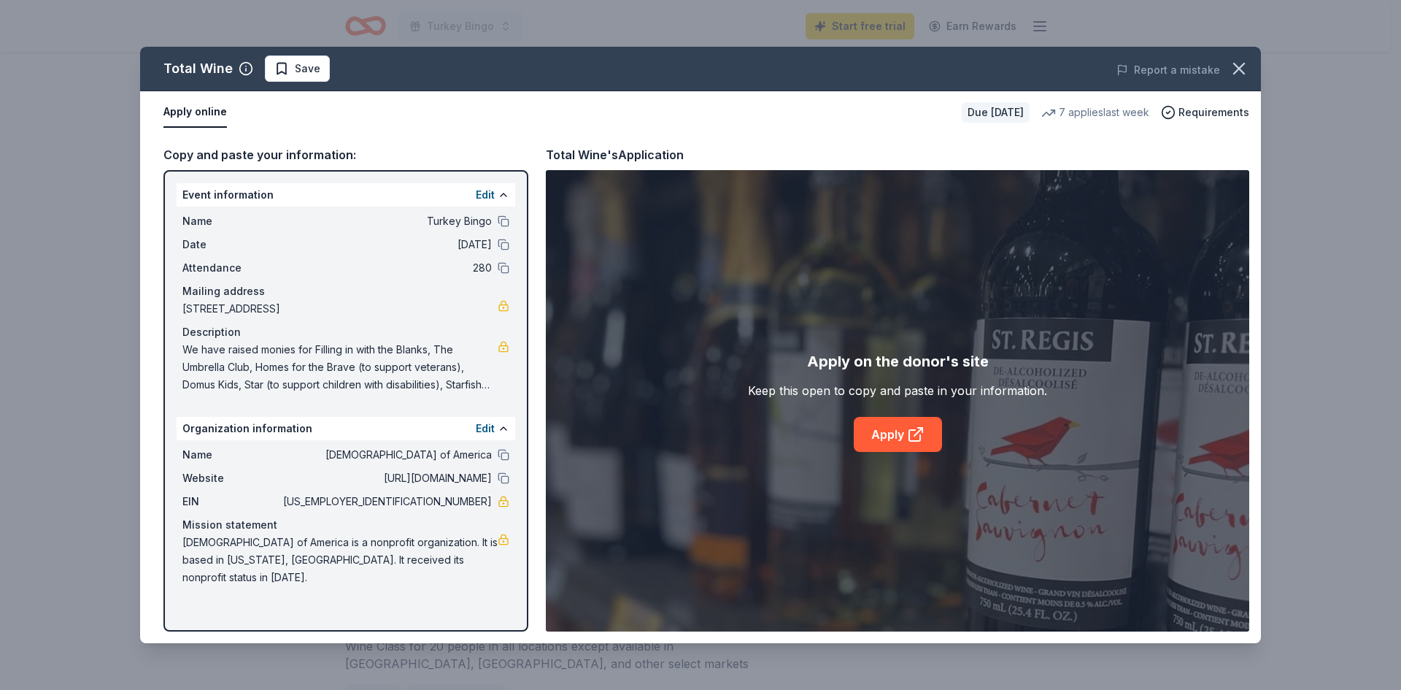
click at [498, 190] on div "Edit" at bounding box center [493, 195] width 34 height 18
click at [482, 196] on button "Edit" at bounding box center [485, 195] width 19 height 18
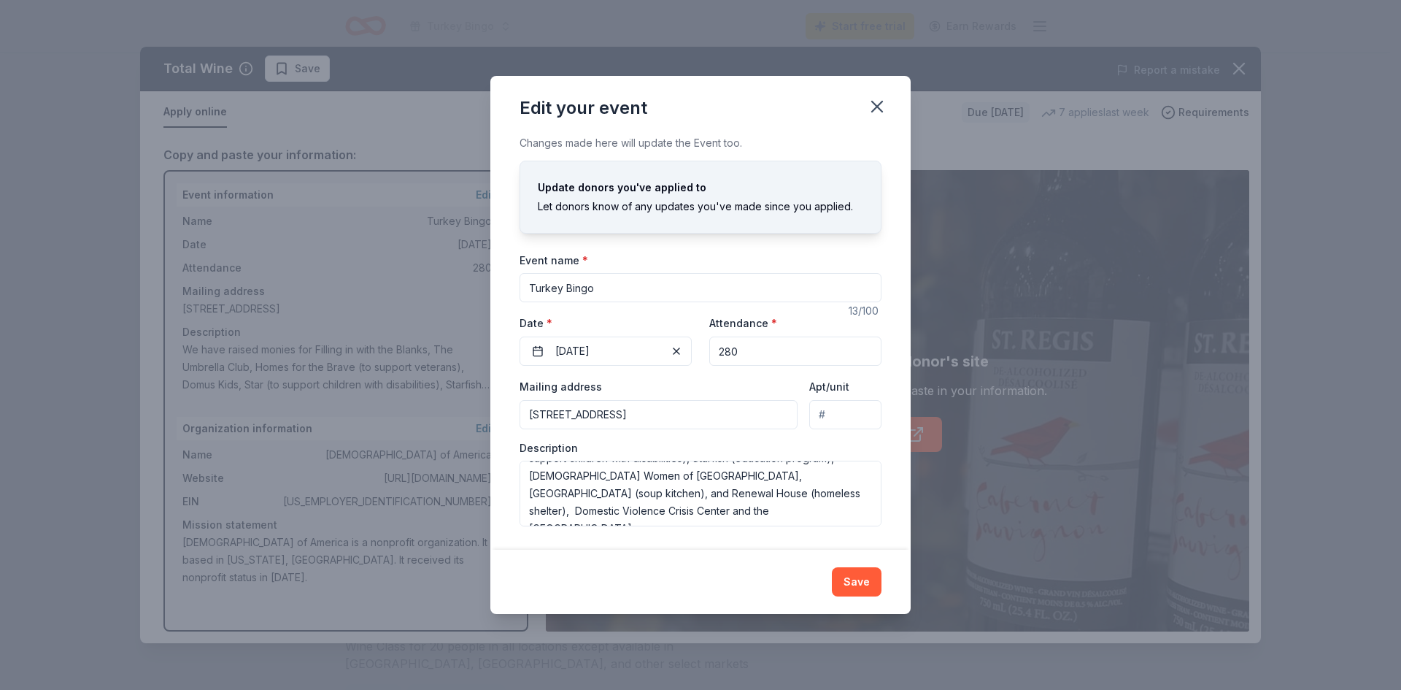
scroll to position [0, 0]
click at [873, 101] on icon "button" at bounding box center [877, 106] width 20 height 20
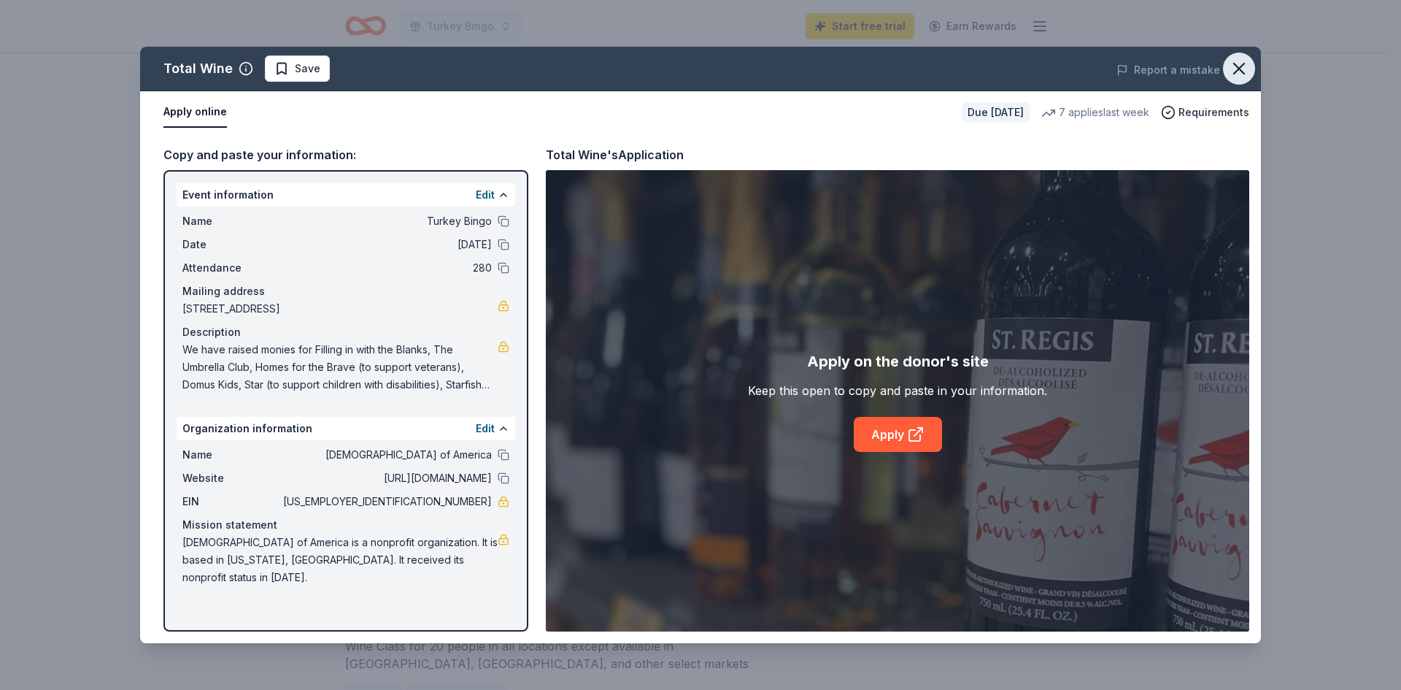
click at [1245, 72] on icon "button" at bounding box center [1239, 68] width 20 height 20
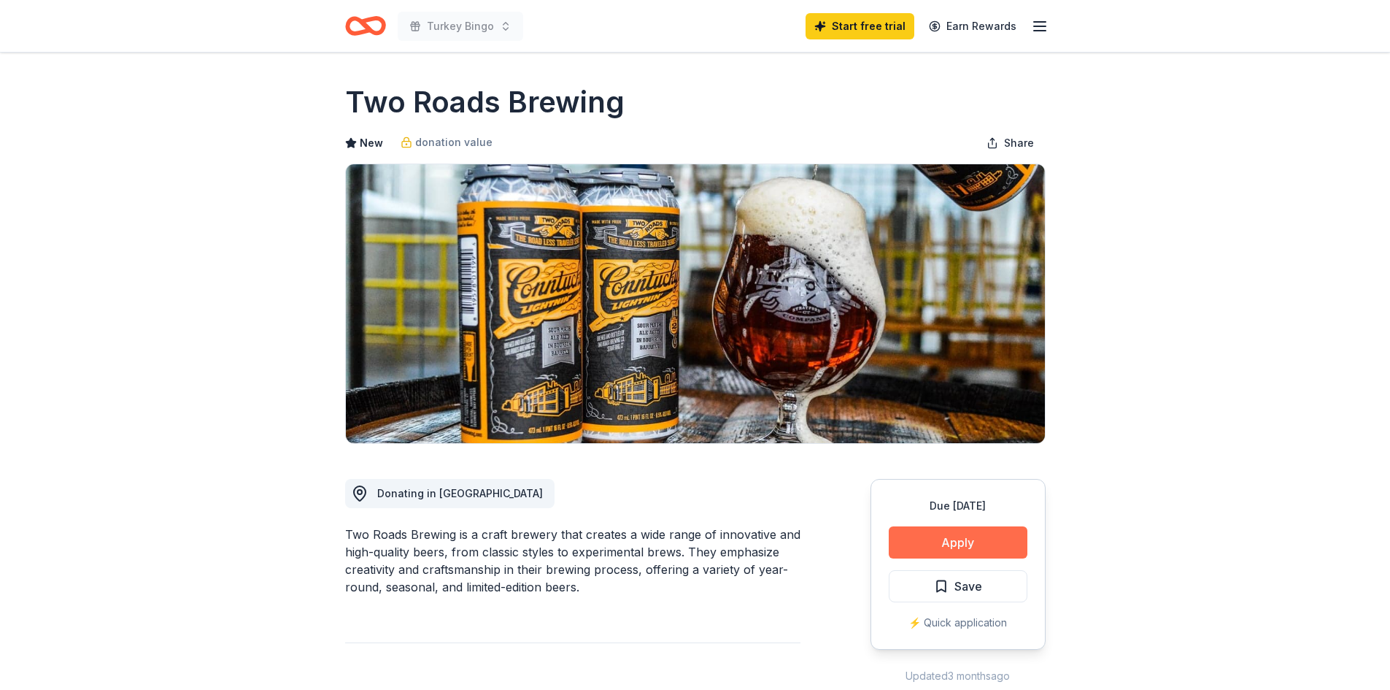
click at [990, 545] on button "Apply" at bounding box center [958, 542] width 139 height 32
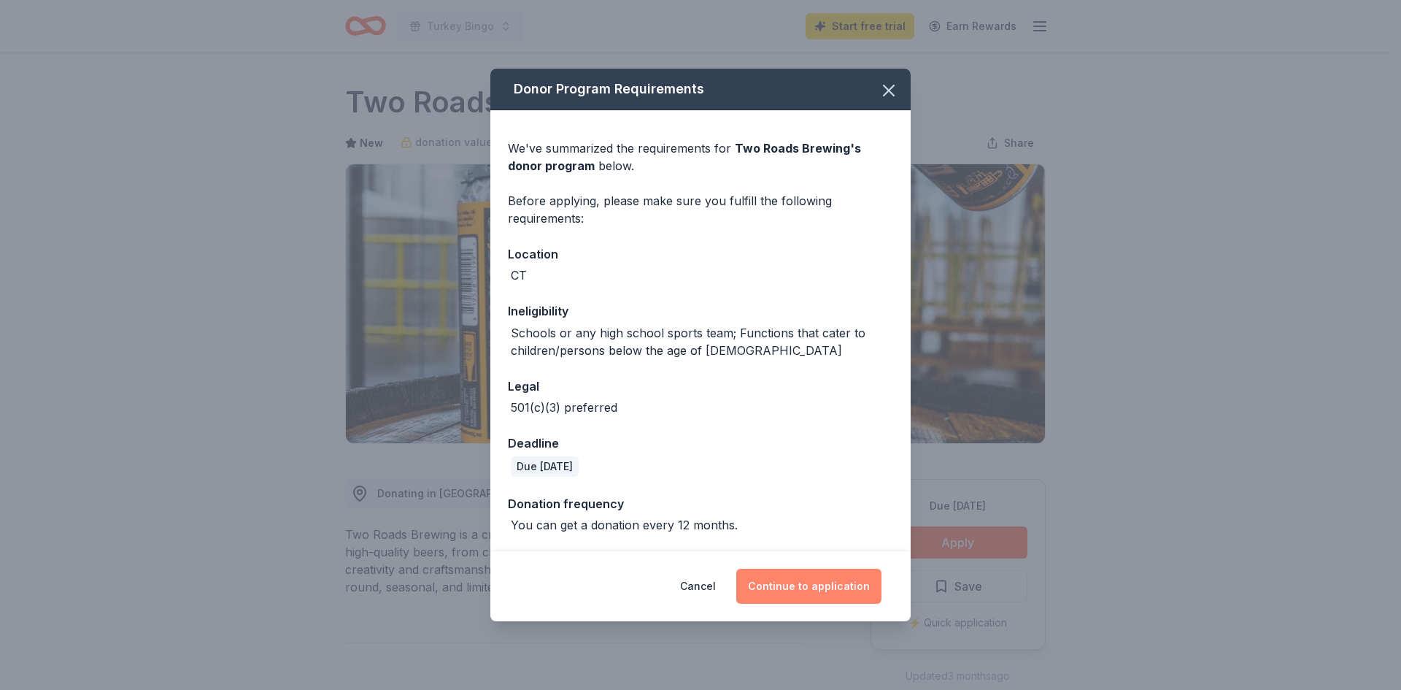
click at [802, 577] on button "Continue to application" at bounding box center [808, 585] width 145 height 35
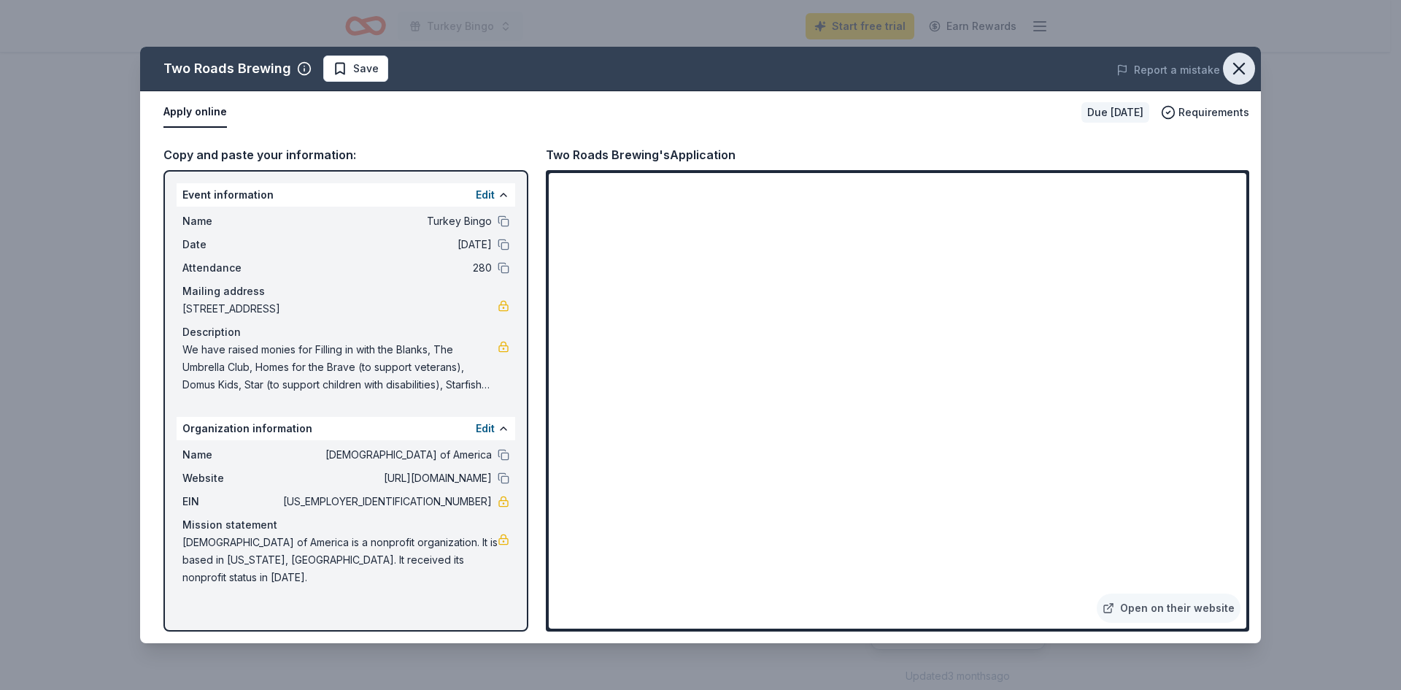
click at [1242, 69] on icon "button" at bounding box center [1239, 68] width 20 height 20
